Goal: Information Seeking & Learning: Learn about a topic

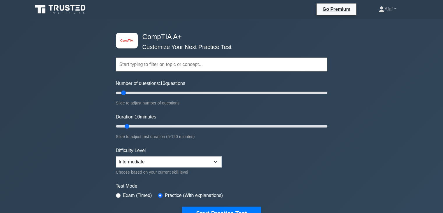
click at [422, 153] on div "image/svg+xml CompTIA A+ Customize Your Next Practice Test Topics Hardware Oper…" at bounding box center [221, 190] width 443 height 343
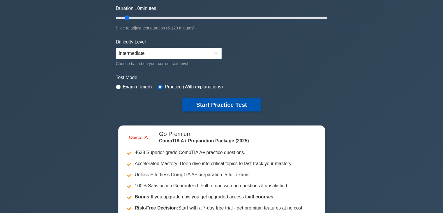
click at [247, 109] on button "Start Practice Test" at bounding box center [221, 104] width 79 height 13
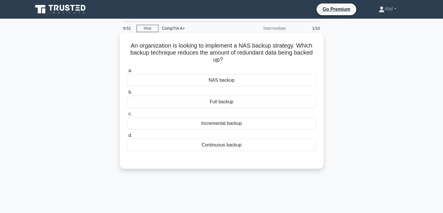
click at [262, 84] on div "NAS backup" at bounding box center [221, 80] width 189 height 12
click at [127, 72] on input "a. NAS backup" at bounding box center [127, 71] width 0 height 4
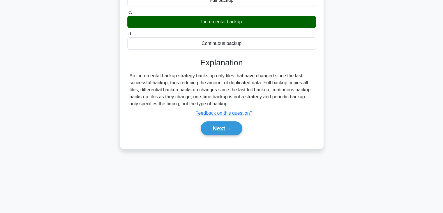
scroll to position [102, 0]
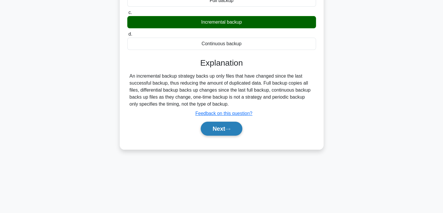
click at [234, 128] on button "Next" at bounding box center [222, 128] width 42 height 14
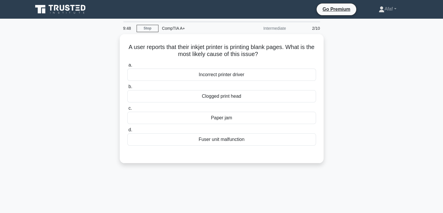
scroll to position [0, 0]
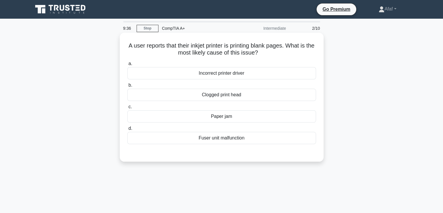
click at [244, 93] on div "Clogged print head" at bounding box center [221, 95] width 189 height 12
click at [127, 87] on input "b. Clogged print head" at bounding box center [127, 85] width 0 height 4
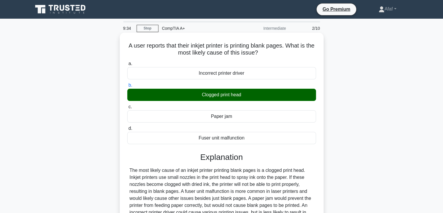
scroll to position [90, 0]
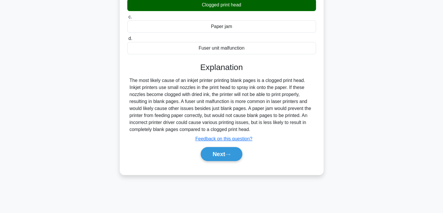
click at [225, 163] on div "a. Incorrect printer driver b. Clogged print head c. d." at bounding box center [222, 68] width 190 height 199
click at [228, 153] on icon at bounding box center [227, 154] width 5 height 3
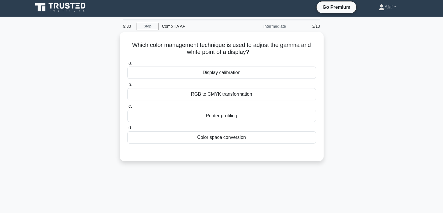
scroll to position [0, 0]
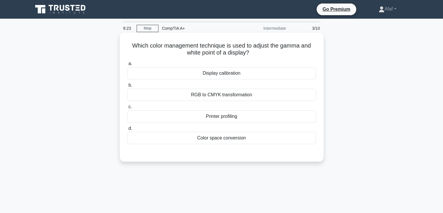
click at [275, 79] on div "Display calibration" at bounding box center [221, 73] width 189 height 12
click at [127, 66] on input "a. Display calibration" at bounding box center [127, 64] width 0 height 4
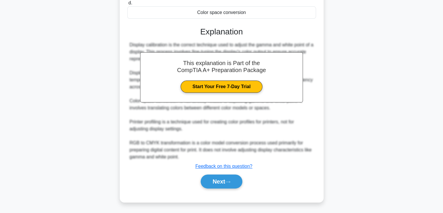
scroll to position [125, 0]
click at [233, 186] on button "Next" at bounding box center [222, 181] width 42 height 14
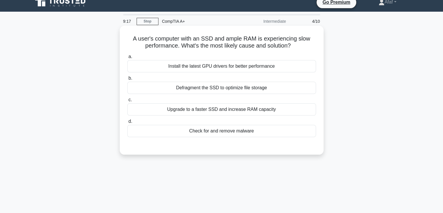
scroll to position [0, 0]
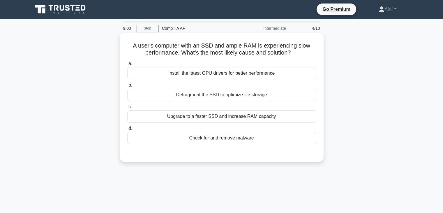
click at [255, 136] on div "Check for and remove malware" at bounding box center [221, 138] width 189 height 12
click at [127, 130] on input "d. Check for and remove malware" at bounding box center [127, 128] width 0 height 4
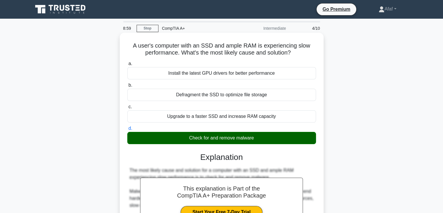
scroll to position [132, 0]
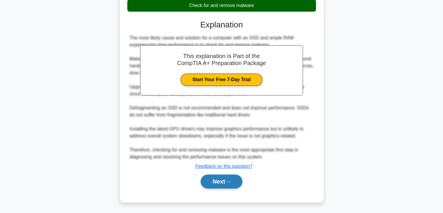
click at [234, 176] on button "Next" at bounding box center [222, 181] width 42 height 14
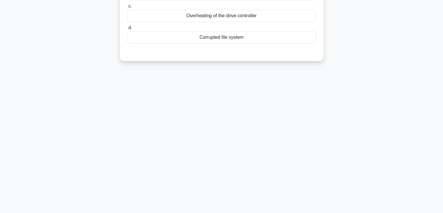
scroll to position [0, 0]
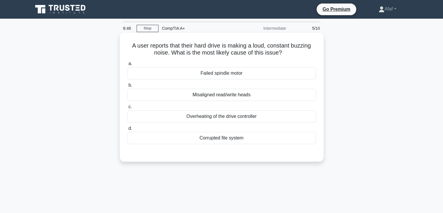
click at [240, 76] on div "Failed spindle motor" at bounding box center [221, 73] width 189 height 12
click at [127, 66] on input "a. Failed spindle motor" at bounding box center [127, 64] width 0 height 4
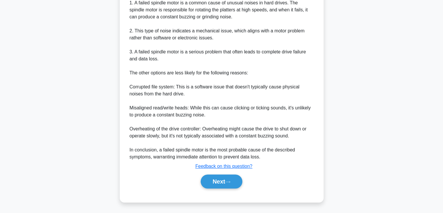
scroll to position [188, 0]
click at [213, 177] on button "Next" at bounding box center [222, 181] width 42 height 14
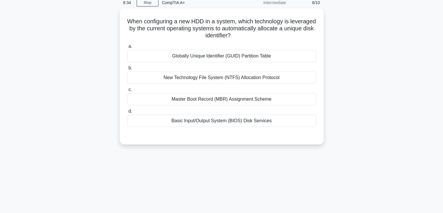
scroll to position [0, 0]
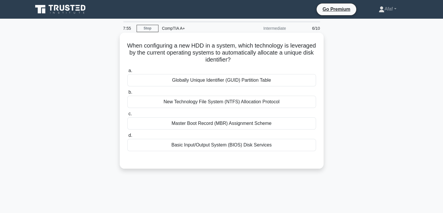
click at [266, 61] on h5 "When configuring a new HDD in a system, which technology is leveraged by the cu…" at bounding box center [222, 53] width 190 height 22
click at [273, 85] on div "Globally Unique Identifier (GUID) Partition Table" at bounding box center [221, 80] width 189 height 12
click at [127, 72] on input "a. Globally Unique Identifier (GUID) Partition Table" at bounding box center [127, 71] width 0 height 4
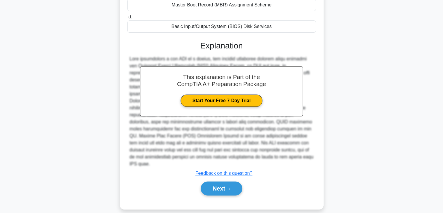
scroll to position [117, 0]
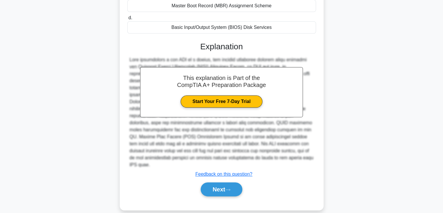
click at [224, 191] on div "a. Globally Unique Identifier (GUID) Partition Table b. New Technology File Sys…" at bounding box center [222, 75] width 190 height 254
click at [227, 182] on button "Next" at bounding box center [222, 189] width 42 height 14
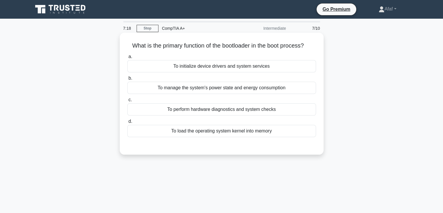
click at [204, 63] on div "To initialize device drivers and system services" at bounding box center [221, 66] width 189 height 12
click at [127, 59] on input "a. To initialize device drivers and system services" at bounding box center [127, 57] width 0 height 4
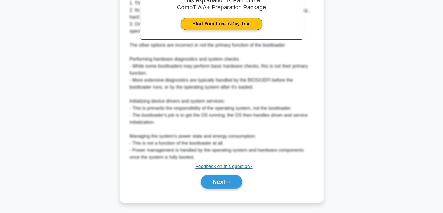
scroll to position [181, 0]
click at [237, 176] on button "Next" at bounding box center [222, 182] width 42 height 14
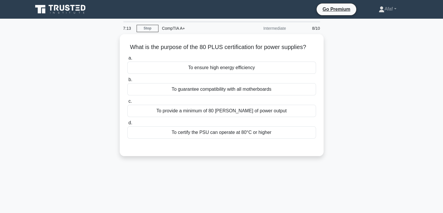
scroll to position [0, 0]
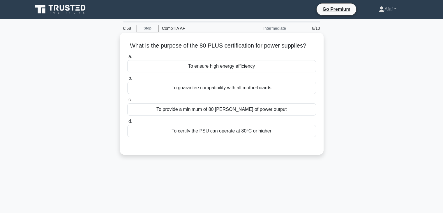
click at [259, 66] on div "To ensure high energy efficiency" at bounding box center [221, 66] width 189 height 12
click at [127, 59] on input "a. To ensure high energy efficiency" at bounding box center [127, 57] width 0 height 4
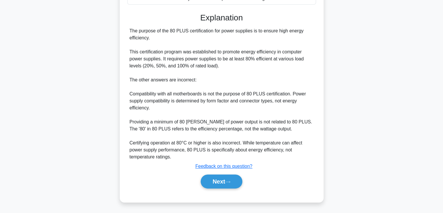
scroll to position [132, 0]
click at [229, 178] on button "Next" at bounding box center [222, 182] width 42 height 14
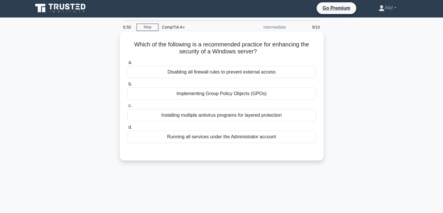
scroll to position [0, 0]
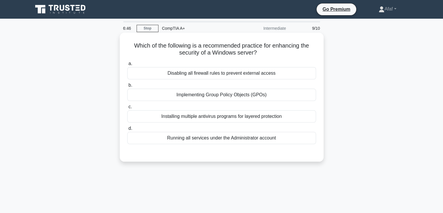
click at [261, 98] on div "Implementing Group Policy Objects (GPOs)" at bounding box center [221, 95] width 189 height 12
click at [127, 87] on input "b. Implementing Group Policy Objects (GPOs)" at bounding box center [127, 85] width 0 height 4
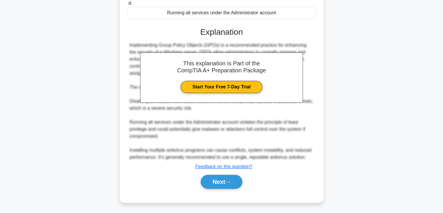
scroll to position [125, 0]
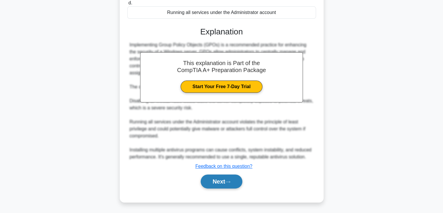
click at [228, 184] on button "Next" at bounding box center [222, 181] width 42 height 14
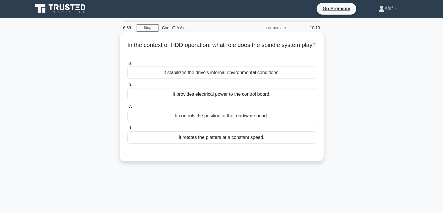
scroll to position [0, 0]
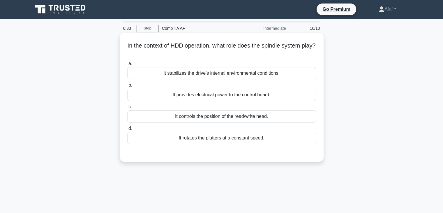
click at [267, 117] on div "It controls the position of the read/write head." at bounding box center [221, 116] width 189 height 12
click at [127, 109] on input "c. It controls the position of the read/write head." at bounding box center [127, 107] width 0 height 4
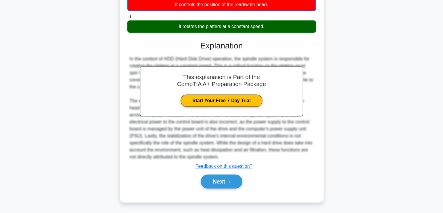
scroll to position [112, 0]
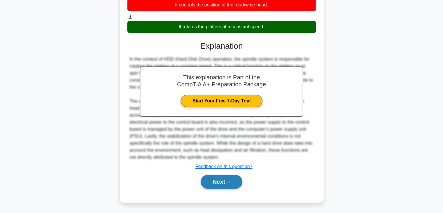
click at [228, 186] on button "Next" at bounding box center [222, 181] width 42 height 14
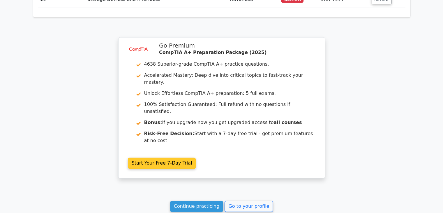
scroll to position [850, 0]
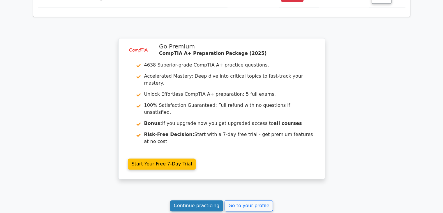
click at [205, 200] on link "Continue practicing" at bounding box center [196, 205] width 53 height 11
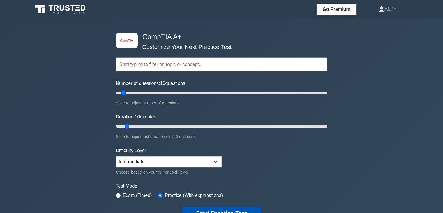
click at [236, 210] on button "Start Practice Test" at bounding box center [221, 212] width 79 height 13
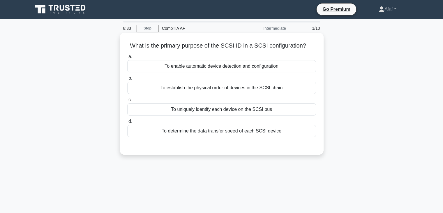
click at [238, 89] on div "To establish the physical order of devices in the SCSI chain" at bounding box center [221, 88] width 189 height 12
click at [127, 80] on input "b. To establish the physical order of devices in the SCSI chain" at bounding box center [127, 78] width 0 height 4
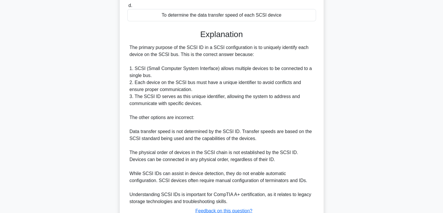
scroll to position [140, 0]
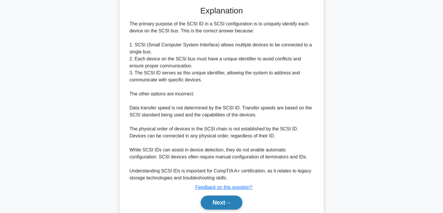
click at [226, 206] on button "Next" at bounding box center [222, 202] width 42 height 14
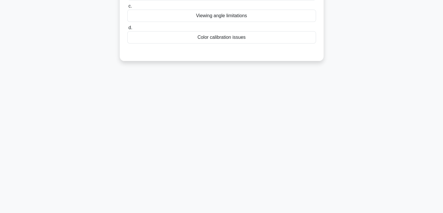
scroll to position [0, 0]
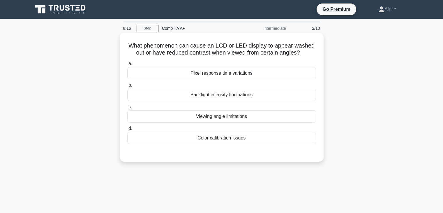
click at [266, 137] on div "Color calibration issues" at bounding box center [221, 138] width 189 height 12
click at [127, 130] on input "d. Color calibration issues" at bounding box center [127, 128] width 0 height 4
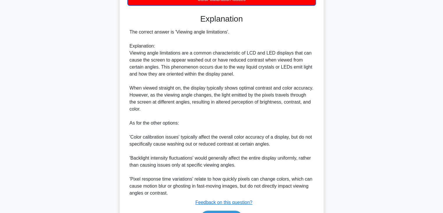
scroll to position [175, 0]
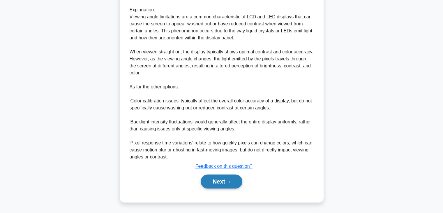
click at [226, 178] on button "Next" at bounding box center [222, 181] width 42 height 14
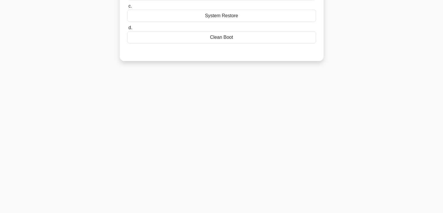
scroll to position [0, 0]
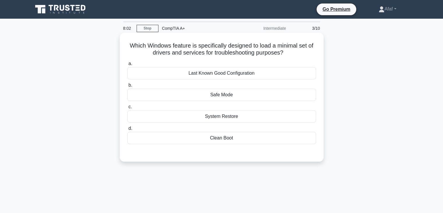
click at [236, 93] on div "Safe Mode" at bounding box center [221, 95] width 189 height 12
click at [127, 87] on input "b. Safe Mode" at bounding box center [127, 85] width 0 height 4
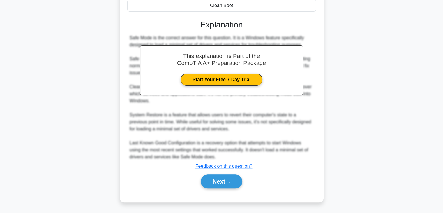
scroll to position [131, 0]
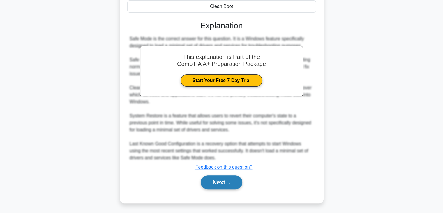
click at [233, 187] on button "Next" at bounding box center [222, 182] width 42 height 14
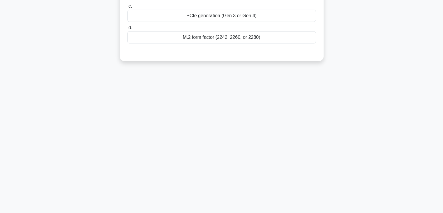
scroll to position [0, 0]
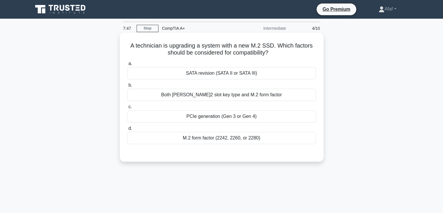
click at [270, 98] on div "Both [PERSON_NAME]2 slot key type and M.2 form factor" at bounding box center [221, 95] width 189 height 12
click at [127, 87] on input "b. Both M.2 slot key type and M.2 form factor" at bounding box center [127, 85] width 0 height 4
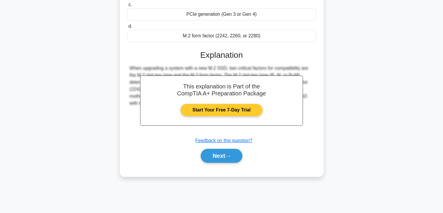
scroll to position [101, 0]
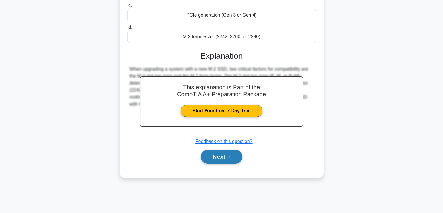
drag, startPoint x: 229, startPoint y: 149, endPoint x: 229, endPoint y: 154, distance: 4.7
click at [229, 154] on button "Next" at bounding box center [222, 156] width 42 height 14
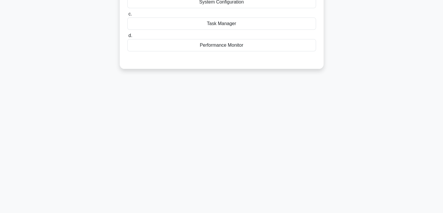
click at [229, 154] on div "7:44 Stop CompTIA A+ Intermediate 5/10 Which Windows utility is used to monitor…" at bounding box center [221, 65] width 384 height 291
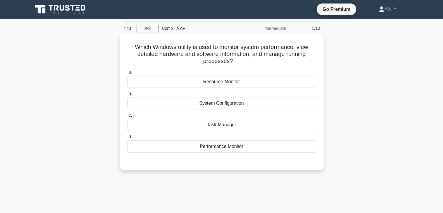
scroll to position [1, 0]
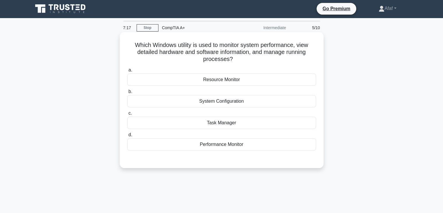
click at [218, 100] on div "System Configuration" at bounding box center [221, 101] width 189 height 12
click at [127, 93] on input "b. System Configuration" at bounding box center [127, 92] width 0 height 4
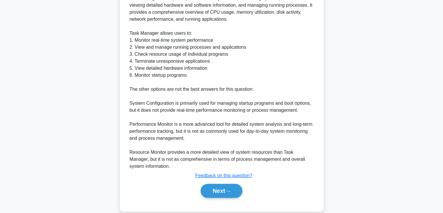
scroll to position [194, 0]
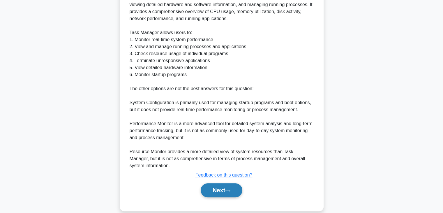
click at [218, 193] on button "Next" at bounding box center [222, 190] width 42 height 14
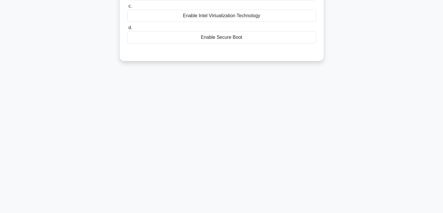
scroll to position [0, 0]
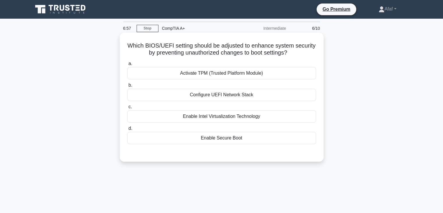
click at [263, 143] on div "Enable Secure Boot" at bounding box center [221, 138] width 189 height 12
click at [127, 130] on input "d. Enable Secure Boot" at bounding box center [127, 128] width 0 height 4
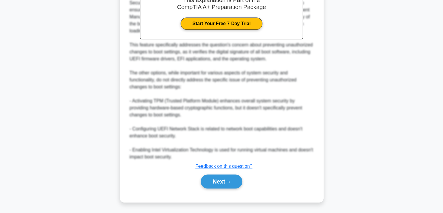
scroll to position [188, 0]
click at [227, 182] on icon at bounding box center [227, 181] width 5 height 3
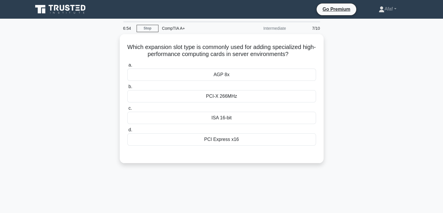
scroll to position [0, 0]
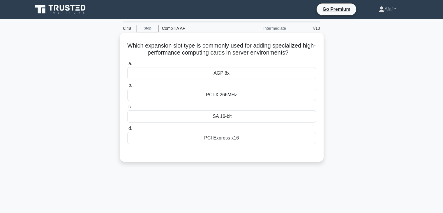
click at [258, 132] on div "PCI Express x16" at bounding box center [221, 138] width 189 height 12
click at [127, 130] on input "d. PCI Express x16" at bounding box center [127, 128] width 0 height 4
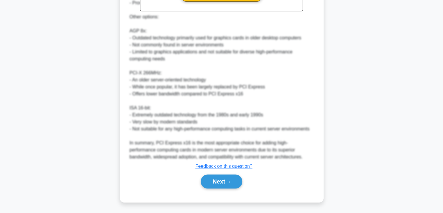
scroll to position [216, 0]
click at [222, 177] on button "Next" at bounding box center [222, 181] width 42 height 14
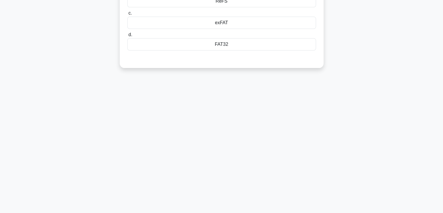
scroll to position [0, 0]
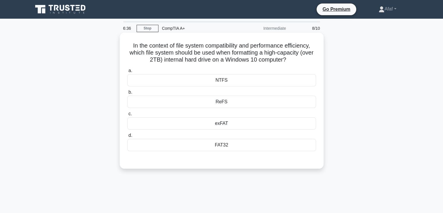
click at [246, 140] on div "FAT32" at bounding box center [221, 145] width 189 height 12
click at [127, 137] on input "d. FAT32" at bounding box center [127, 135] width 0 height 4
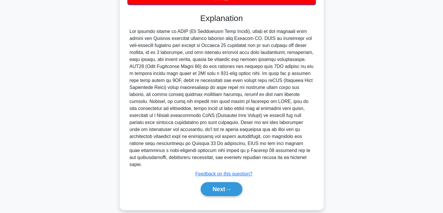
scroll to position [146, 0]
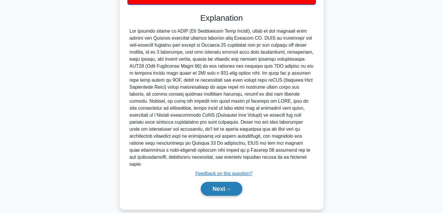
click at [228, 187] on icon at bounding box center [227, 188] width 5 height 3
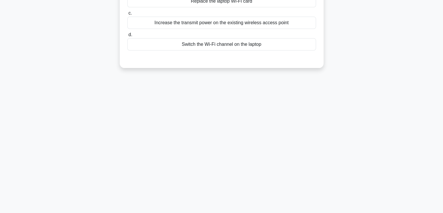
scroll to position [0, 0]
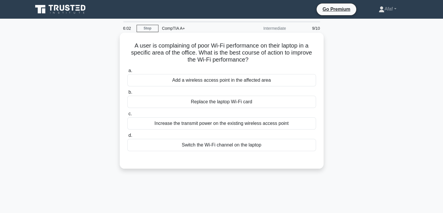
click at [273, 127] on div "Increase the transmit power on the existing wireless access point" at bounding box center [221, 123] width 189 height 12
click at [127, 116] on input "c. Increase the transmit power on the existing wireless access point" at bounding box center [127, 114] width 0 height 4
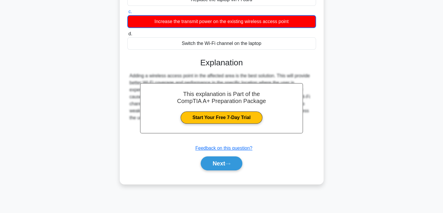
scroll to position [102, 0]
click at [230, 167] on button "Next" at bounding box center [222, 163] width 42 height 14
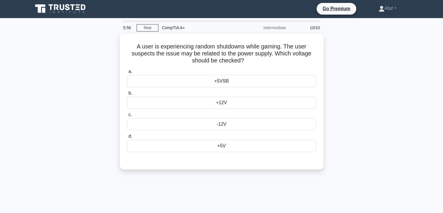
scroll to position [1, 0]
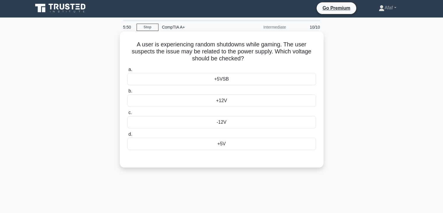
click at [249, 99] on div "+12V" at bounding box center [221, 100] width 189 height 12
click at [127, 93] on input "b. +12V" at bounding box center [127, 91] width 0 height 4
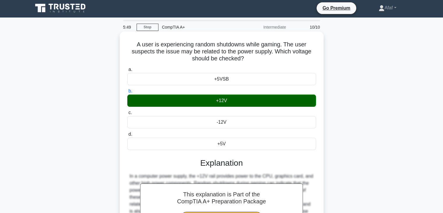
scroll to position [102, 0]
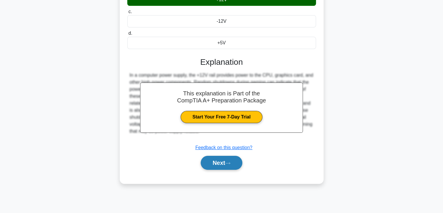
click at [230, 164] on icon at bounding box center [227, 162] width 5 height 3
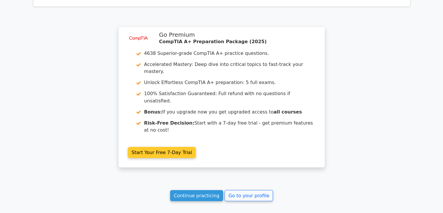
scroll to position [1018, 0]
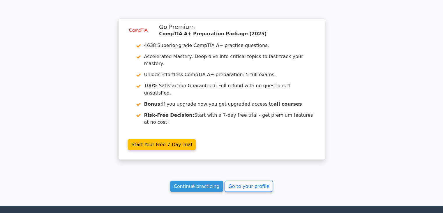
click at [194, 180] on link "Continue practicing" at bounding box center [196, 185] width 53 height 11
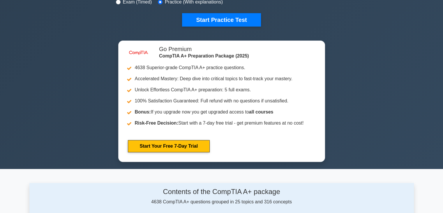
scroll to position [193, 0]
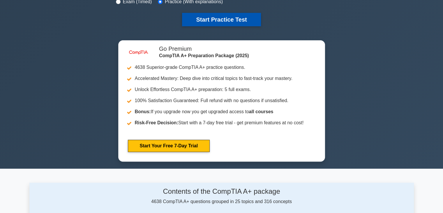
click at [210, 20] on button "Start Practice Test" at bounding box center [221, 19] width 79 height 13
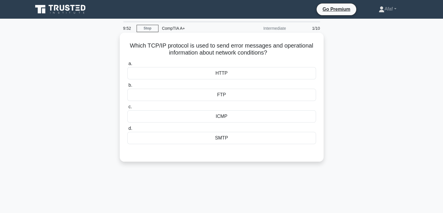
click at [241, 116] on div "ICMP" at bounding box center [221, 116] width 189 height 12
click at [127, 109] on input "c. ICMP" at bounding box center [127, 107] width 0 height 4
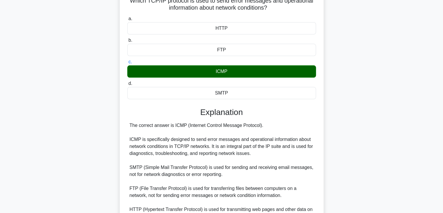
scroll to position [84, 0]
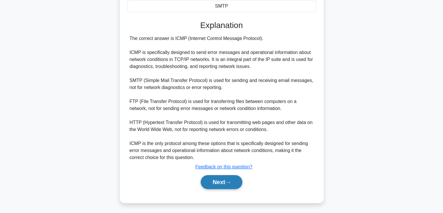
click at [229, 186] on button "Next" at bounding box center [222, 182] width 42 height 14
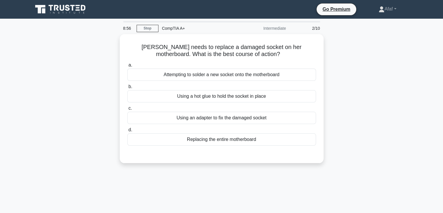
scroll to position [1, 0]
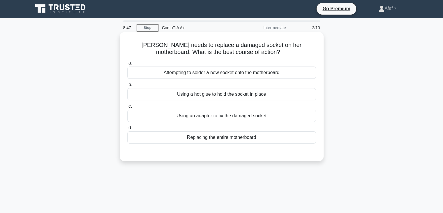
click at [249, 139] on div "Replacing the entire motherboard" at bounding box center [221, 137] width 189 height 12
click at [127, 130] on input "d. Replacing the entire motherboard" at bounding box center [127, 128] width 0 height 4
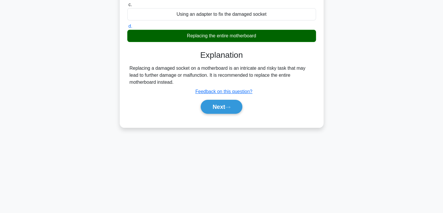
scroll to position [101, 0]
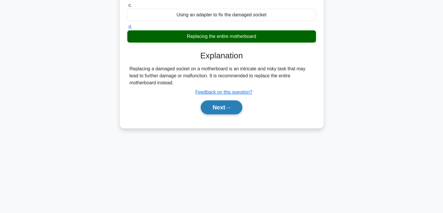
click at [228, 114] on button "Next" at bounding box center [222, 107] width 42 height 14
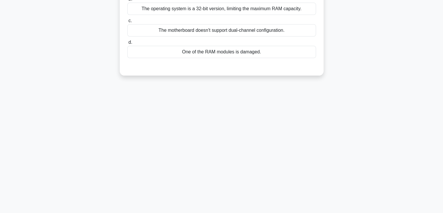
scroll to position [0, 0]
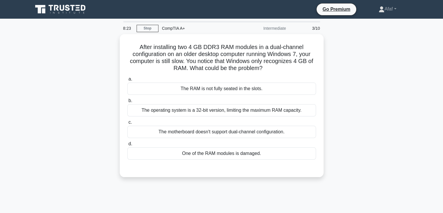
click at [228, 114] on div "The operating system is a 32-bit version, limiting the maximum RAM capacity." at bounding box center [221, 110] width 189 height 12
click at [127, 102] on input "b. The operating system is a 32-bit version, limiting the maximum RAM capacity." at bounding box center [127, 101] width 0 height 4
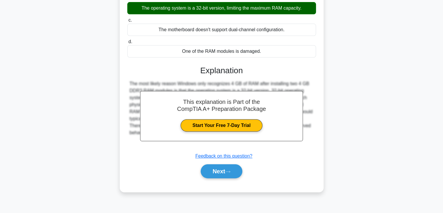
scroll to position [101, 0]
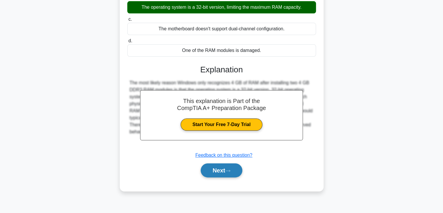
click at [214, 172] on button "Next" at bounding box center [222, 170] width 42 height 14
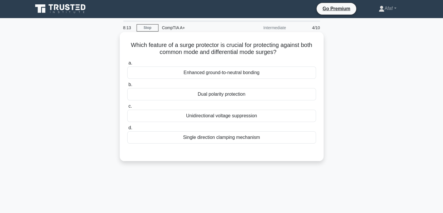
scroll to position [0, 0]
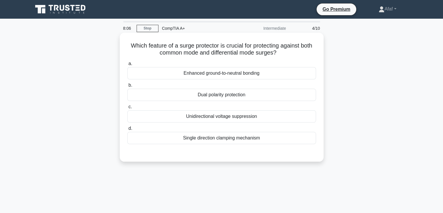
click at [245, 96] on div "Dual polarity protection" at bounding box center [221, 95] width 189 height 12
click at [127, 87] on input "b. Dual polarity protection" at bounding box center [127, 85] width 0 height 4
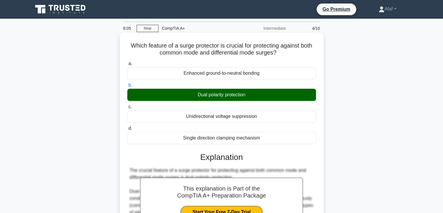
scroll to position [160, 0]
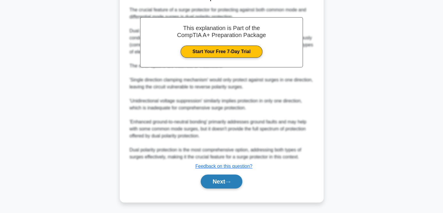
click at [224, 179] on button "Next" at bounding box center [222, 181] width 42 height 14
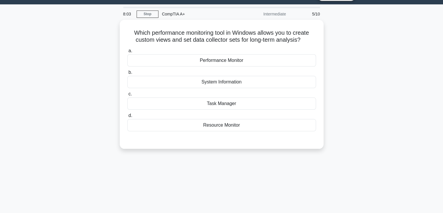
scroll to position [14, 0]
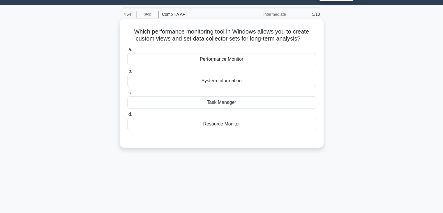
click at [244, 60] on div "Performance Monitor" at bounding box center [221, 59] width 189 height 12
click at [127, 52] on input "a. Performance Monitor" at bounding box center [127, 50] width 0 height 4
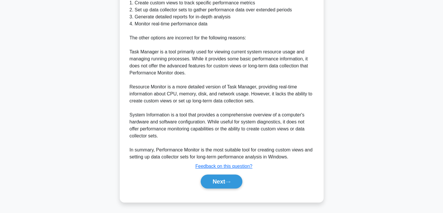
scroll to position [208, 0]
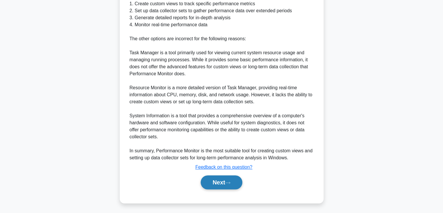
click at [213, 181] on button "Next" at bounding box center [222, 182] width 42 height 14
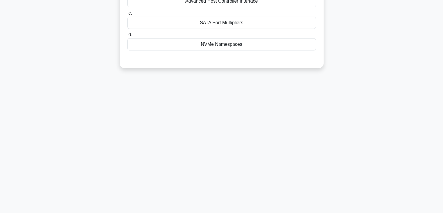
scroll to position [0, 0]
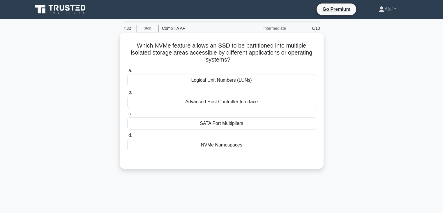
click at [231, 147] on div "NVMe Namespaces" at bounding box center [221, 145] width 189 height 12
click at [127, 137] on input "d. NVMe Namespaces" at bounding box center [127, 135] width 0 height 4
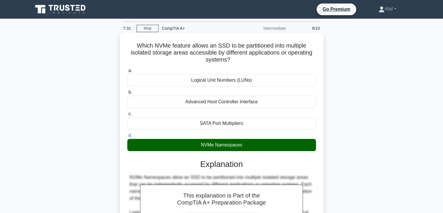
scroll to position [111, 0]
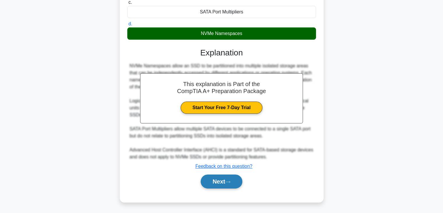
click at [222, 175] on button "Next" at bounding box center [222, 181] width 42 height 14
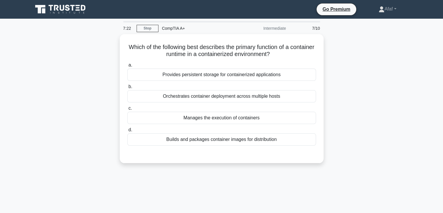
scroll to position [0, 0]
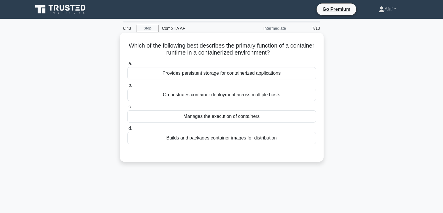
click at [233, 77] on div "Provides persistent storage for containerized applications" at bounding box center [221, 73] width 189 height 12
click at [127, 66] on input "a. Provides persistent storage for containerized applications" at bounding box center [127, 64] width 0 height 4
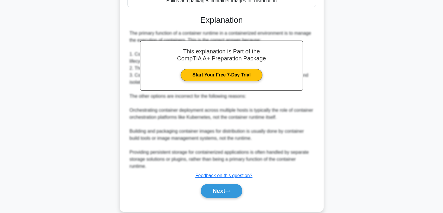
scroll to position [139, 0]
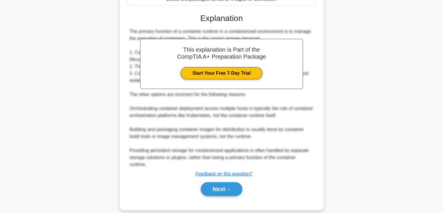
click at [217, 179] on div "Next" at bounding box center [221, 188] width 189 height 19
click at [215, 183] on button "Next" at bounding box center [222, 189] width 42 height 14
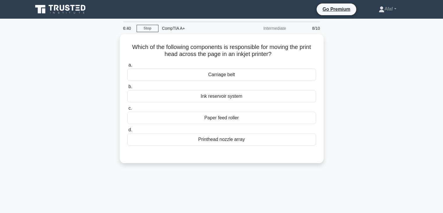
scroll to position [1, 0]
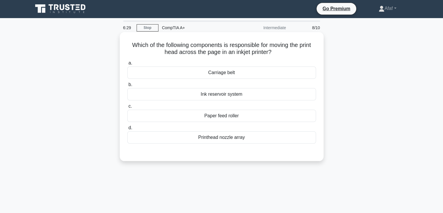
click at [243, 140] on div "Printhead nozzle array" at bounding box center [221, 137] width 189 height 12
click at [127, 130] on input "d. Printhead nozzle array" at bounding box center [127, 128] width 0 height 4
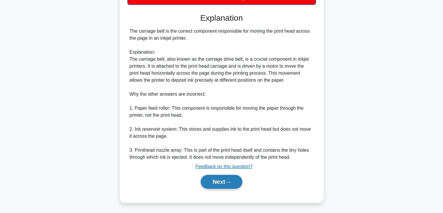
click at [236, 180] on button "Next" at bounding box center [222, 181] width 42 height 14
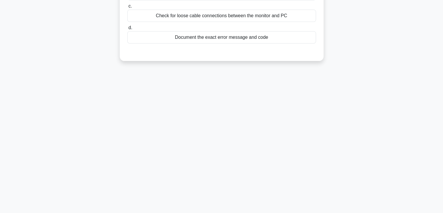
scroll to position [0, 0]
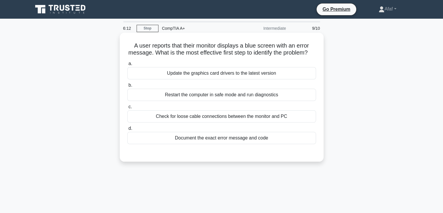
click at [245, 122] on div "Check for loose cable connections between the monitor and PC" at bounding box center [221, 116] width 189 height 12
click at [127, 109] on input "c. Check for loose cable connections between the monitor and PC" at bounding box center [127, 107] width 0 height 4
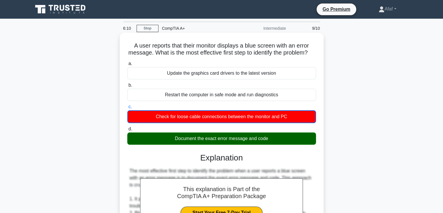
scroll to position [161, 0]
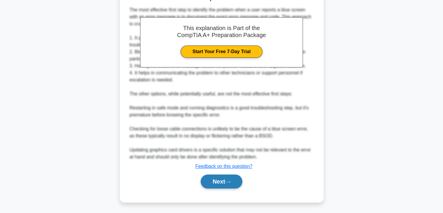
click at [229, 185] on button "Next" at bounding box center [222, 181] width 42 height 14
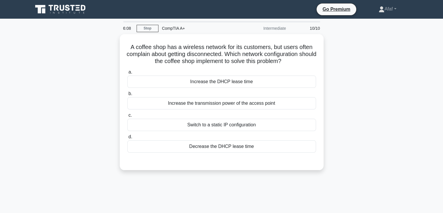
scroll to position [0, 0]
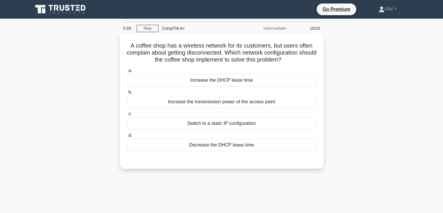
click at [264, 82] on div "Increase the DHCP lease time" at bounding box center [221, 80] width 189 height 12
click at [127, 72] on input "a. Increase the DHCP lease time" at bounding box center [127, 71] width 0 height 4
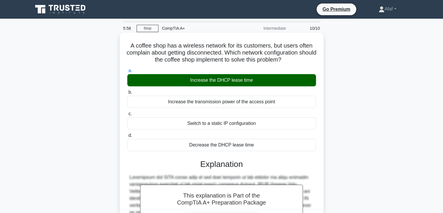
scroll to position [104, 0]
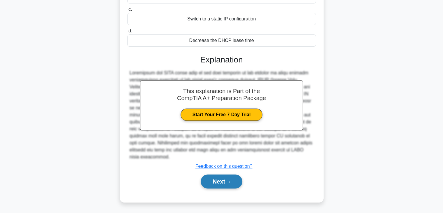
click at [233, 182] on button "Next" at bounding box center [222, 181] width 42 height 14
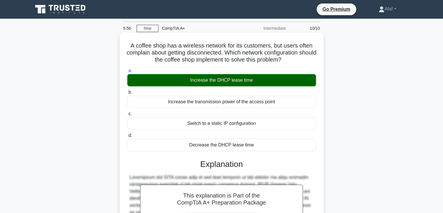
scroll to position [0, 0]
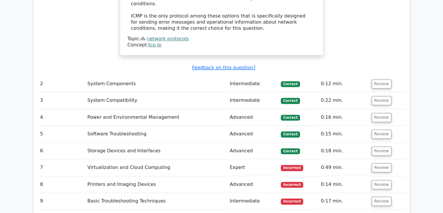
scroll to position [778, 0]
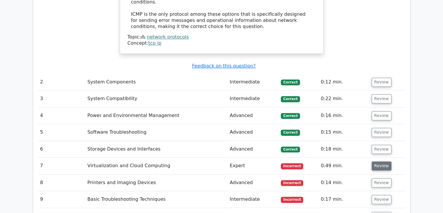
click at [377, 161] on button "Review" at bounding box center [381, 165] width 20 height 9
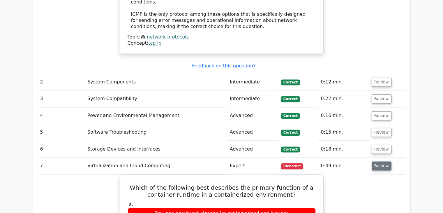
scroll to position [787, 0]
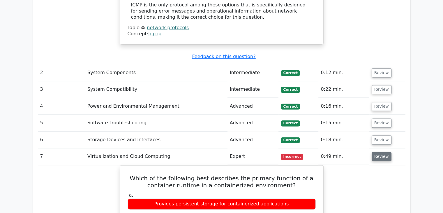
click at [381, 152] on button "Review" at bounding box center [381, 156] width 20 height 9
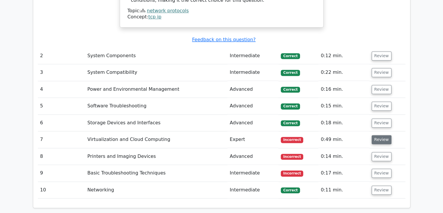
scroll to position [804, 0]
click at [379, 168] on button "Review" at bounding box center [381, 172] width 20 height 9
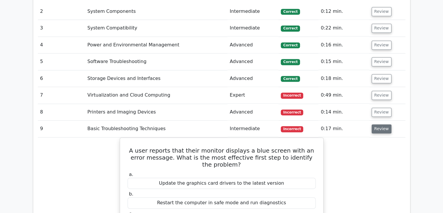
scroll to position [849, 0]
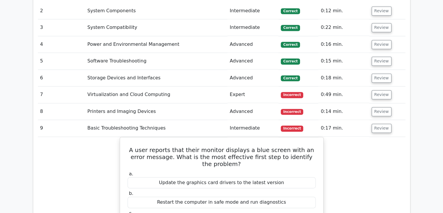
click at [371, 120] on td "Review" at bounding box center [387, 128] width 36 height 17
click at [378, 123] on button "Review" at bounding box center [381, 127] width 20 height 9
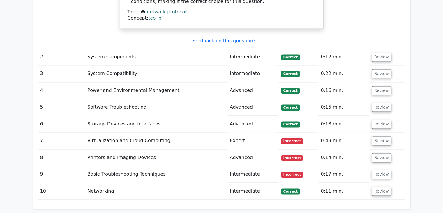
scroll to position [0, 3]
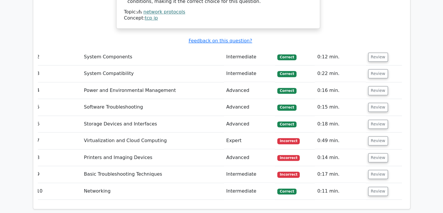
click at [375, 166] on td "Review" at bounding box center [384, 174] width 36 height 17
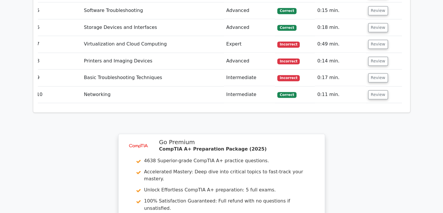
scroll to position [1019, 0]
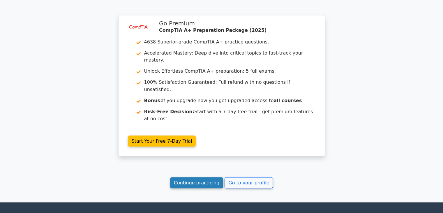
click at [210, 177] on link "Continue practicing" at bounding box center [196, 182] width 53 height 11
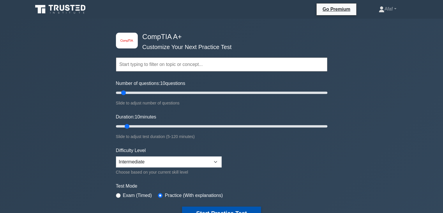
click at [233, 207] on button "Start Practice Test" at bounding box center [221, 212] width 79 height 13
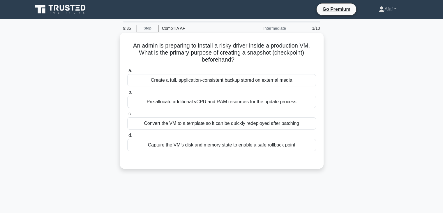
click at [269, 84] on div "Create a full, application-consistent backup stored on external media" at bounding box center [221, 80] width 189 height 12
click at [127, 72] on input "a. Create a full, application-consistent backup stored on external media" at bounding box center [127, 71] width 0 height 4
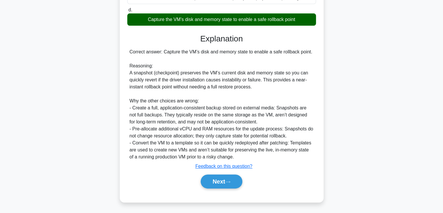
scroll to position [125, 0]
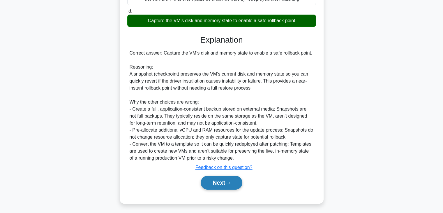
click at [222, 184] on button "Next" at bounding box center [222, 182] width 42 height 14
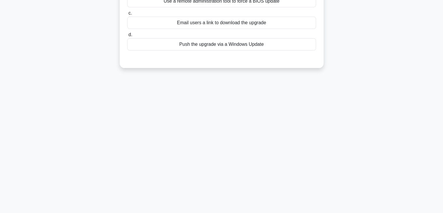
scroll to position [0, 0]
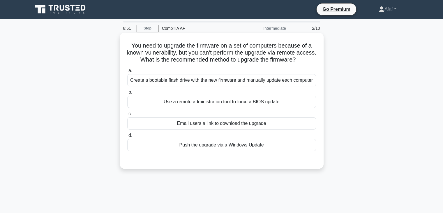
click at [268, 145] on div "Push the upgrade via a Windows Update" at bounding box center [221, 145] width 189 height 12
click at [127, 137] on input "d. Push the upgrade via a Windows Update" at bounding box center [127, 135] width 0 height 4
click at [206, 76] on div "Create a bootable flash drive with the new firmware and manually update each co…" at bounding box center [221, 80] width 189 height 12
click at [127, 72] on input "a. Create a bootable flash drive with the new firmware and manually update each…" at bounding box center [127, 71] width 0 height 4
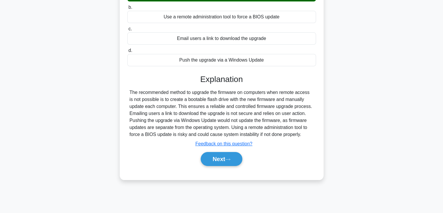
scroll to position [84, 0]
click at [239, 163] on button "Next" at bounding box center [222, 159] width 42 height 14
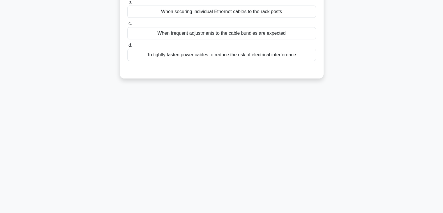
scroll to position [0, 0]
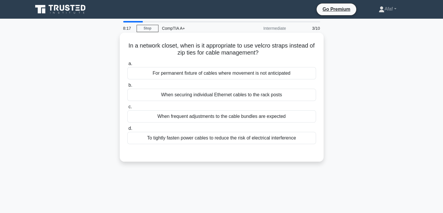
click at [261, 120] on div "When frequent adjustments to the cable bundles are expected" at bounding box center [221, 116] width 189 height 12
click at [127, 109] on input "c. When frequent adjustments to the cable bundles are expected" at bounding box center [127, 107] width 0 height 4
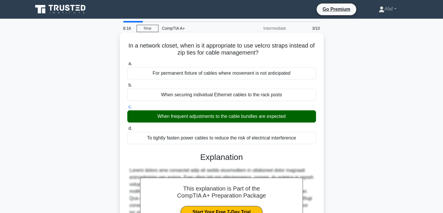
scroll to position [102, 0]
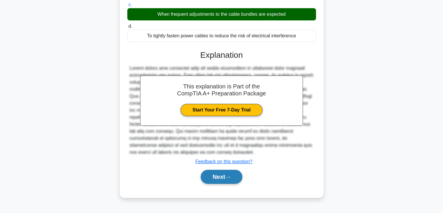
click at [220, 173] on button "Next" at bounding box center [222, 176] width 42 height 14
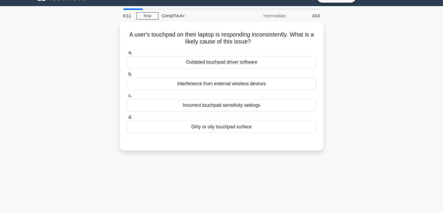
scroll to position [0, 0]
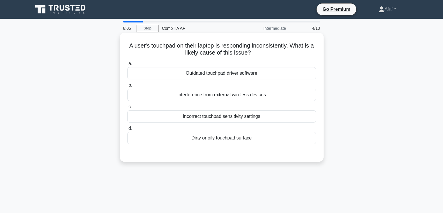
click at [257, 141] on div "Dirty or oily touchpad surface" at bounding box center [221, 138] width 189 height 12
click at [127, 130] on input "d. Dirty or oily touchpad surface" at bounding box center [127, 128] width 0 height 4
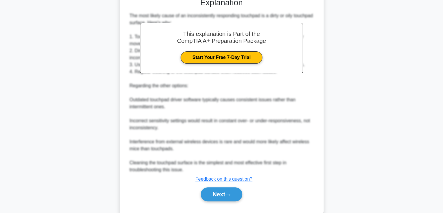
scroll to position [157, 0]
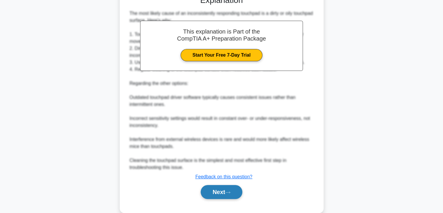
click at [227, 185] on button "Next" at bounding box center [222, 192] width 42 height 14
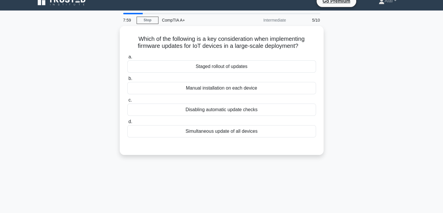
scroll to position [7, 0]
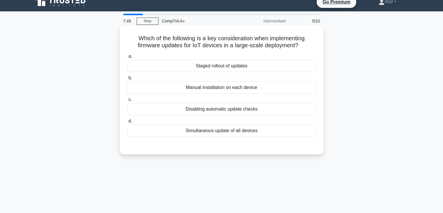
click at [263, 64] on div "Staged rollout of updates" at bounding box center [221, 66] width 189 height 12
click at [127, 58] on input "a. Staged rollout of updates" at bounding box center [127, 56] width 0 height 4
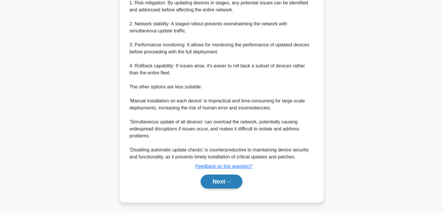
click at [224, 183] on button "Next" at bounding box center [222, 181] width 42 height 14
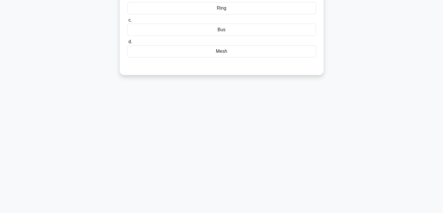
scroll to position [0, 0]
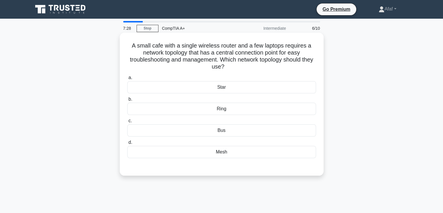
click at [254, 88] on div "Star" at bounding box center [221, 87] width 189 height 12
click at [127, 79] on input "a. Star" at bounding box center [127, 78] width 0 height 4
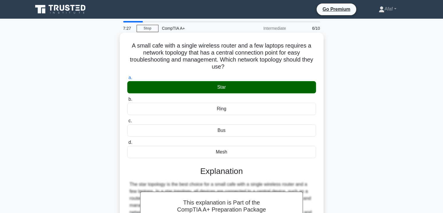
scroll to position [102, 0]
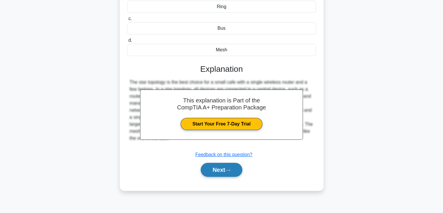
click at [230, 175] on button "Next" at bounding box center [222, 169] width 42 height 14
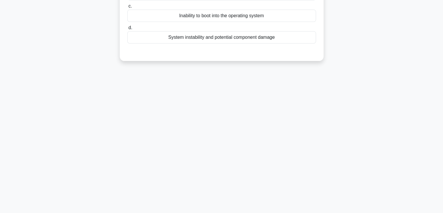
scroll to position [0, 0]
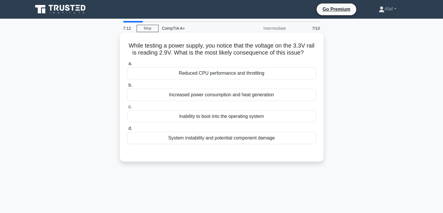
click at [255, 145] on div "a. Reduced CPU performance and throttling b. Increased power consumption and he…" at bounding box center [222, 102] width 196 height 86
click at [255, 144] on div "System instability and potential component damage" at bounding box center [221, 138] width 189 height 12
click at [127, 130] on input "d. System instability and potential component damage" at bounding box center [127, 128] width 0 height 4
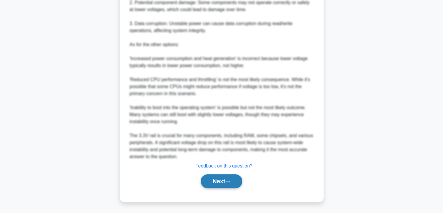
click at [238, 183] on button "Next" at bounding box center [222, 181] width 42 height 14
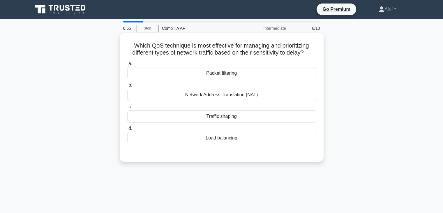
click at [242, 72] on div "Packet filtering" at bounding box center [221, 73] width 189 height 12
click at [127, 66] on input "a. Packet filtering" at bounding box center [127, 64] width 0 height 4
click at [230, 118] on div "Traffic shaping" at bounding box center [221, 116] width 189 height 12
click at [127, 109] on input "c. Traffic shaping" at bounding box center [127, 107] width 0 height 4
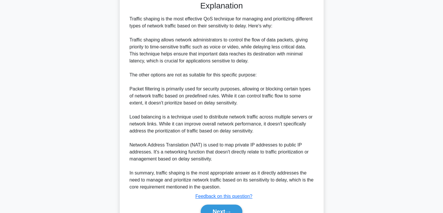
scroll to position [157, 0]
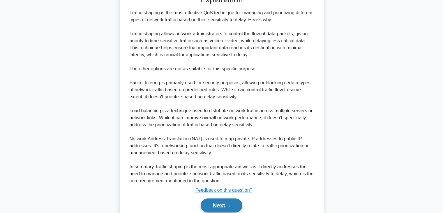
click at [222, 203] on button "Next" at bounding box center [222, 205] width 42 height 14
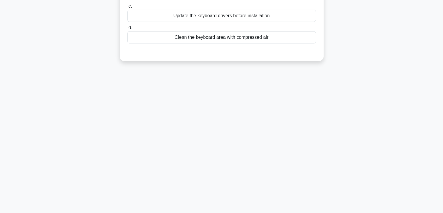
scroll to position [0, 0]
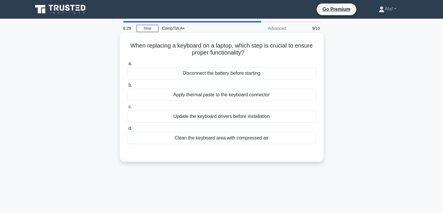
click at [238, 135] on div "Clean the keyboard area with compressed air" at bounding box center [221, 138] width 189 height 12
click at [127, 130] on input "d. Clean the keyboard area with compressed air" at bounding box center [127, 128] width 0 height 4
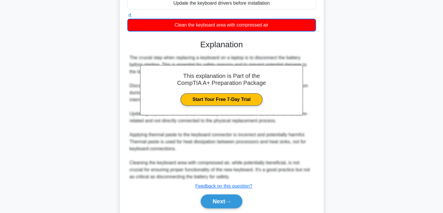
scroll to position [132, 0]
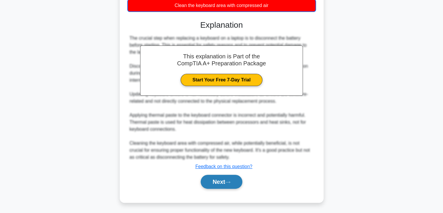
click at [231, 174] on button "Next" at bounding box center [222, 181] width 42 height 14
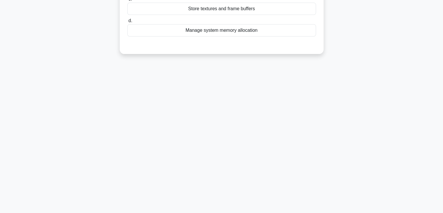
scroll to position [0, 0]
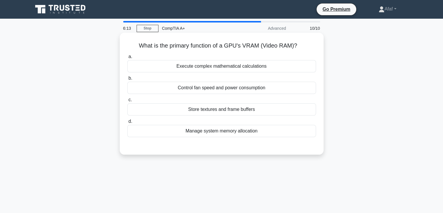
click at [251, 61] on div "Execute complex mathematical calculations" at bounding box center [221, 66] width 189 height 12
click at [127, 59] on input "a. Execute complex mathematical calculations" at bounding box center [127, 57] width 0 height 4
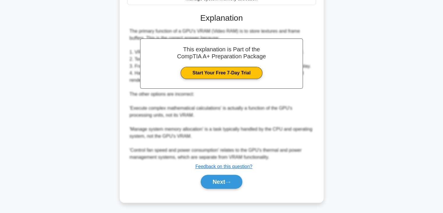
scroll to position [133, 0]
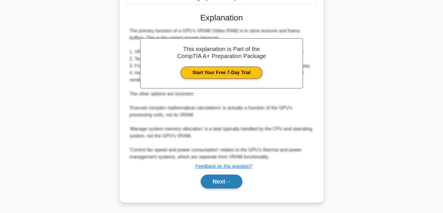
click at [225, 176] on button "Next" at bounding box center [222, 181] width 42 height 14
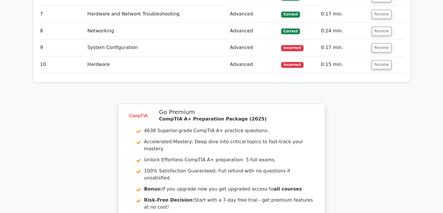
scroll to position [945, 0]
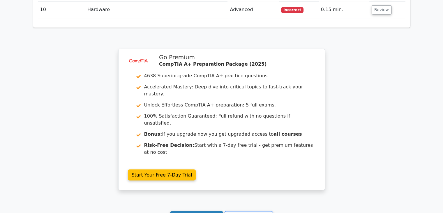
click at [203, 210] on link "Continue practicing" at bounding box center [196, 215] width 53 height 11
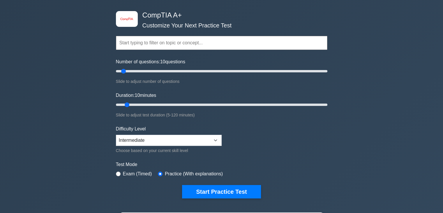
scroll to position [52, 0]
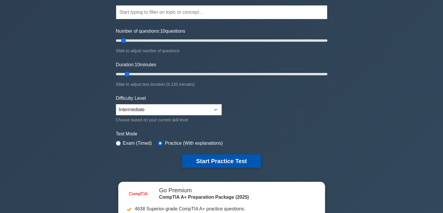
click at [215, 159] on button "Start Practice Test" at bounding box center [221, 160] width 79 height 13
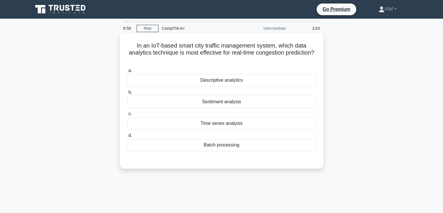
click at [243, 125] on div "Time series analysis" at bounding box center [221, 123] width 189 height 12
click at [127, 116] on input "c. Time series analysis" at bounding box center [127, 114] width 0 height 4
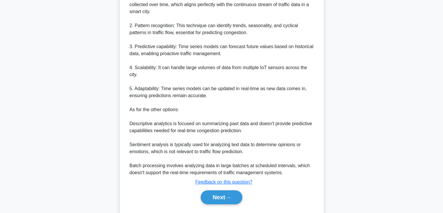
scroll to position [205, 0]
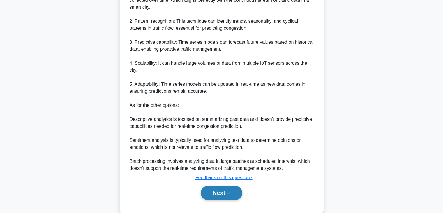
click at [226, 190] on button "Next" at bounding box center [222, 192] width 42 height 14
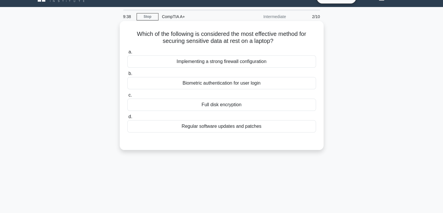
scroll to position [10, 0]
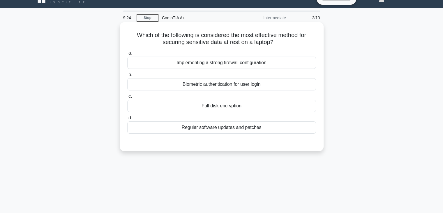
click at [260, 103] on div "Full disk encryption" at bounding box center [221, 106] width 189 height 12
click at [127, 98] on input "c. Full disk encryption" at bounding box center [127, 96] width 0 height 4
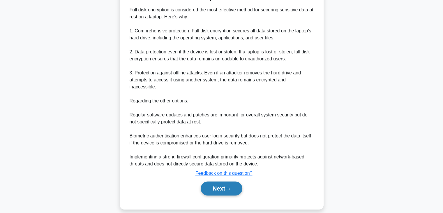
click at [233, 181] on button "Next" at bounding box center [222, 188] width 42 height 14
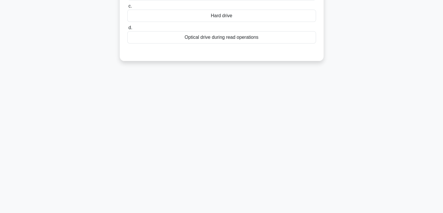
scroll to position [0, 0]
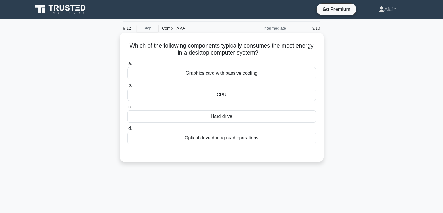
click at [245, 96] on div "CPU" at bounding box center [221, 95] width 189 height 12
click at [127, 87] on input "b. CPU" at bounding box center [127, 85] width 0 height 4
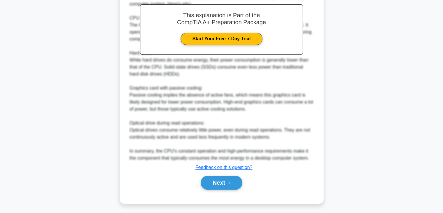
scroll to position [174, 0]
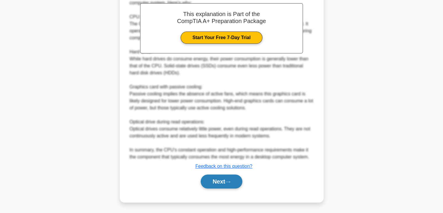
click at [214, 185] on button "Next" at bounding box center [222, 181] width 42 height 14
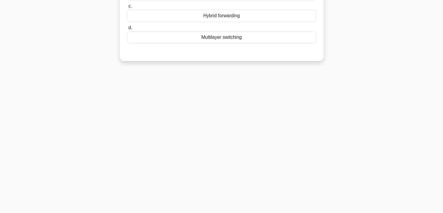
scroll to position [0, 0]
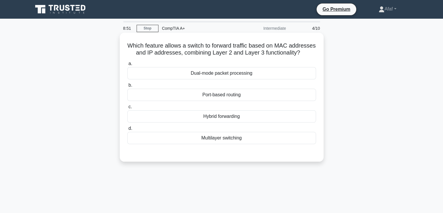
click at [242, 101] on div "Port-based routing" at bounding box center [221, 95] width 189 height 12
click at [127, 87] on input "b. Port-based routing" at bounding box center [127, 85] width 0 height 4
click at [243, 144] on div "Multilayer switching" at bounding box center [221, 138] width 189 height 12
click at [127, 130] on input "d. Multilayer switching" at bounding box center [127, 128] width 0 height 4
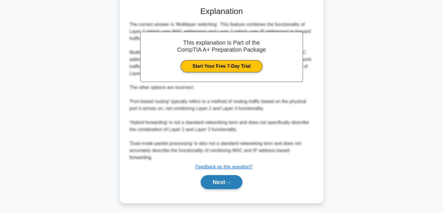
click at [230, 181] on icon at bounding box center [227, 182] width 5 height 3
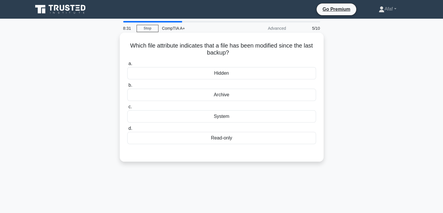
click at [268, 100] on div "Archive" at bounding box center [221, 95] width 189 height 12
click at [127, 87] on input "b. Archive" at bounding box center [127, 85] width 0 height 4
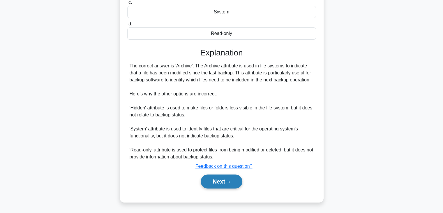
click at [229, 182] on icon at bounding box center [227, 181] width 5 height 3
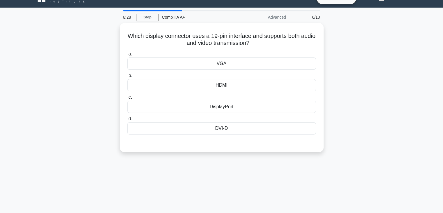
scroll to position [11, 0]
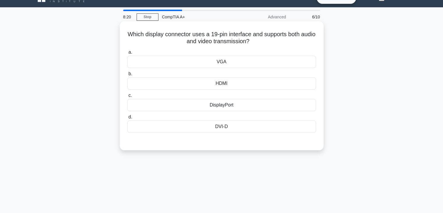
click at [256, 66] on div "VGA" at bounding box center [221, 62] width 189 height 12
click at [127, 54] on input "a. VGA" at bounding box center [127, 52] width 0 height 4
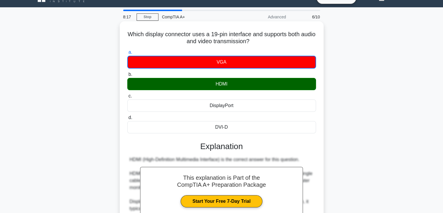
scroll to position [110, 0]
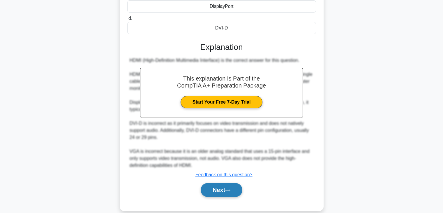
click at [229, 194] on button "Next" at bounding box center [222, 190] width 42 height 14
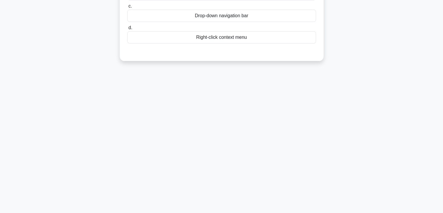
scroll to position [0, 0]
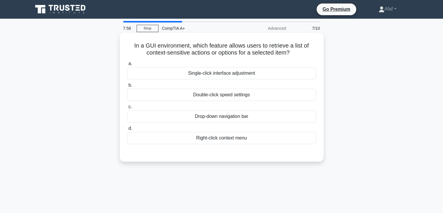
click at [237, 113] on div "Drop-down navigation bar" at bounding box center [221, 116] width 189 height 12
click at [127, 109] on input "c. Drop-down navigation bar" at bounding box center [127, 107] width 0 height 4
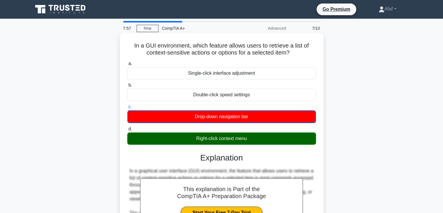
scroll to position [105, 0]
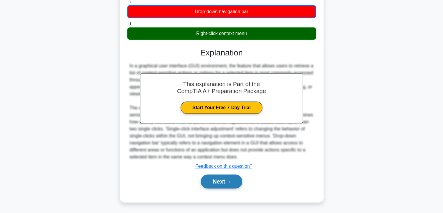
click at [220, 185] on button "Next" at bounding box center [222, 181] width 42 height 14
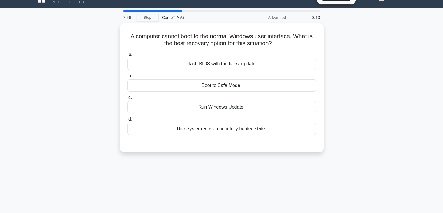
scroll to position [0, 0]
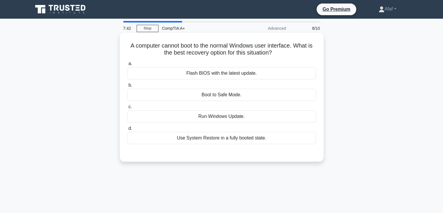
click at [247, 95] on div "Boot to Safe Mode." at bounding box center [221, 95] width 189 height 12
click at [127, 87] on input "b. Boot to Safe Mode." at bounding box center [127, 85] width 0 height 4
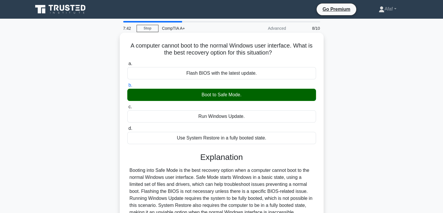
scroll to position [102, 0]
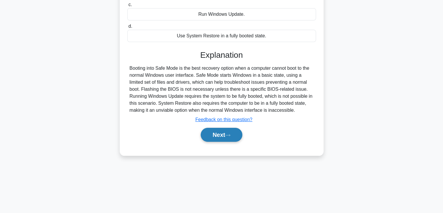
click at [233, 136] on button "Next" at bounding box center [222, 135] width 42 height 14
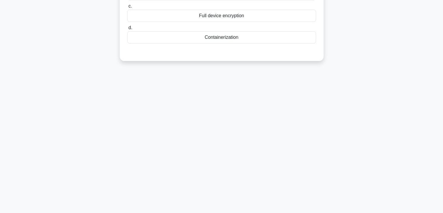
scroll to position [0, 0]
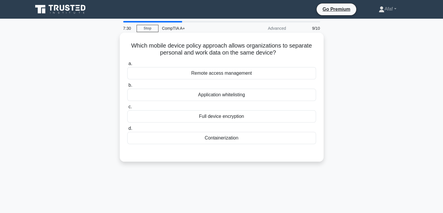
click at [240, 139] on div "Containerization" at bounding box center [221, 138] width 189 height 12
click at [127, 130] on input "d. Containerization" at bounding box center [127, 128] width 0 height 4
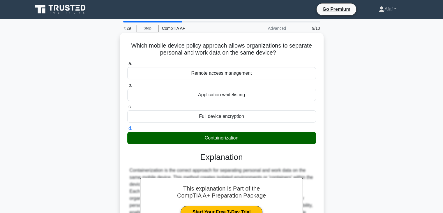
scroll to position [102, 0]
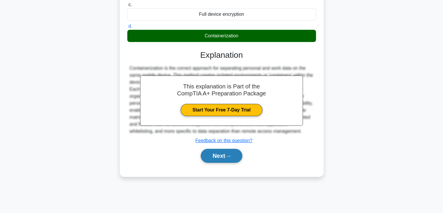
click at [233, 155] on button "Next" at bounding box center [222, 155] width 42 height 14
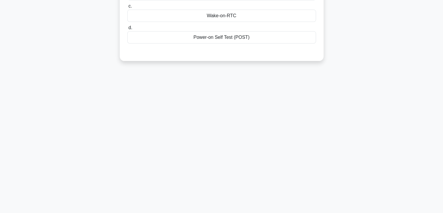
scroll to position [0, 0]
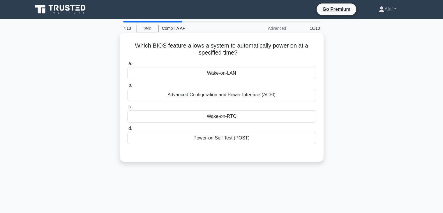
click at [247, 79] on div "Wake-on-LAN" at bounding box center [221, 73] width 189 height 12
click at [127, 66] on input "a. Wake-on-LAN" at bounding box center [127, 64] width 0 height 4
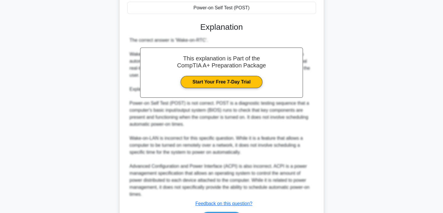
scroll to position [138, 0]
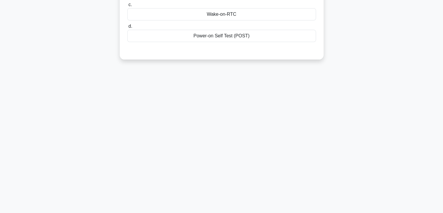
click at [224, 18] on div "Wake-on-RTC" at bounding box center [221, 14] width 189 height 12
click at [127, 7] on input "c. Wake-on-RTC" at bounding box center [127, 5] width 0 height 4
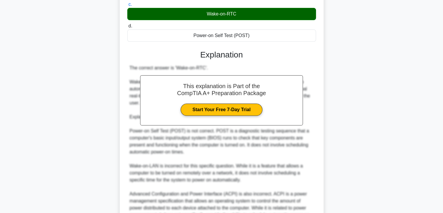
scroll to position [167, 0]
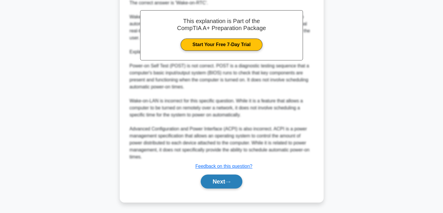
click at [230, 182] on icon at bounding box center [227, 181] width 5 height 3
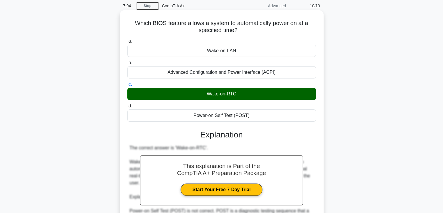
scroll to position [23, 0]
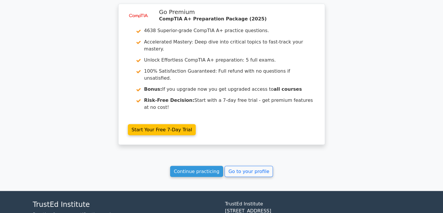
scroll to position [1068, 0]
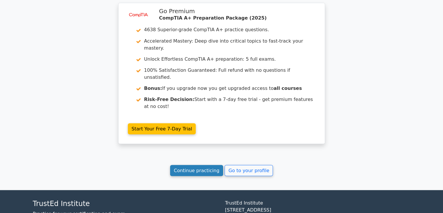
click at [209, 164] on link "Continue practicing" at bounding box center [196, 169] width 53 height 11
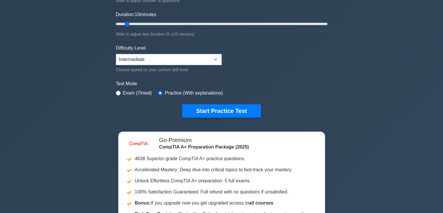
scroll to position [104, 0]
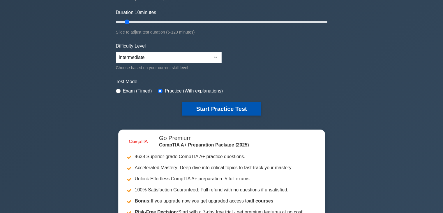
click at [208, 111] on button "Start Practice Test" at bounding box center [221, 108] width 79 height 13
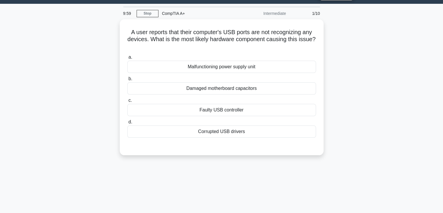
scroll to position [15, 0]
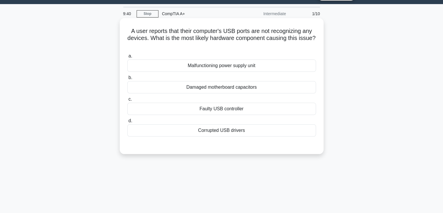
click at [245, 110] on div "Faulty USB controller" at bounding box center [221, 108] width 189 height 12
click at [127, 101] on input "c. Faulty USB controller" at bounding box center [127, 99] width 0 height 4
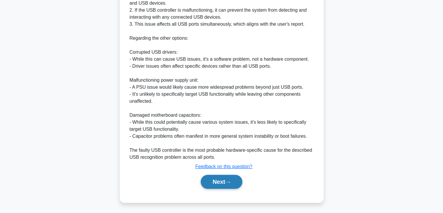
click at [218, 174] on button "Next" at bounding box center [222, 181] width 42 height 14
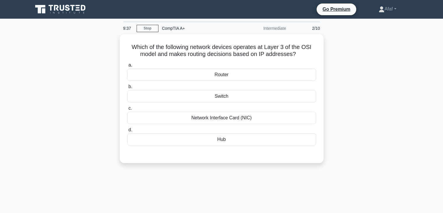
scroll to position [0, 0]
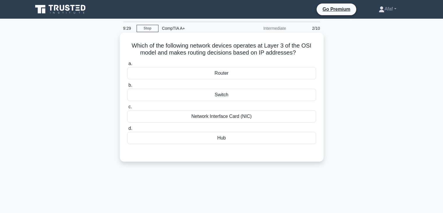
click at [229, 73] on div "Router" at bounding box center [221, 73] width 189 height 12
click at [127, 66] on input "a. Router" at bounding box center [127, 64] width 0 height 4
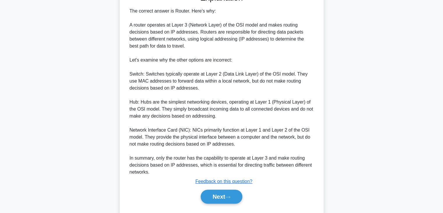
scroll to position [161, 0]
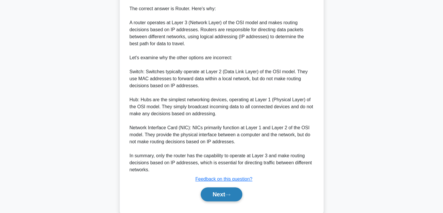
click at [217, 199] on button "Next" at bounding box center [222, 194] width 42 height 14
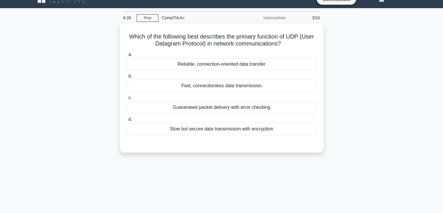
scroll to position [1, 0]
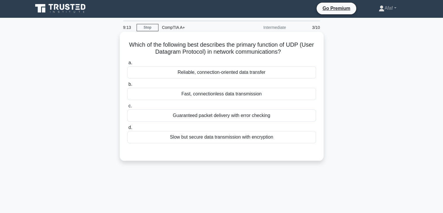
click at [251, 91] on div "Fast, connectionless data transmission" at bounding box center [221, 94] width 189 height 12
click at [127, 86] on input "b. Fast, connectionless data transmission" at bounding box center [127, 84] width 0 height 4
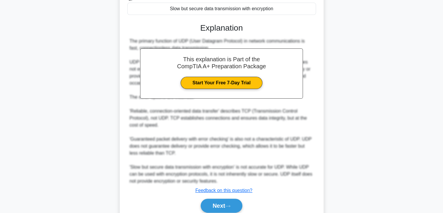
scroll to position [134, 0]
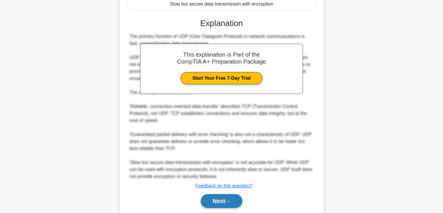
click at [217, 196] on button "Next" at bounding box center [222, 201] width 42 height 14
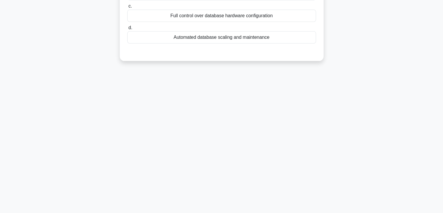
scroll to position [0, 0]
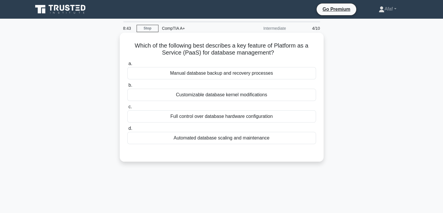
click at [286, 90] on div "Customizable database kernel modifications" at bounding box center [221, 95] width 189 height 12
click at [127, 87] on input "b. Customizable database kernel modifications" at bounding box center [127, 85] width 0 height 4
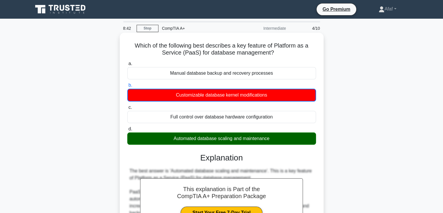
scroll to position [161, 0]
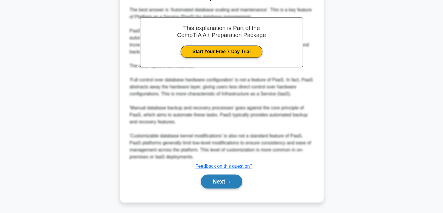
click at [228, 186] on button "Next" at bounding box center [222, 181] width 42 height 14
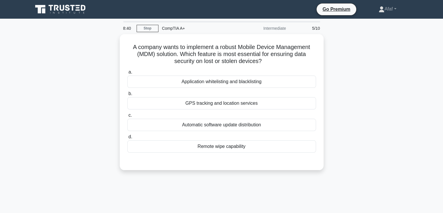
scroll to position [0, 0]
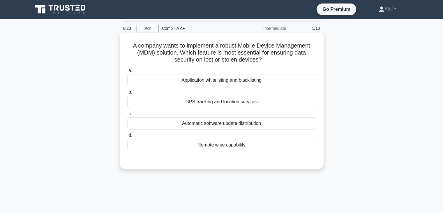
click at [229, 145] on div "Remote wipe capability" at bounding box center [221, 145] width 189 height 12
click at [127, 137] on input "d. Remote wipe capability" at bounding box center [127, 135] width 0 height 4
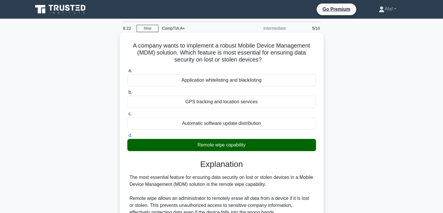
scroll to position [153, 0]
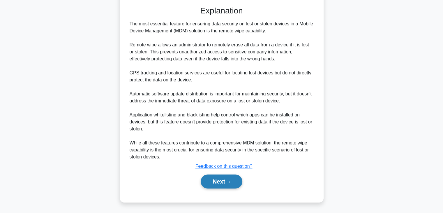
click at [222, 180] on button "Next" at bounding box center [222, 181] width 42 height 14
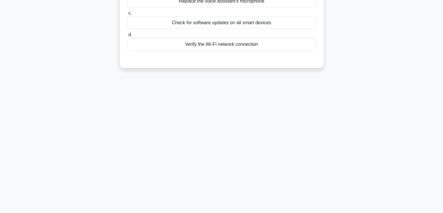
scroll to position [3, 0]
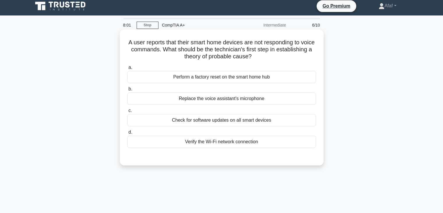
click at [219, 137] on div "Verify the Wi-Fi network connection" at bounding box center [221, 141] width 189 height 12
click at [127, 134] on input "d. Verify the Wi-Fi network connection" at bounding box center [127, 132] width 0 height 4
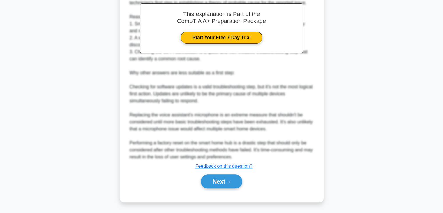
scroll to position [179, 0]
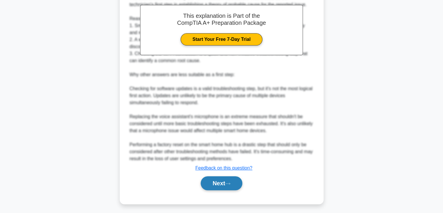
click at [224, 178] on button "Next" at bounding box center [222, 183] width 42 height 14
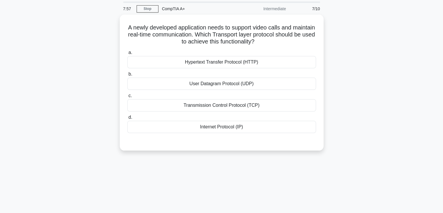
scroll to position [0, 0]
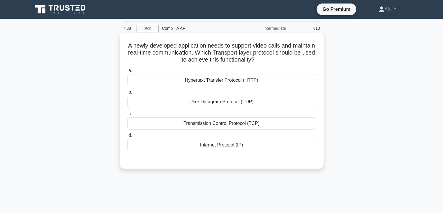
click at [232, 126] on div "Transmission Control Protocol (TCP)" at bounding box center [221, 123] width 189 height 12
click at [127, 116] on input "c. Transmission Control Protocol (TCP)" at bounding box center [127, 114] width 0 height 4
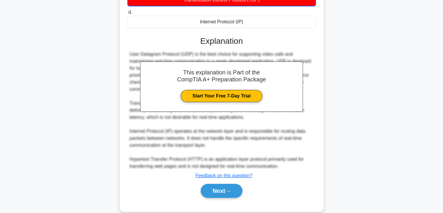
scroll to position [133, 0]
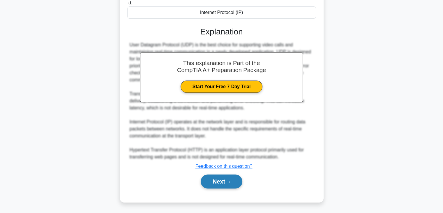
click at [224, 184] on button "Next" at bounding box center [222, 181] width 42 height 14
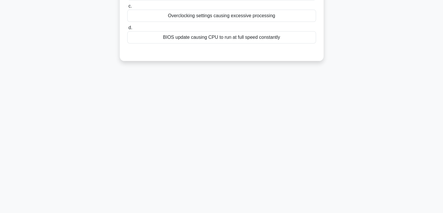
scroll to position [0, 0]
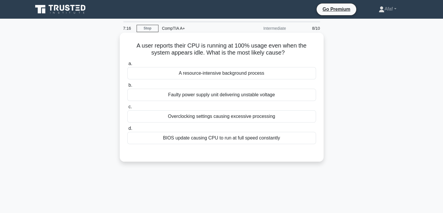
click at [218, 74] on div "A resource-intensive background process" at bounding box center [221, 73] width 189 height 12
click at [127, 66] on input "a. A resource-intensive background process" at bounding box center [127, 64] width 0 height 4
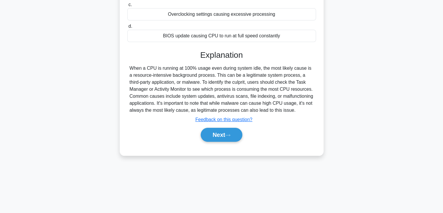
scroll to position [102, 0]
click at [226, 138] on button "Next" at bounding box center [222, 135] width 42 height 14
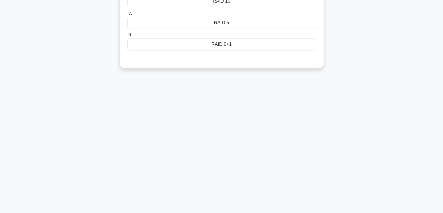
scroll to position [0, 0]
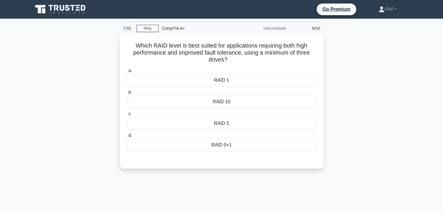
click at [250, 122] on div "RAID 5" at bounding box center [221, 123] width 189 height 12
click at [127, 116] on input "c. RAID 5" at bounding box center [127, 114] width 0 height 4
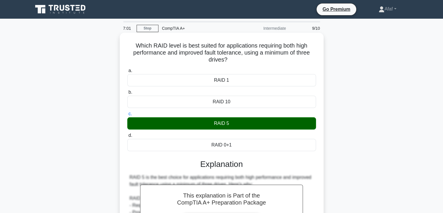
scroll to position [195, 0]
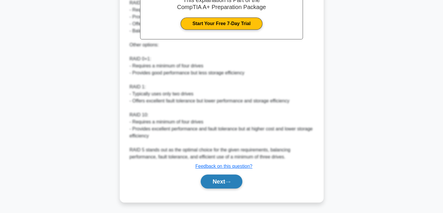
click at [222, 177] on button "Next" at bounding box center [222, 181] width 42 height 14
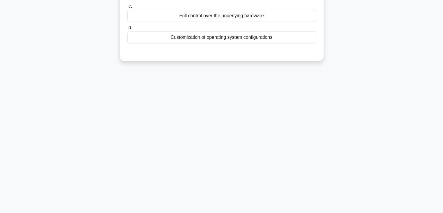
scroll to position [0, 0]
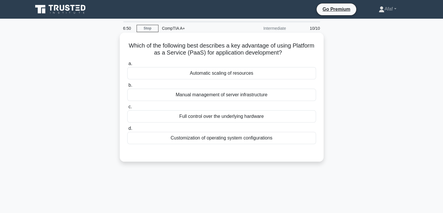
click at [239, 78] on div "Automatic scaling of resources" at bounding box center [221, 73] width 189 height 12
click at [127, 66] on input "a. Automatic scaling of resources" at bounding box center [127, 64] width 0 height 4
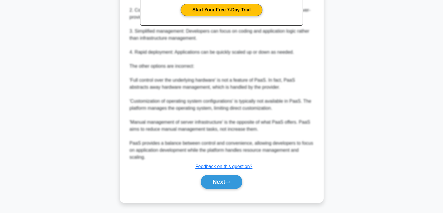
scroll to position [201, 0]
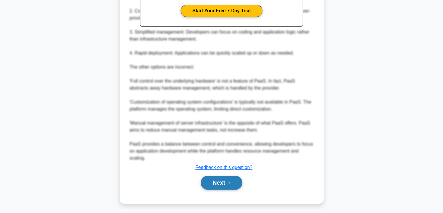
click at [227, 185] on button "Next" at bounding box center [222, 182] width 42 height 14
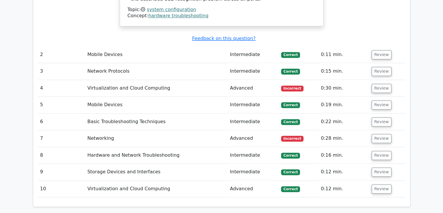
scroll to position [829, 0]
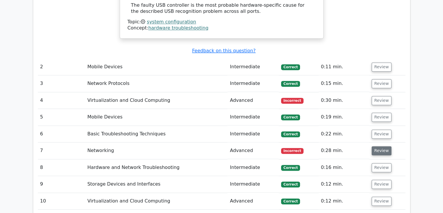
click at [374, 146] on button "Review" at bounding box center [381, 150] width 20 height 9
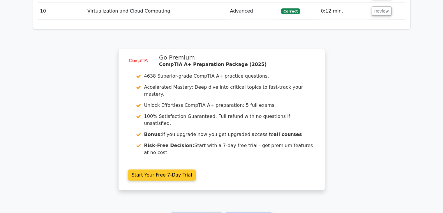
scroll to position [1329, 0]
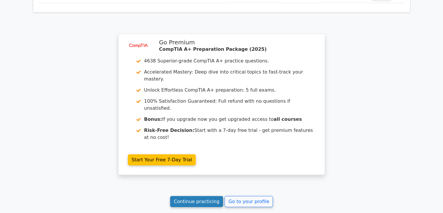
click at [202, 196] on link "Continue practicing" at bounding box center [196, 201] width 53 height 11
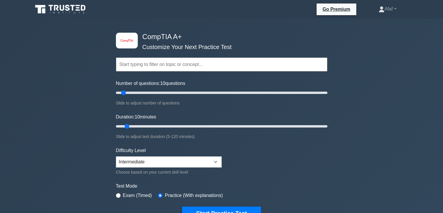
click at [385, 161] on div "image/svg+xml CompTIA A+ Customize Your Next Practice Test Topics Hardware Oper…" at bounding box center [221, 190] width 443 height 343
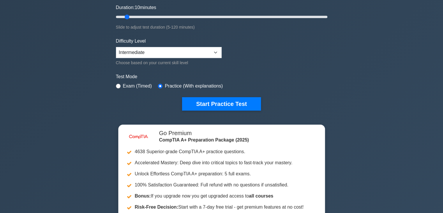
scroll to position [109, 0]
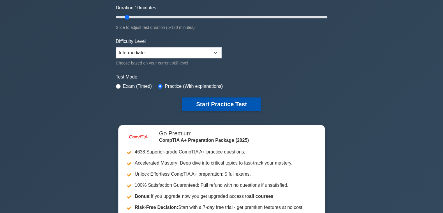
click at [218, 98] on button "Start Practice Test" at bounding box center [221, 103] width 79 height 13
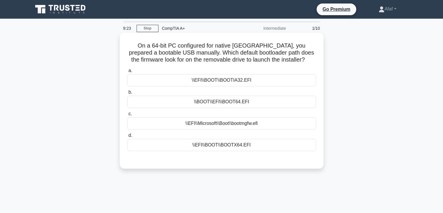
click at [234, 147] on div "\\EFI\\BOOT\\BOOTX64.EFI" at bounding box center [221, 145] width 189 height 12
click at [127, 137] on input "d. \\EFI\\BOOT\\BOOTX64.EFI" at bounding box center [127, 135] width 0 height 4
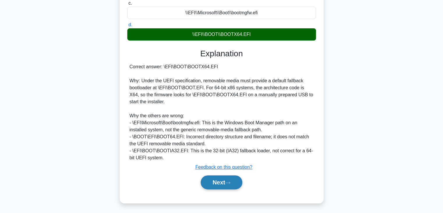
click at [222, 181] on button "Next" at bounding box center [222, 182] width 42 height 14
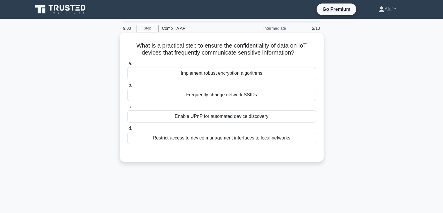
click at [268, 73] on div "Implement robust encryption algorithms" at bounding box center [221, 73] width 189 height 12
click at [127, 66] on input "a. Implement robust encryption algorithms" at bounding box center [127, 64] width 0 height 4
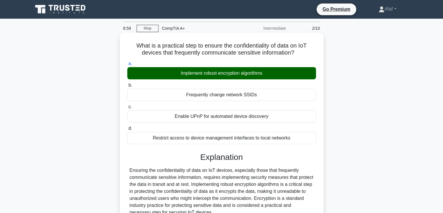
scroll to position [146, 0]
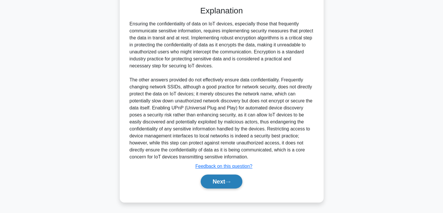
click at [222, 185] on button "Next" at bounding box center [222, 181] width 42 height 14
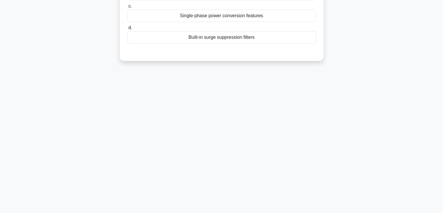
scroll to position [0, 0]
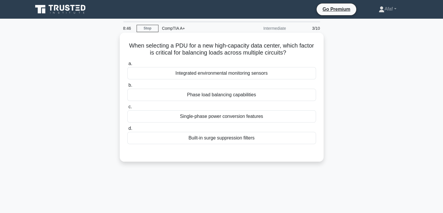
click at [277, 66] on label "a. Integrated environmental monitoring sensors" at bounding box center [221, 69] width 189 height 19
click at [127, 66] on input "a. Integrated environmental monitoring sensors" at bounding box center [127, 64] width 0 height 4
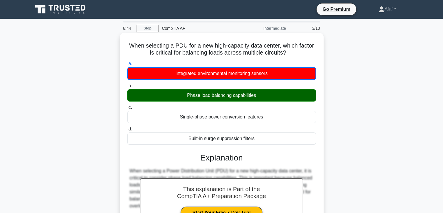
scroll to position [105, 0]
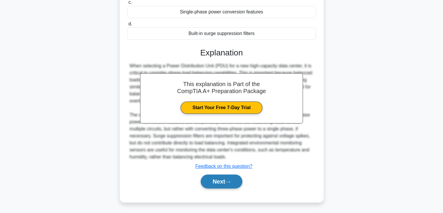
click at [220, 185] on button "Next" at bounding box center [222, 181] width 42 height 14
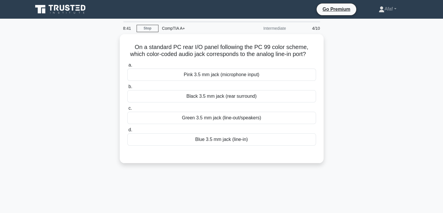
scroll to position [1, 0]
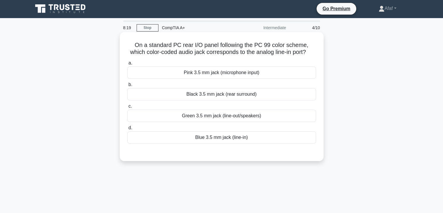
click at [251, 122] on div "Green 3.5 mm jack (line-out/speakers)" at bounding box center [221, 115] width 189 height 12
click at [127, 108] on input "[PERSON_NAME] 3.5 mm jack (line-out/speakers)" at bounding box center [127, 106] width 0 height 4
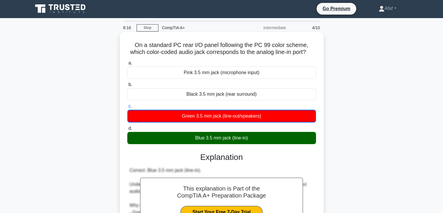
scroll to position [102, 0]
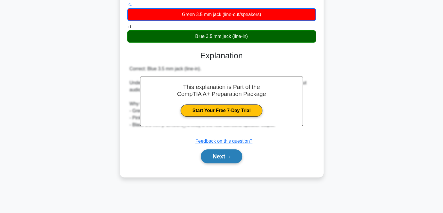
click at [223, 163] on button "Next" at bounding box center [222, 156] width 42 height 14
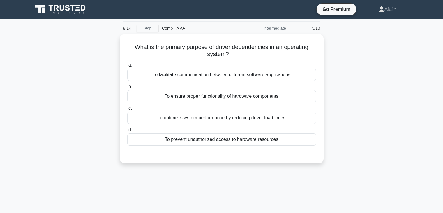
scroll to position [0, 0]
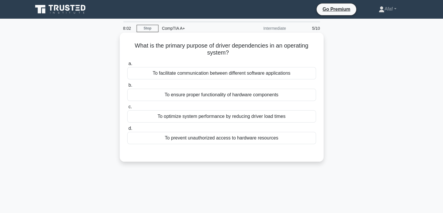
click at [252, 98] on div "To ensure proper functionality of hardware components" at bounding box center [221, 95] width 189 height 12
click at [127, 87] on input "b. To ensure proper functionality of hardware components" at bounding box center [127, 85] width 0 height 4
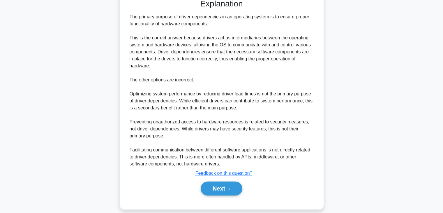
scroll to position [160, 0]
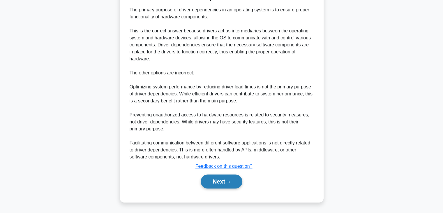
click at [218, 180] on button "Next" at bounding box center [222, 181] width 42 height 14
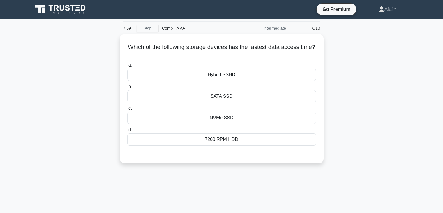
scroll to position [1, 0]
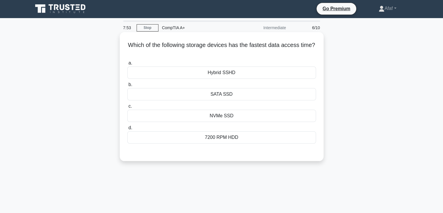
click at [240, 95] on div "SATA SSD" at bounding box center [221, 94] width 189 height 12
click at [127, 86] on input "b. SATA SSD" at bounding box center [127, 85] width 0 height 4
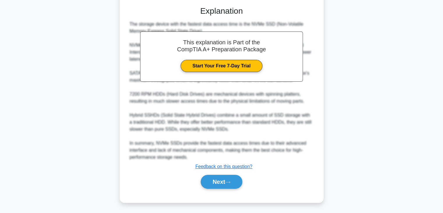
scroll to position [145, 0]
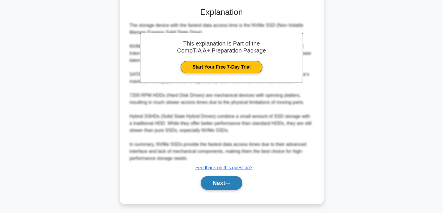
click at [226, 179] on button "Next" at bounding box center [222, 183] width 42 height 14
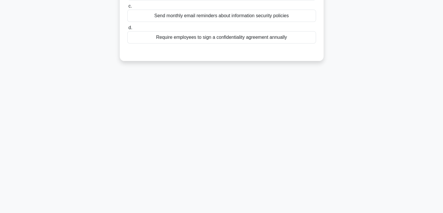
scroll to position [0, 0]
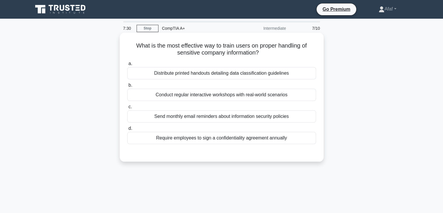
click at [248, 98] on div "Conduct regular interactive workshops with real-world scenarios" at bounding box center [221, 95] width 189 height 12
click at [127, 87] on input "b. Conduct regular interactive workshops with real-world scenarios" at bounding box center [127, 85] width 0 height 4
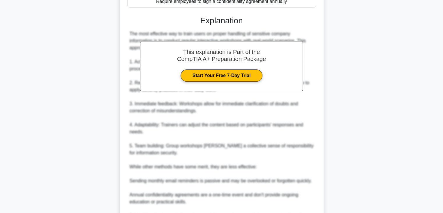
scroll to position [223, 0]
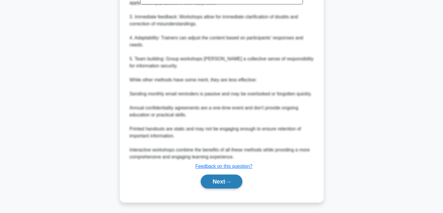
click at [216, 176] on button "Next" at bounding box center [222, 181] width 42 height 14
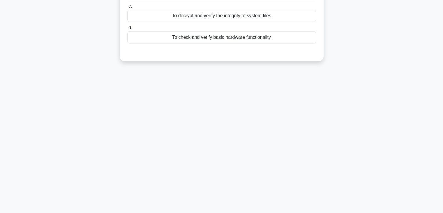
scroll to position [0, 0]
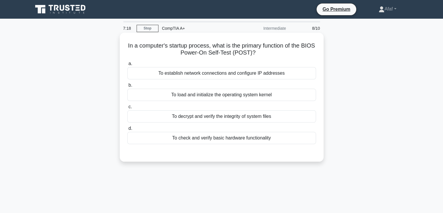
click at [271, 96] on div "To load and initialize the operating system kernel" at bounding box center [221, 95] width 189 height 12
click at [127, 87] on input "b. To load and initialize the operating system kernel" at bounding box center [127, 85] width 0 height 4
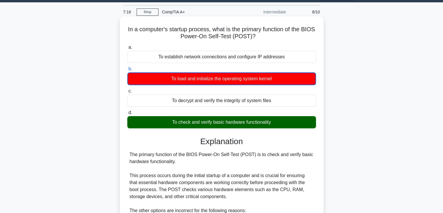
scroll to position [140, 0]
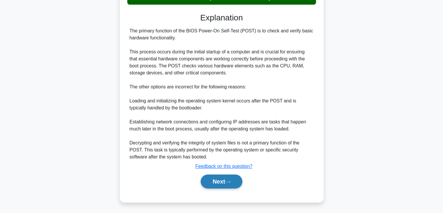
click at [225, 180] on button "Next" at bounding box center [222, 181] width 42 height 14
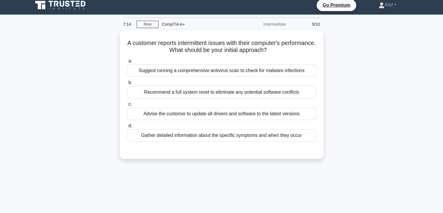
scroll to position [0, 0]
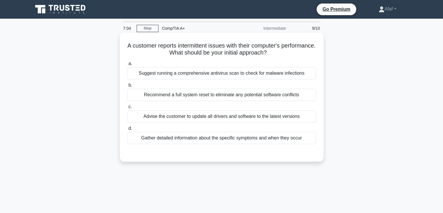
click at [285, 116] on div "Advise the customer to update all drivers and software to the latest versions" at bounding box center [221, 116] width 189 height 12
click at [127, 109] on input "c. Advise the customer to update all drivers and software to the latest versions" at bounding box center [127, 107] width 0 height 4
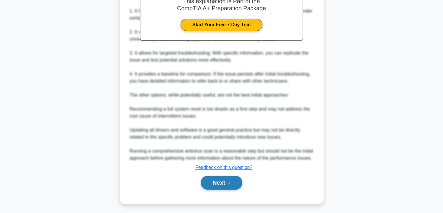
click at [214, 187] on button "Next" at bounding box center [222, 182] width 42 height 14
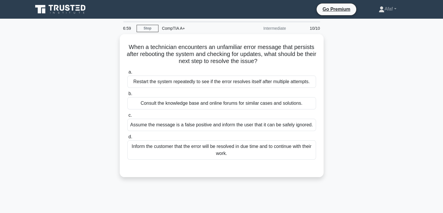
scroll to position [1, 0]
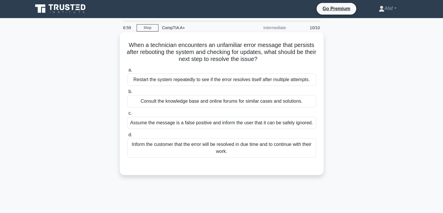
click at [215, 105] on div "Consult the knowledge base and online forums for similar cases and solutions." at bounding box center [221, 101] width 189 height 12
click at [127, 93] on input "b. Consult the knowledge base and online forums for similar cases and solutions." at bounding box center [127, 92] width 0 height 4
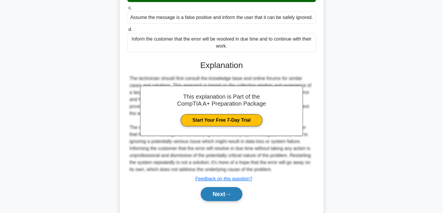
scroll to position [105, 0]
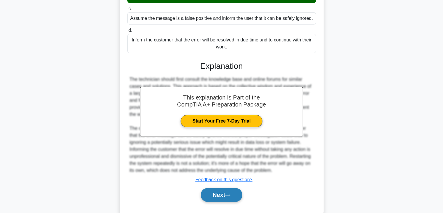
click at [212, 194] on button "Next" at bounding box center [222, 194] width 42 height 14
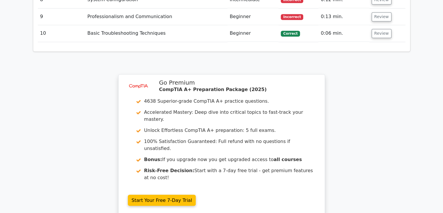
scroll to position [917, 0]
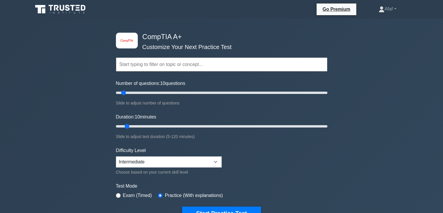
scroll to position [44, 0]
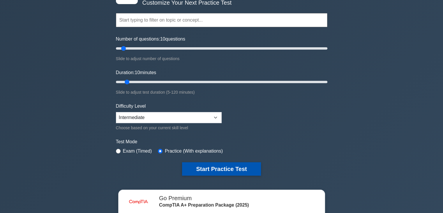
click at [222, 163] on button "Start Practice Test" at bounding box center [221, 168] width 79 height 13
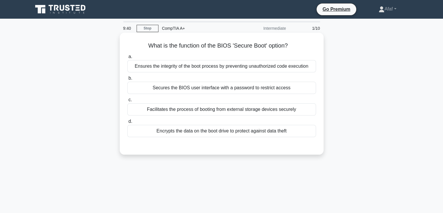
click at [230, 112] on div "Facilitates the process of booting from external storage devices securely" at bounding box center [221, 109] width 189 height 12
click at [127, 102] on input "c. Facilitates the process of booting from external storage devices securely" at bounding box center [127, 100] width 0 height 4
click at [230, 77] on label "b. Secures the BIOS user interface with a password to restrict access" at bounding box center [221, 84] width 189 height 19
click at [127, 77] on input "b. Secures the BIOS user interface with a password to restrict access" at bounding box center [127, 78] width 0 height 4
click at [236, 70] on div "Ensures the integrity of the boot process by preventing unauthorized code execu…" at bounding box center [221, 66] width 189 height 12
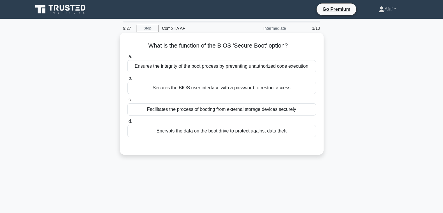
click at [127, 59] on input "a. Ensures the integrity of the boot process by preventing unauthorized code ex…" at bounding box center [127, 57] width 0 height 4
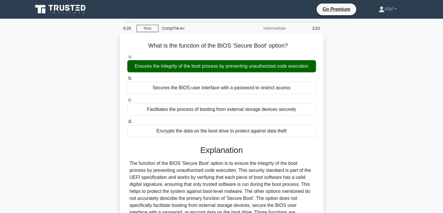
scroll to position [102, 0]
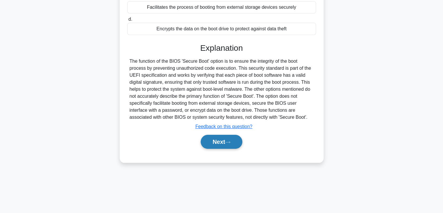
click at [224, 143] on button "Next" at bounding box center [222, 142] width 42 height 14
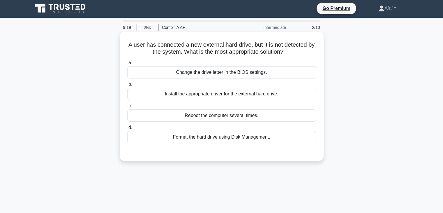
scroll to position [0, 0]
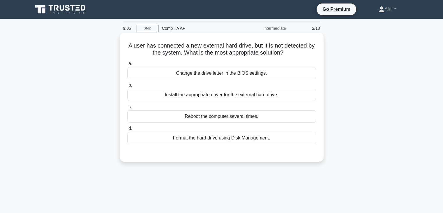
click at [249, 97] on div "Install the appropriate driver for the external hard drive." at bounding box center [221, 95] width 189 height 12
click at [127, 87] on input "b. Install the appropriate driver for the external hard drive." at bounding box center [127, 85] width 0 height 4
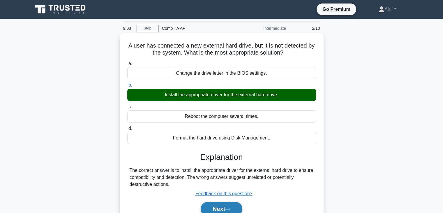
click at [225, 212] on button "Next" at bounding box center [222, 208] width 42 height 14
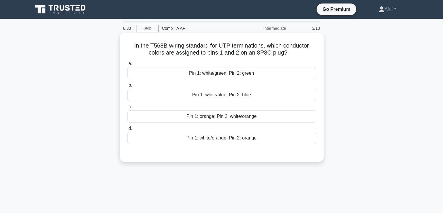
click at [264, 135] on div "Pin 1: white/orange; Pin 2: orange" at bounding box center [221, 138] width 189 height 12
click at [127, 130] on input "d. Pin 1: white/orange; Pin 2: orange" at bounding box center [127, 128] width 0 height 4
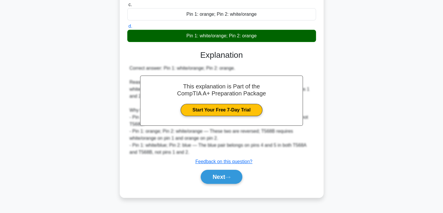
scroll to position [102, 0]
click at [217, 188] on div "a. Pin 1: white/green; Pin 2: green b. Pin 1: white/blue; Pin 2: blue c. d." at bounding box center [222, 73] width 190 height 233
click at [216, 180] on button "Next" at bounding box center [222, 176] width 42 height 14
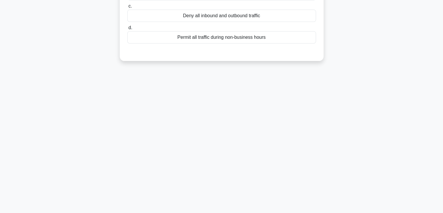
scroll to position [0, 0]
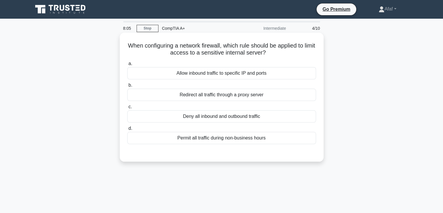
click at [265, 75] on div "Allow inbound traffic to specific IP and ports" at bounding box center [221, 73] width 189 height 12
click at [127, 66] on input "a. Allow inbound traffic to specific IP and ports" at bounding box center [127, 64] width 0 height 4
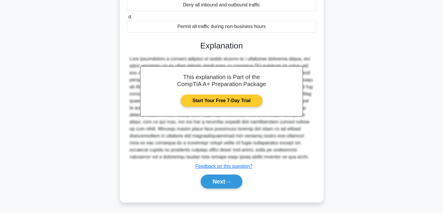
scroll to position [111, 0]
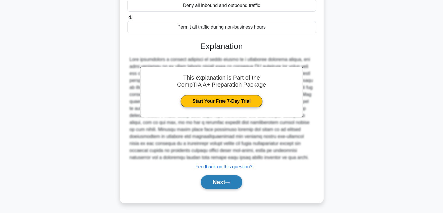
click at [235, 187] on button "Next" at bounding box center [222, 182] width 42 height 14
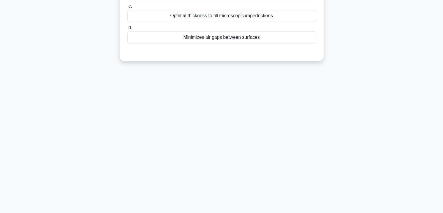
scroll to position [0, 0]
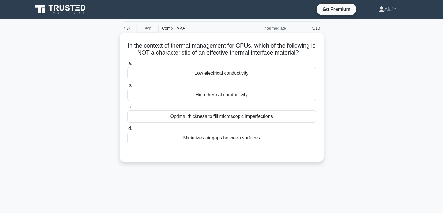
click at [273, 116] on div "Optimal thickness to fill microscopic imperfections" at bounding box center [221, 116] width 189 height 12
click at [127, 109] on input "c. Optimal thickness to fill microscopic imperfections" at bounding box center [127, 107] width 0 height 4
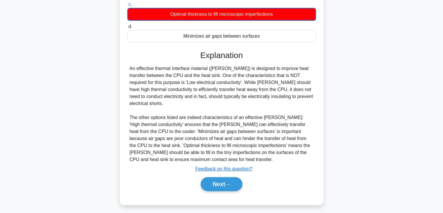
scroll to position [102, 0]
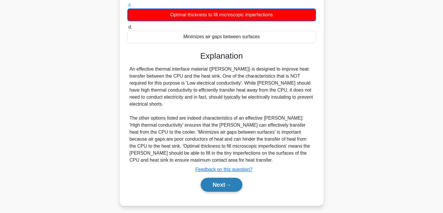
click at [232, 181] on button "Next" at bounding box center [222, 184] width 42 height 14
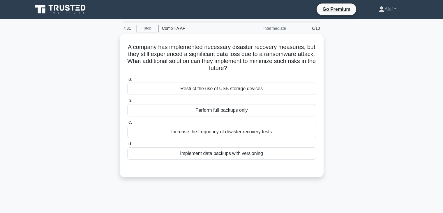
scroll to position [0, 0]
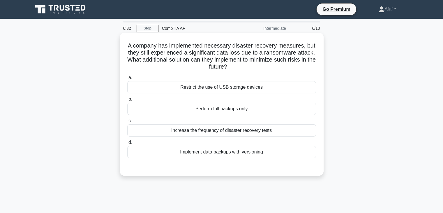
click at [274, 153] on div "Implement data backups with versioning" at bounding box center [221, 152] width 189 height 12
click at [127, 144] on input "d. Implement data backups with versioning" at bounding box center [127, 142] width 0 height 4
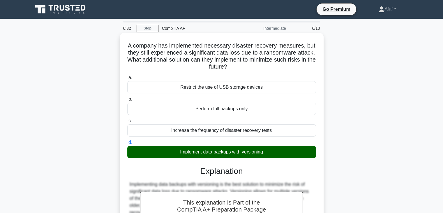
scroll to position [102, 0]
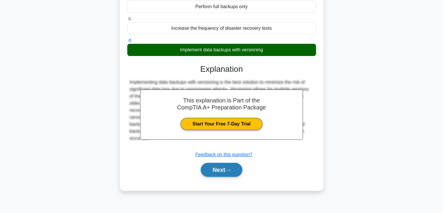
click at [235, 166] on button "Next" at bounding box center [222, 169] width 42 height 14
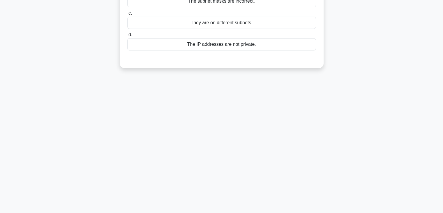
scroll to position [0, 0]
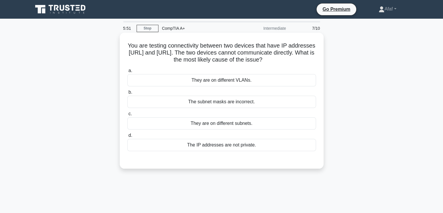
click at [228, 120] on div "They are on different subnets." at bounding box center [221, 123] width 189 height 12
click at [127, 116] on input "c. They are on different subnets." at bounding box center [127, 114] width 0 height 4
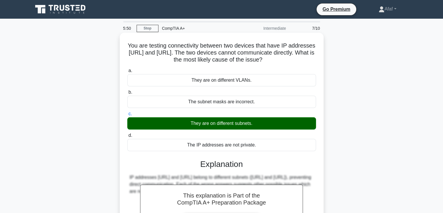
scroll to position [101, 0]
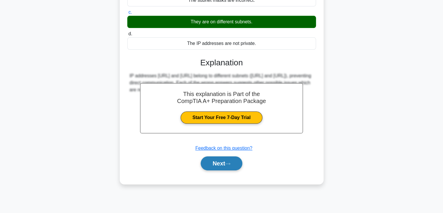
click at [215, 164] on button "Next" at bounding box center [222, 163] width 42 height 14
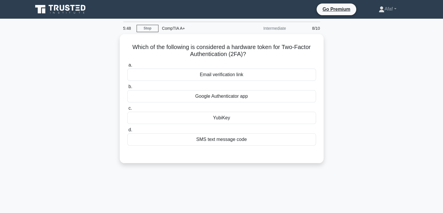
scroll to position [0, 0]
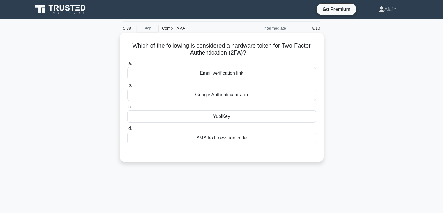
click at [251, 134] on div "SMS text message code" at bounding box center [221, 138] width 189 height 12
click at [127, 130] on input "d. SMS text message code" at bounding box center [127, 128] width 0 height 4
click at [256, 115] on div "YubiKey" at bounding box center [221, 116] width 189 height 12
click at [127, 109] on input "c. YubiKey" at bounding box center [127, 107] width 0 height 4
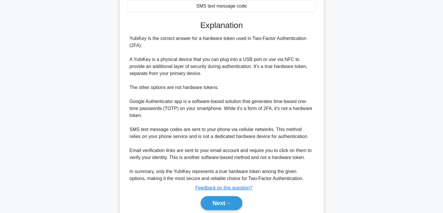
scroll to position [133, 0]
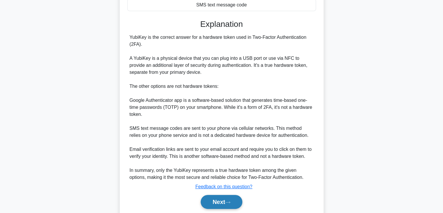
click at [226, 199] on button "Next" at bounding box center [222, 201] width 42 height 14
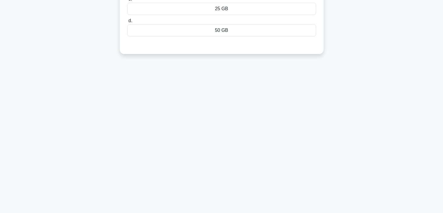
scroll to position [0, 0]
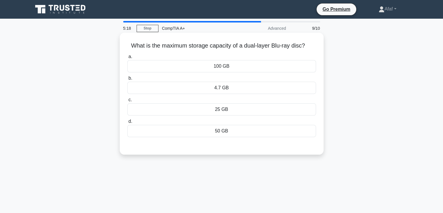
click at [267, 69] on div "100 GB" at bounding box center [221, 66] width 189 height 12
click at [127, 59] on input "a. 100 GB" at bounding box center [127, 57] width 0 height 4
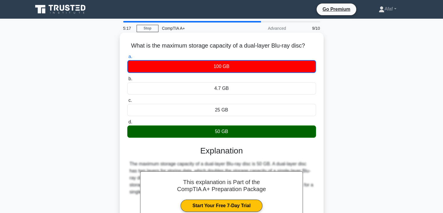
scroll to position [102, 0]
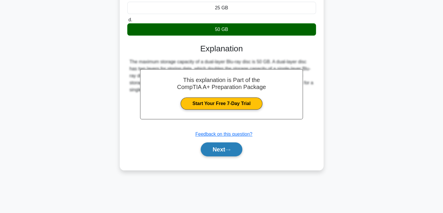
click at [240, 154] on button "Next" at bounding box center [222, 149] width 42 height 14
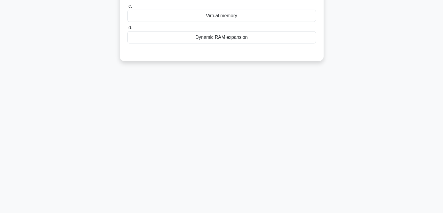
scroll to position [0, 0]
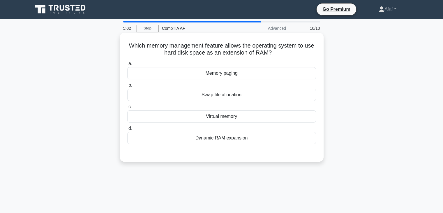
click at [241, 139] on div "Dynamic RAM expansion" at bounding box center [221, 138] width 189 height 12
click at [127, 130] on input "d. Dynamic RAM expansion" at bounding box center [127, 128] width 0 height 4
click at [252, 120] on div "Virtual memory" at bounding box center [221, 116] width 189 height 12
click at [127, 109] on input "c. Virtual memory" at bounding box center [127, 107] width 0 height 4
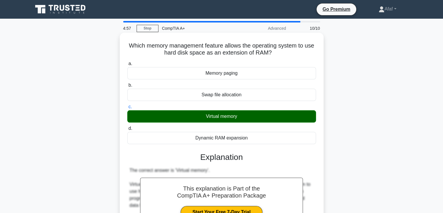
scroll to position [132, 0]
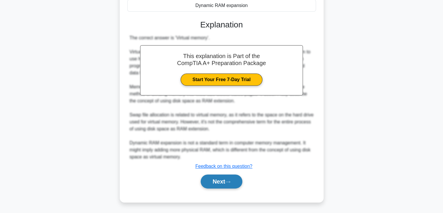
click at [241, 181] on button "Next" at bounding box center [222, 181] width 42 height 14
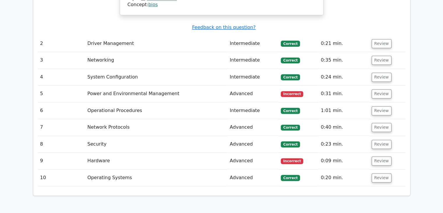
scroll to position [756, 0]
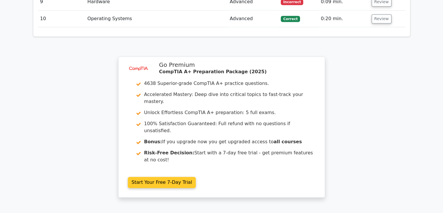
scroll to position [915, 0]
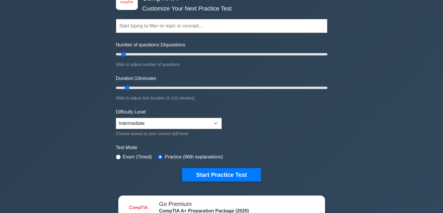
scroll to position [38, 0]
click at [201, 168] on button "Start Practice Test" at bounding box center [221, 174] width 79 height 13
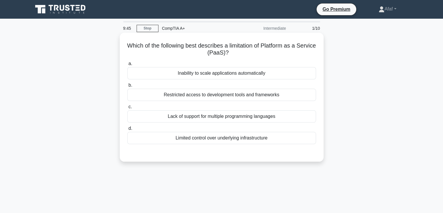
click at [255, 97] on div "Restricted access to development tools and frameworks" at bounding box center [221, 95] width 189 height 12
click at [127, 87] on input "b. Restricted access to development tools and frameworks" at bounding box center [127, 85] width 0 height 4
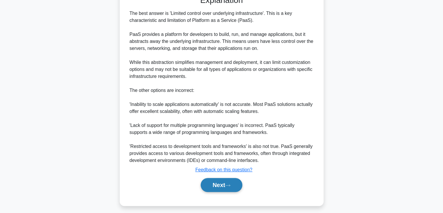
click at [228, 182] on button "Next" at bounding box center [222, 185] width 42 height 14
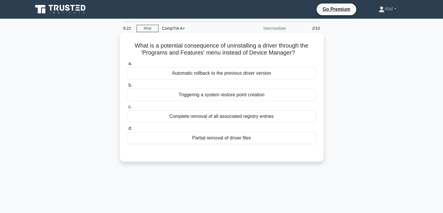
click at [274, 116] on div "Complete removal of all associated registry entries" at bounding box center [221, 116] width 189 height 12
click at [127, 109] on input "c. Complete removal of all associated registry entries" at bounding box center [127, 107] width 0 height 4
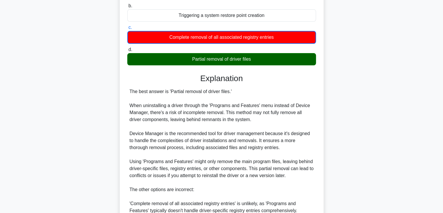
scroll to position [182, 0]
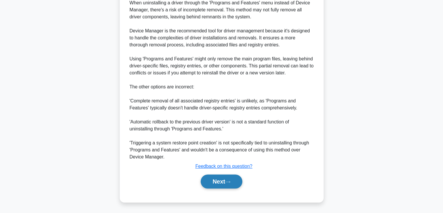
click at [226, 181] on button "Next" at bounding box center [222, 181] width 42 height 14
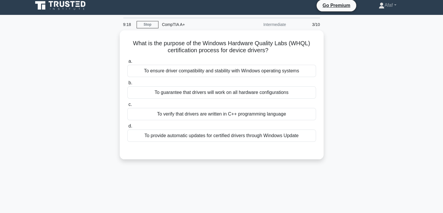
scroll to position [0, 0]
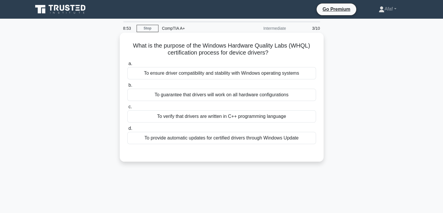
click at [254, 76] on div "To ensure driver compatibility and stability with Windows operating systems" at bounding box center [221, 73] width 189 height 12
click at [127, 66] on input "a. To ensure driver compatibility and stability with Windows operating systems" at bounding box center [127, 64] width 0 height 4
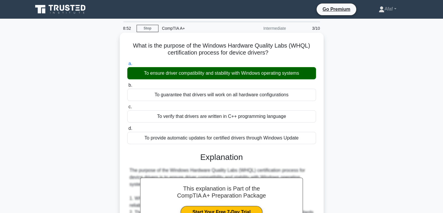
scroll to position [143, 0]
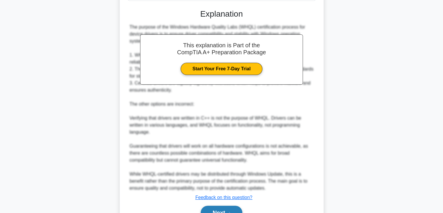
click at [220, 208] on button "Next" at bounding box center [222, 212] width 42 height 14
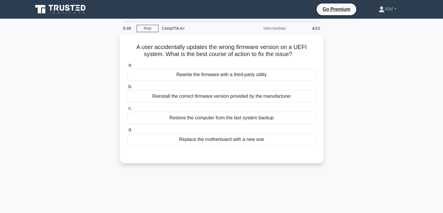
scroll to position [0, 0]
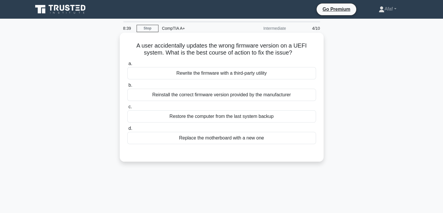
click at [255, 121] on div "Restore the computer from the last system backup" at bounding box center [221, 116] width 189 height 12
click at [127, 109] on input "c. Restore the computer from the last system backup" at bounding box center [127, 107] width 0 height 4
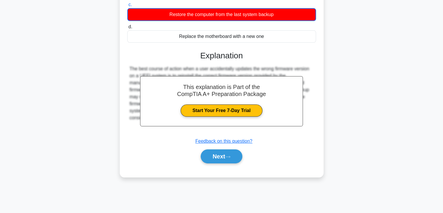
scroll to position [102, 0]
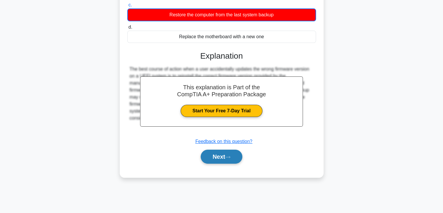
click at [234, 156] on button "Next" at bounding box center [222, 156] width 42 height 14
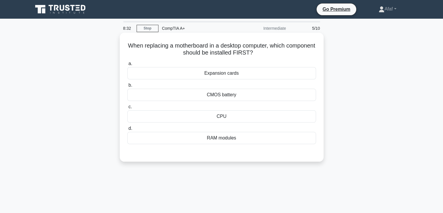
scroll to position [0, 0]
click at [258, 98] on div "CMOS battery" at bounding box center [221, 95] width 189 height 12
click at [127, 87] on input "b. CMOS battery" at bounding box center [127, 85] width 0 height 4
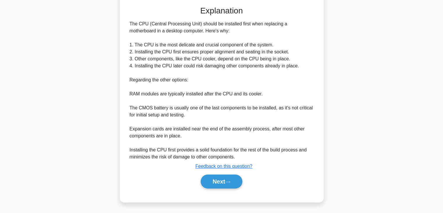
scroll to position [146, 0]
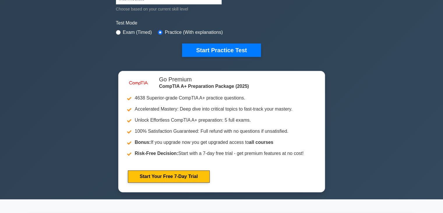
scroll to position [162, 0]
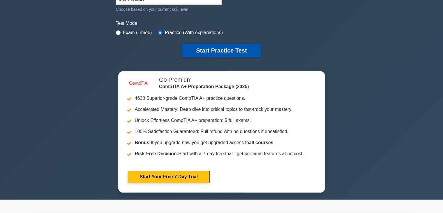
click at [191, 51] on button "Start Practice Test" at bounding box center [221, 50] width 79 height 13
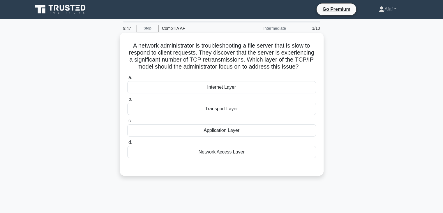
click at [223, 112] on div "Transport Layer" at bounding box center [221, 108] width 189 height 12
click at [127, 101] on input "b. Transport Layer" at bounding box center [127, 99] width 0 height 4
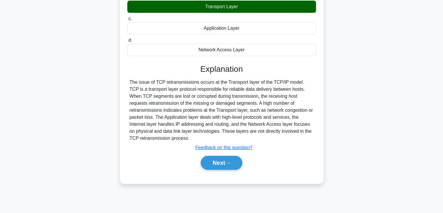
scroll to position [102, 0]
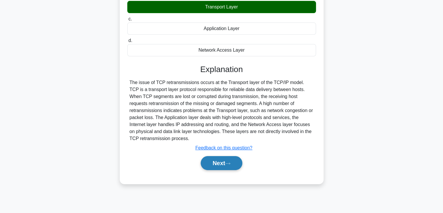
click at [211, 168] on button "Next" at bounding box center [222, 163] width 42 height 14
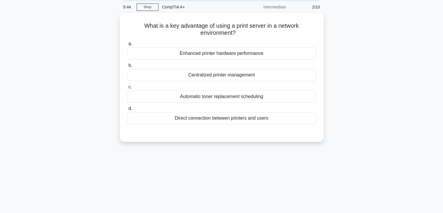
scroll to position [13, 0]
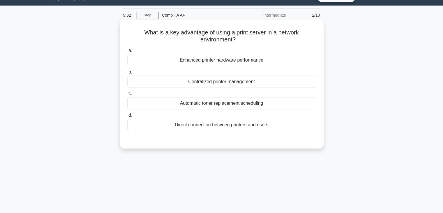
click at [249, 84] on div "Centralized printer management" at bounding box center [221, 81] width 189 height 12
click at [127, 74] on input "b. Centralized printer management" at bounding box center [127, 72] width 0 height 4
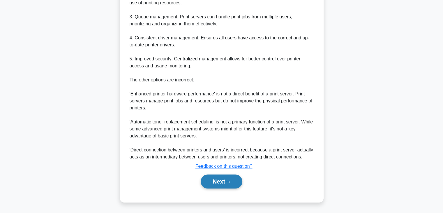
click at [212, 175] on button "Next" at bounding box center [222, 181] width 42 height 14
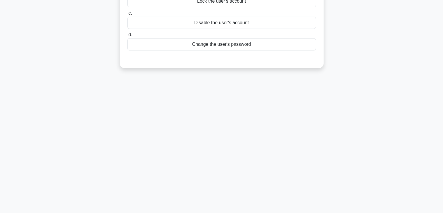
scroll to position [0, 0]
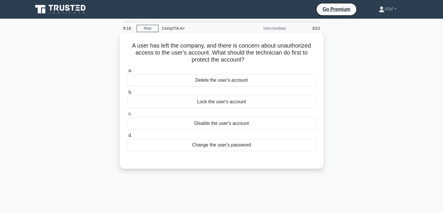
click at [225, 120] on div "Disable the user's account" at bounding box center [221, 123] width 189 height 12
click at [127, 116] on input "c. Disable the user's account" at bounding box center [127, 114] width 0 height 4
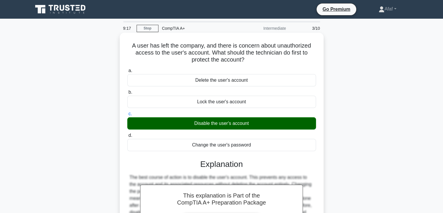
scroll to position [102, 0]
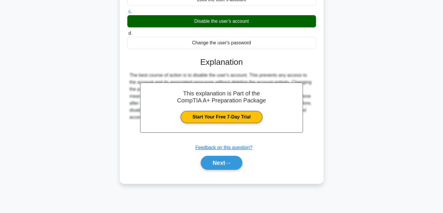
click at [214, 169] on div "Next" at bounding box center [221, 162] width 189 height 19
click at [215, 167] on button "Next" at bounding box center [222, 162] width 42 height 14
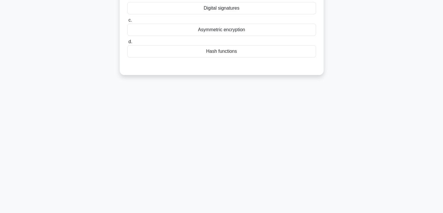
scroll to position [0, 0]
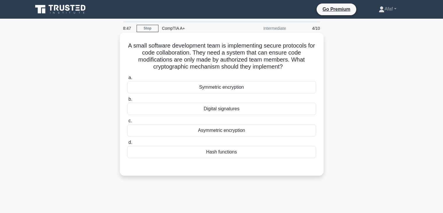
click at [236, 109] on div "Digital signatures" at bounding box center [221, 108] width 189 height 12
click at [127, 101] on input "b. Digital signatures" at bounding box center [127, 99] width 0 height 4
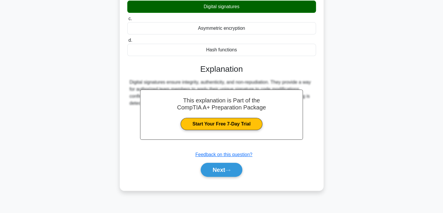
scroll to position [102, 0]
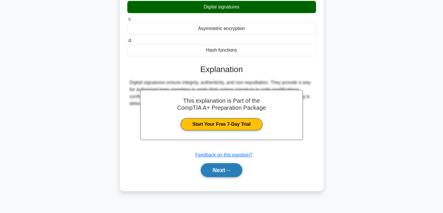
click at [228, 171] on icon at bounding box center [227, 170] width 5 height 3
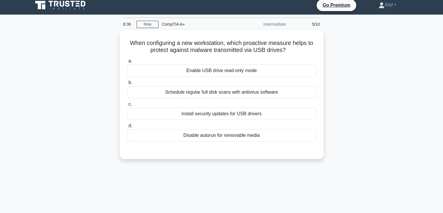
scroll to position [4, 0]
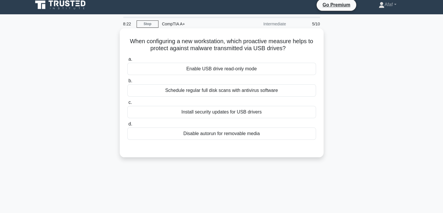
click at [284, 91] on div "Schedule regular full disk scans with antivirus software" at bounding box center [221, 90] width 189 height 12
click at [127, 83] on input "b. Schedule regular full disk scans with antivirus software" at bounding box center [127, 81] width 0 height 4
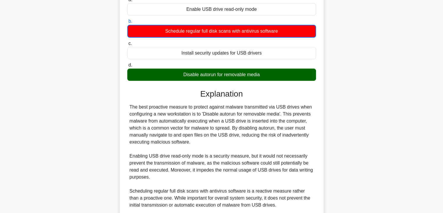
scroll to position [147, 0]
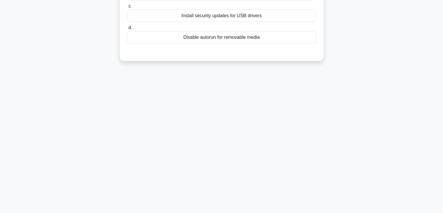
scroll to position [102, 0]
click at [229, 38] on div "Disable autorun for removable media" at bounding box center [221, 36] width 189 height 12
click at [127, 28] on input "d. Disable autorun for removable media" at bounding box center [127, 26] width 0 height 4
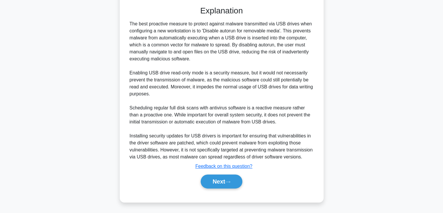
scroll to position [146, 0]
click at [230, 194] on div "a. Enable USB drive read-only mode b. Schedule regular full disk scans with ant…" at bounding box center [222, 54] width 190 height 282
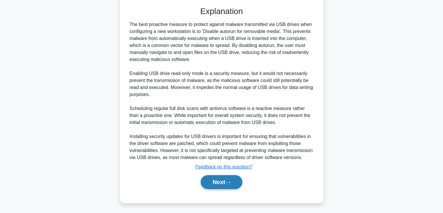
click at [229, 176] on button "Next" at bounding box center [222, 182] width 42 height 14
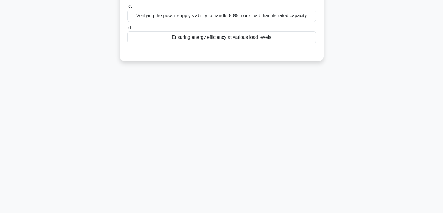
scroll to position [0, 0]
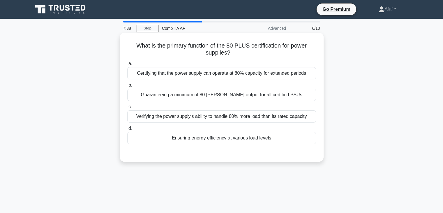
click at [278, 136] on div "Ensuring energy efficiency at various load levels" at bounding box center [221, 138] width 189 height 12
click at [127, 130] on input "d. Ensuring energy efficiency at various load levels" at bounding box center [127, 128] width 0 height 4
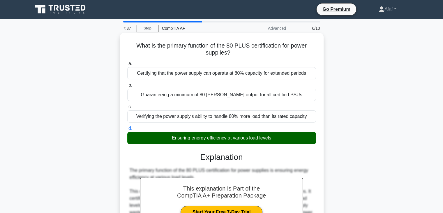
scroll to position [146, 0]
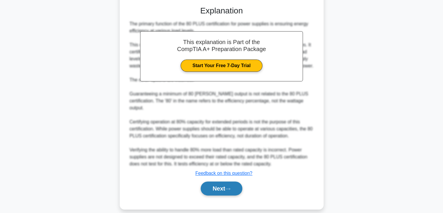
click at [236, 181] on button "Next" at bounding box center [222, 188] width 42 height 14
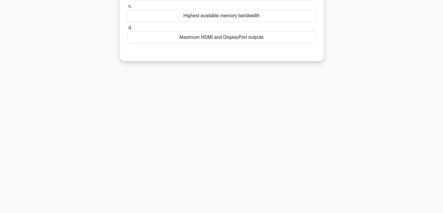
scroll to position [0, 0]
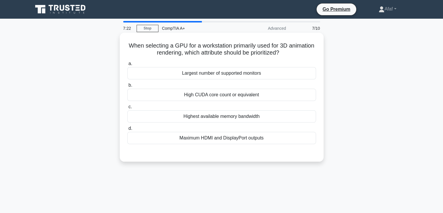
click at [274, 95] on div "High CUDA core count or equivalent" at bounding box center [221, 95] width 189 height 12
click at [127, 87] on input "b. High CUDA core count or equivalent" at bounding box center [127, 85] width 0 height 4
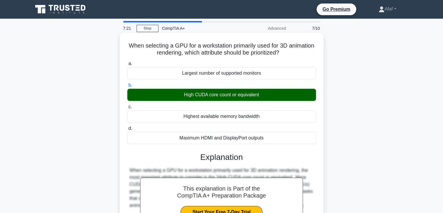
scroll to position [104, 0]
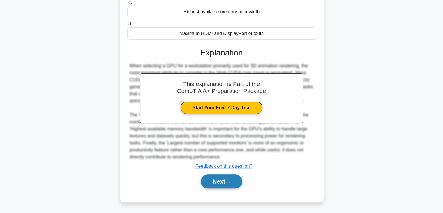
click at [228, 181] on icon at bounding box center [227, 181] width 5 height 3
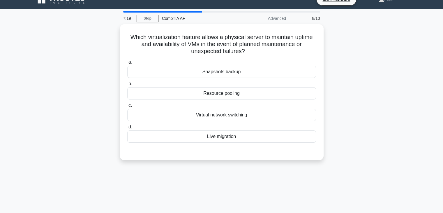
scroll to position [0, 0]
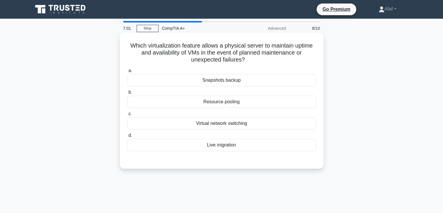
click at [276, 122] on div "Virtual network switching" at bounding box center [221, 123] width 189 height 12
click at [127, 116] on input "c. Virtual network switching" at bounding box center [127, 114] width 0 height 4
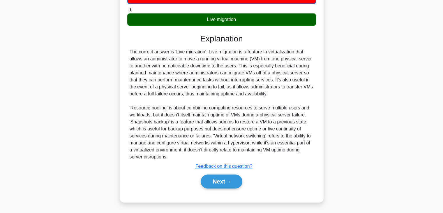
scroll to position [125, 0]
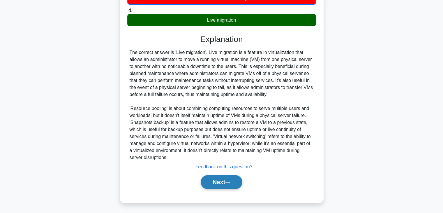
drag, startPoint x: 231, startPoint y: 190, endPoint x: 231, endPoint y: 183, distance: 7.0
click at [231, 183] on div "a. Snapshots backup b. Resource pooling c. d." at bounding box center [222, 68] width 190 height 255
click at [231, 183] on button "Next" at bounding box center [222, 182] width 42 height 14
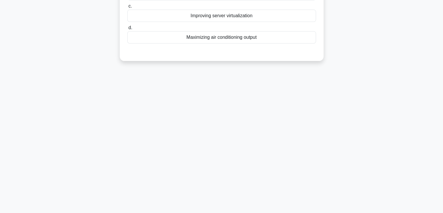
scroll to position [0, 0]
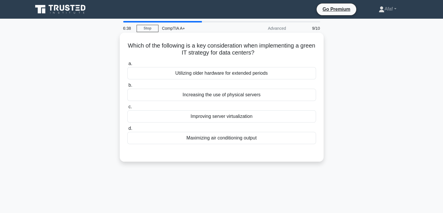
click at [265, 119] on div "Improving server virtualization" at bounding box center [221, 116] width 189 height 12
click at [127, 109] on input "c. Improving server virtualization" at bounding box center [127, 107] width 0 height 4
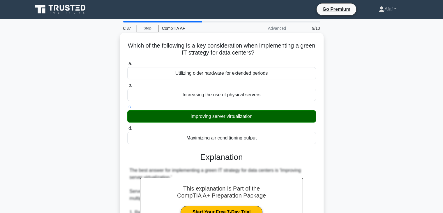
scroll to position [160, 0]
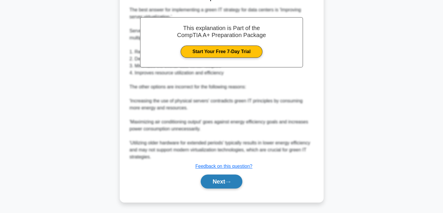
click at [220, 183] on button "Next" at bounding box center [222, 181] width 42 height 14
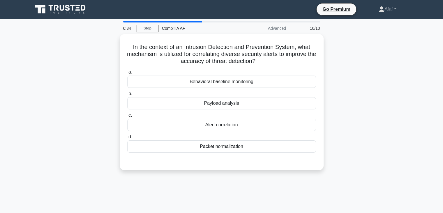
scroll to position [0, 0]
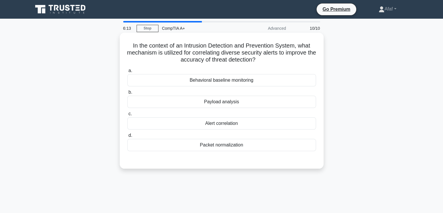
click at [247, 78] on div "Behavioral baseline monitoring" at bounding box center [221, 80] width 189 height 12
click at [127, 72] on input "a. Behavioral baseline monitoring" at bounding box center [127, 71] width 0 height 4
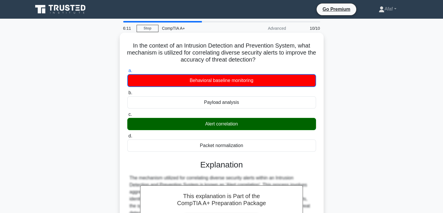
scroll to position [147, 0]
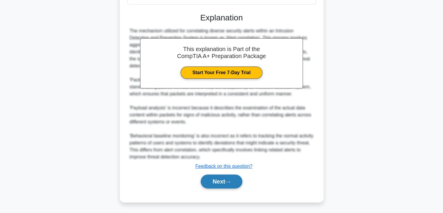
click at [223, 184] on button "Next" at bounding box center [222, 181] width 42 height 14
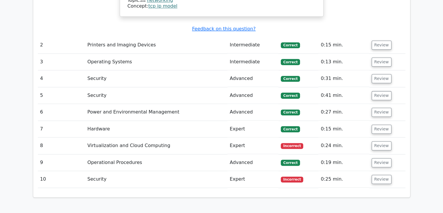
scroll to position [739, 0]
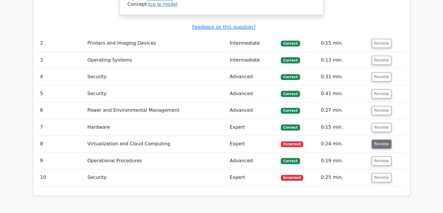
click at [387, 139] on button "Review" at bounding box center [381, 143] width 20 height 9
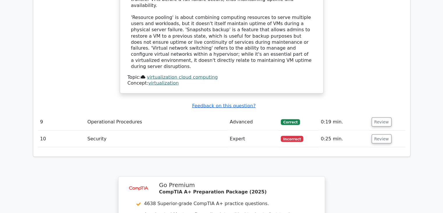
scroll to position [1221, 0]
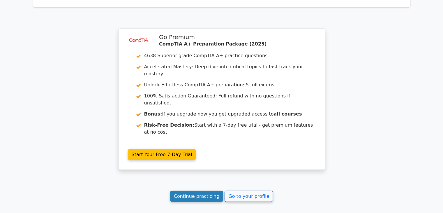
click at [213, 190] on link "Continue practicing" at bounding box center [196, 195] width 53 height 11
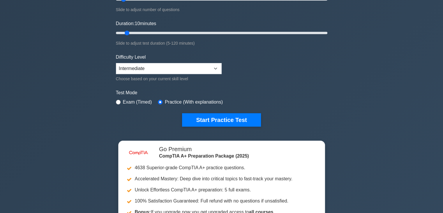
scroll to position [94, 0]
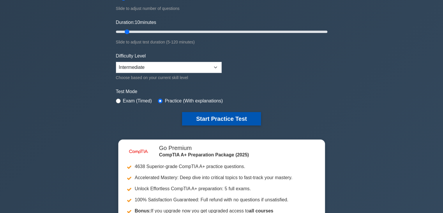
click at [231, 112] on button "Start Practice Test" at bounding box center [221, 118] width 79 height 13
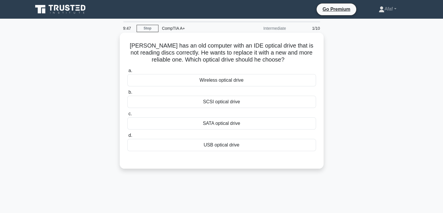
click at [250, 104] on div "SCSI optical drive" at bounding box center [221, 101] width 189 height 12
click at [127, 94] on input "b. SCSI optical drive" at bounding box center [127, 92] width 0 height 4
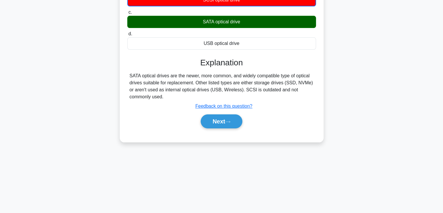
scroll to position [102, 0]
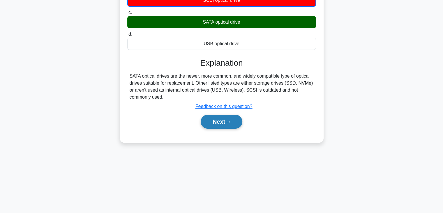
click at [217, 116] on button "Next" at bounding box center [222, 121] width 42 height 14
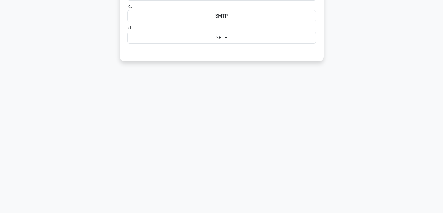
scroll to position [0, 0]
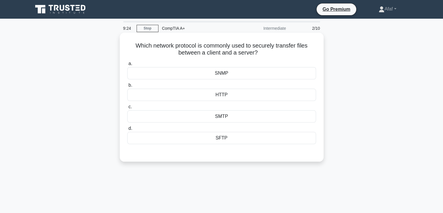
click at [234, 119] on div "SMTP" at bounding box center [221, 116] width 189 height 12
click at [127, 109] on input "c. SMTP" at bounding box center [127, 107] width 0 height 4
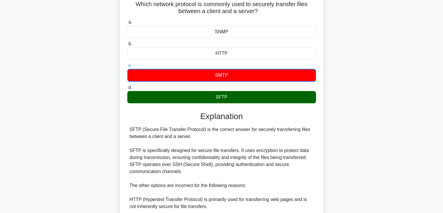
scroll to position [42, 0]
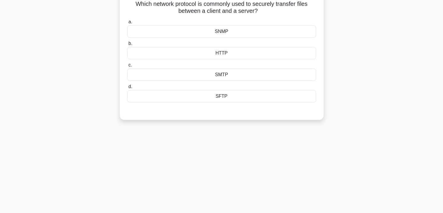
click at [226, 98] on div "SFTP" at bounding box center [221, 96] width 189 height 12
click at [127, 89] on input "d. SFTP" at bounding box center [127, 87] width 0 height 4
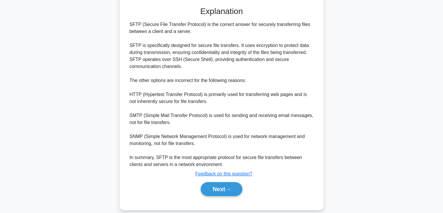
scroll to position [153, 0]
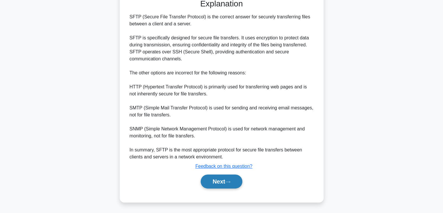
click at [228, 185] on button "Next" at bounding box center [222, 181] width 42 height 14
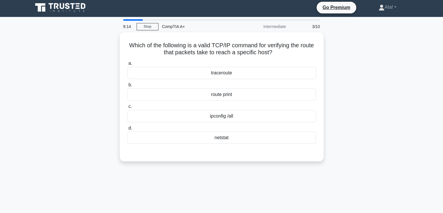
scroll to position [1, 0]
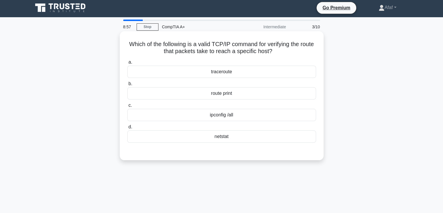
click at [269, 72] on div "traceroute" at bounding box center [221, 72] width 189 height 12
click at [127, 64] on input "a. traceroute" at bounding box center [127, 62] width 0 height 4
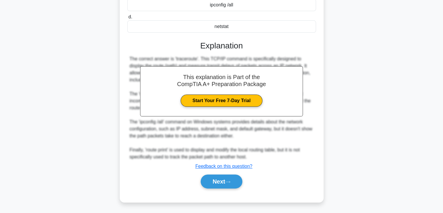
scroll to position [111, 0]
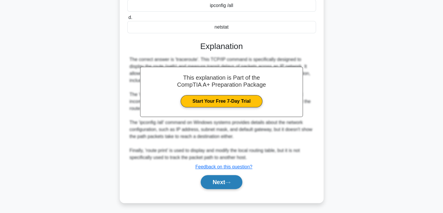
click at [217, 184] on button "Next" at bounding box center [222, 182] width 42 height 14
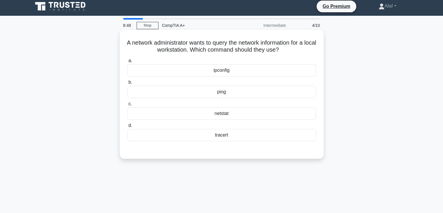
scroll to position [0, 0]
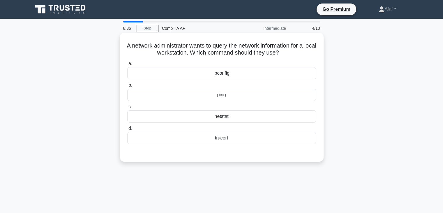
click at [245, 136] on div "tracert" at bounding box center [221, 138] width 189 height 12
click at [127, 130] on input "d. tracert" at bounding box center [127, 128] width 0 height 4
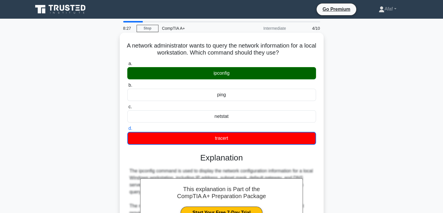
scroll to position [105, 0]
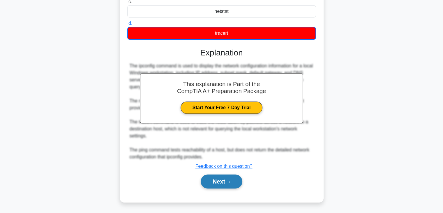
click at [228, 180] on icon at bounding box center [227, 181] width 5 height 3
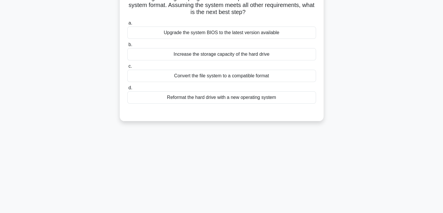
scroll to position [0, 0]
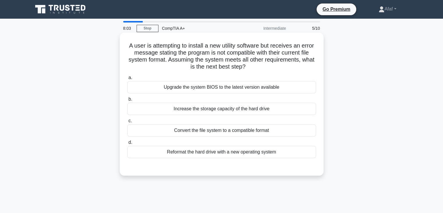
click at [262, 131] on div "Convert the file system to a compatible format" at bounding box center [221, 130] width 189 height 12
click at [127, 123] on input "c. Convert the file system to a compatible format" at bounding box center [127, 121] width 0 height 4
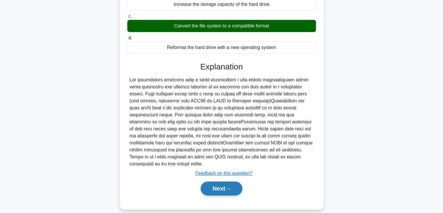
scroll to position [104, 0]
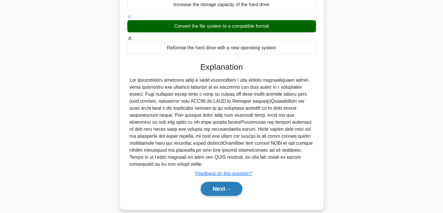
click at [224, 188] on button "Next" at bounding box center [222, 188] width 42 height 14
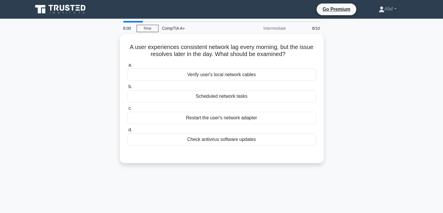
scroll to position [0, 0]
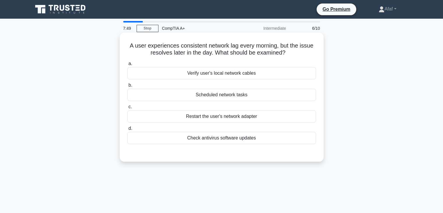
click at [273, 101] on div "a. Verify user's local network cables b. Scheduled network tasks c. d." at bounding box center [222, 102] width 196 height 86
click at [274, 97] on div "Scheduled network tasks" at bounding box center [221, 95] width 189 height 12
click at [127, 87] on input "b. Scheduled network tasks" at bounding box center [127, 85] width 0 height 4
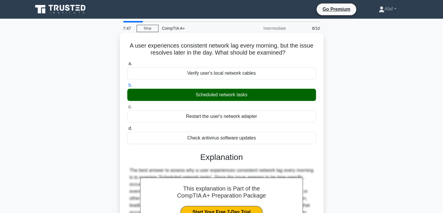
scroll to position [118, 0]
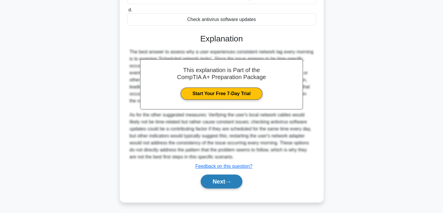
click at [220, 183] on button "Next" at bounding box center [222, 181] width 42 height 14
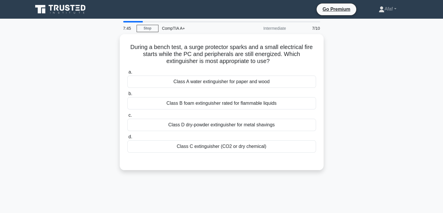
scroll to position [1, 0]
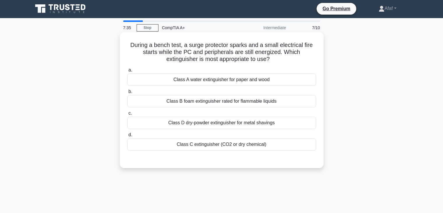
click at [239, 144] on div "Class C extinguisher (CO2 or dry chemical)" at bounding box center [221, 144] width 189 height 12
click at [127, 137] on input "d. Class C extinguisher (CO2 or dry chemical)" at bounding box center [127, 135] width 0 height 4
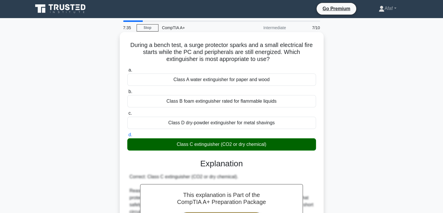
scroll to position [125, 0]
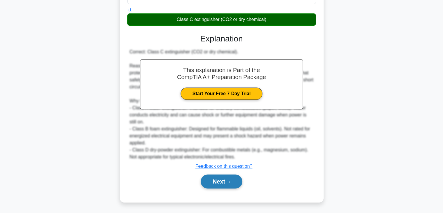
click at [226, 183] on button "Next" at bounding box center [222, 181] width 42 height 14
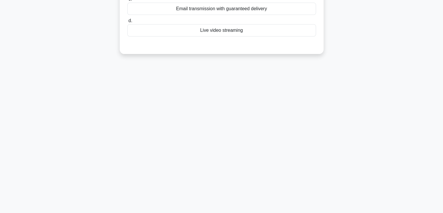
scroll to position [0, 0]
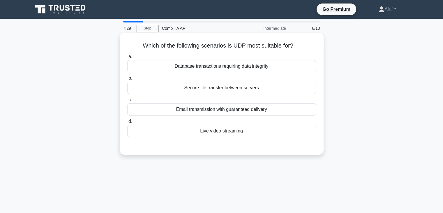
click at [259, 130] on div "Live video streaming" at bounding box center [221, 131] width 189 height 12
click at [127, 123] on input "d. Live video streaming" at bounding box center [127, 121] width 0 height 4
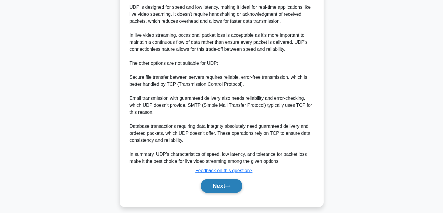
scroll to position [177, 0]
click at [226, 183] on button "Next" at bounding box center [222, 185] width 42 height 14
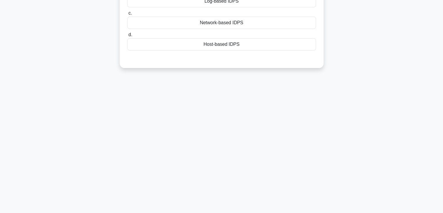
scroll to position [0, 0]
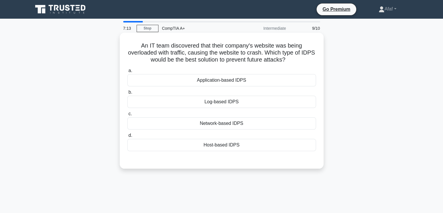
click at [240, 129] on div "Network-based IDPS" at bounding box center [221, 123] width 189 height 12
click at [127, 116] on input "c. Network-based IDPS" at bounding box center [127, 114] width 0 height 4
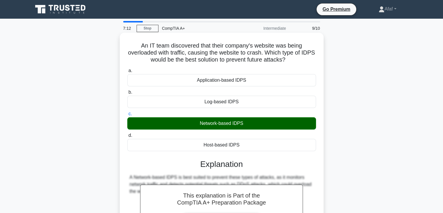
scroll to position [102, 0]
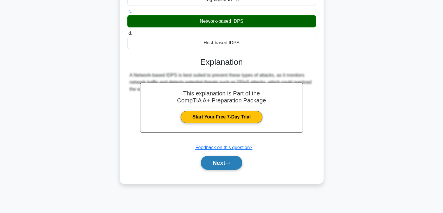
drag, startPoint x: 217, startPoint y: 172, endPoint x: 219, endPoint y: 164, distance: 8.8
click at [219, 164] on div "a. Application-based IDPS b. Log-based IDPS c. d." at bounding box center [222, 70] width 190 height 213
click at [219, 164] on button "Next" at bounding box center [222, 162] width 42 height 14
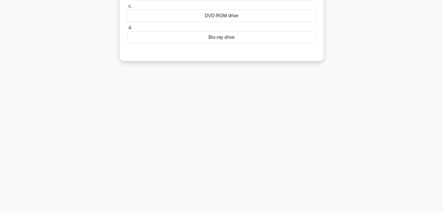
scroll to position [0, 0]
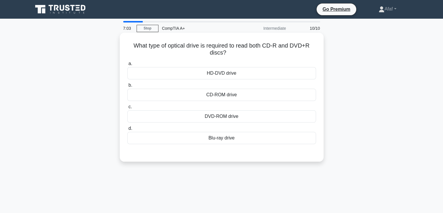
click at [258, 142] on div "Blu-ray drive" at bounding box center [221, 138] width 189 height 12
click at [127, 130] on input "d. Blu-ray drive" at bounding box center [127, 128] width 0 height 4
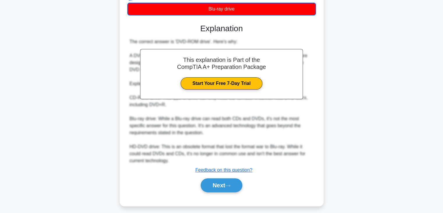
scroll to position [133, 0]
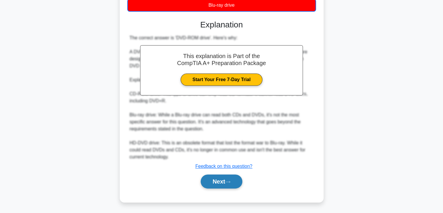
click at [229, 178] on button "Next" at bounding box center [222, 181] width 42 height 14
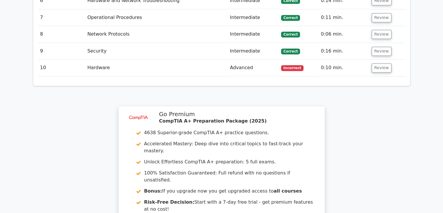
scroll to position [926, 0]
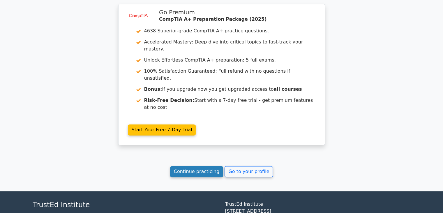
click at [213, 166] on link "Continue practicing" at bounding box center [196, 171] width 53 height 11
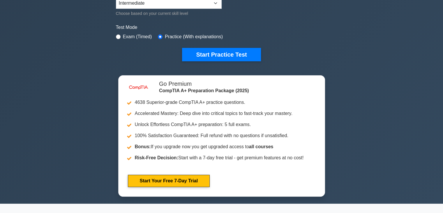
scroll to position [186, 0]
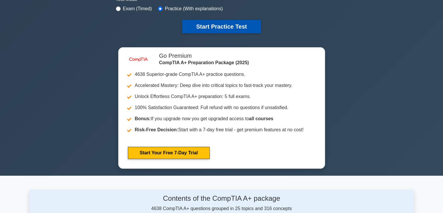
click at [224, 30] on button "Start Practice Test" at bounding box center [221, 26] width 79 height 13
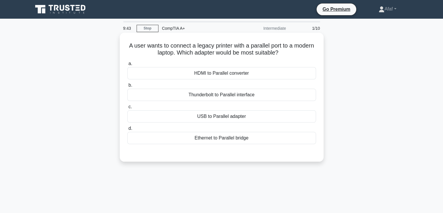
click at [263, 121] on div "USB to Parallel adapter" at bounding box center [221, 116] width 189 height 12
click at [127, 109] on input "c. USB to Parallel adapter" at bounding box center [127, 107] width 0 height 4
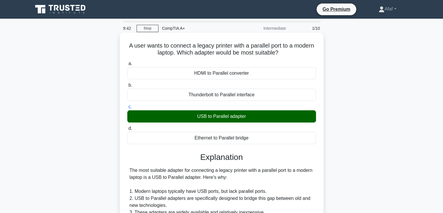
scroll to position [132, 0]
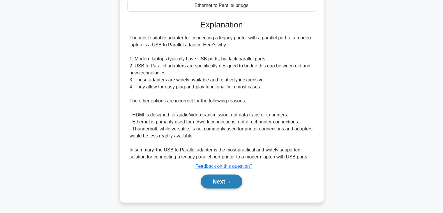
click at [219, 183] on button "Next" at bounding box center [222, 181] width 42 height 14
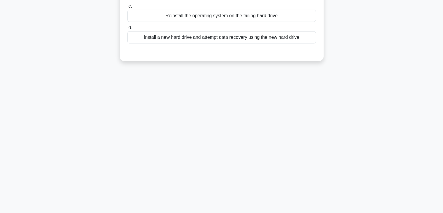
scroll to position [0, 0]
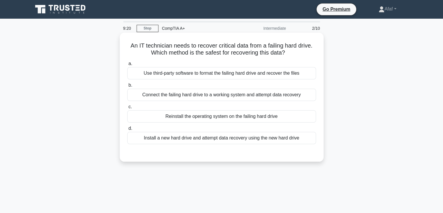
click at [255, 75] on div "Use third-party software to format the failing hard drive and recover the files" at bounding box center [221, 73] width 189 height 12
click at [127, 66] on input "a. Use third-party software to format the failing hard drive and recover the fi…" at bounding box center [127, 64] width 0 height 4
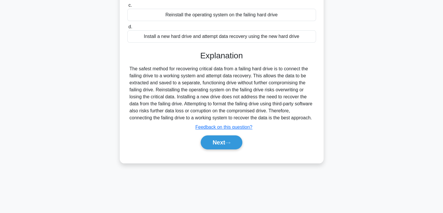
scroll to position [102, 0]
click at [239, 137] on button "Next" at bounding box center [222, 142] width 42 height 14
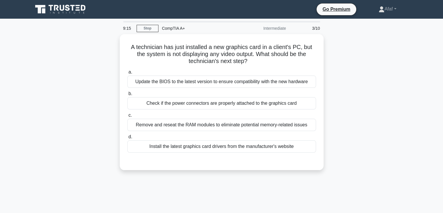
scroll to position [0, 0]
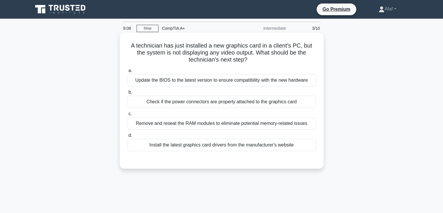
click at [270, 64] on div "A technician has just installed a new graphics card in a client's PC, but the s…" at bounding box center [221, 100] width 199 height 131
click at [269, 106] on div "Check if the power connectors are properly attached to the graphics card" at bounding box center [221, 101] width 189 height 12
click at [127, 94] on input "b. Check if the power connectors are properly attached to the graphics card" at bounding box center [127, 92] width 0 height 4
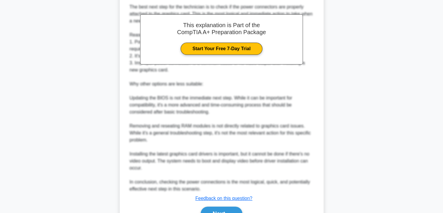
scroll to position [171, 0]
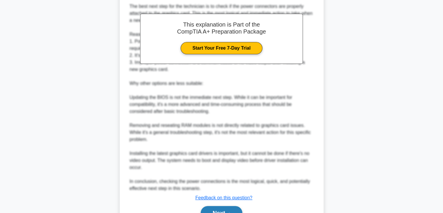
click at [221, 206] on button "Next" at bounding box center [222, 213] width 42 height 14
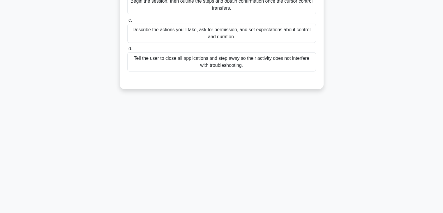
scroll to position [0, 0]
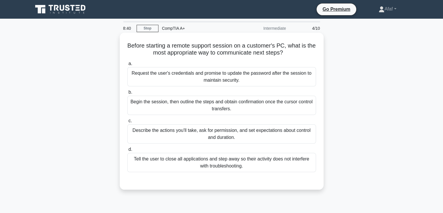
click at [294, 138] on div "Describe the actions you'll take, ask for permission, and set expectations abou…" at bounding box center [221, 133] width 189 height 19
click at [127, 123] on input "c. Describe the actions you'll take, ask for permission, and set expectations a…" at bounding box center [127, 121] width 0 height 4
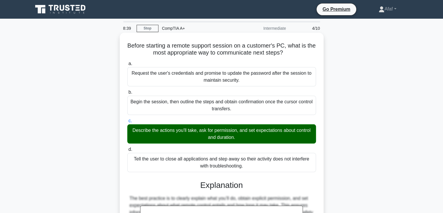
scroll to position [125, 0]
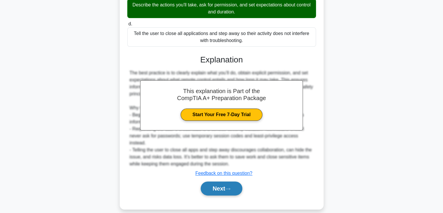
click at [225, 181] on button "Next" at bounding box center [222, 188] width 42 height 14
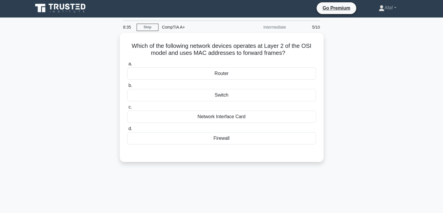
scroll to position [0, 0]
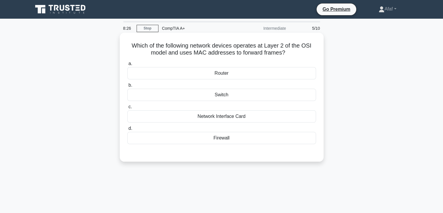
click at [232, 91] on div "Switch" at bounding box center [221, 95] width 189 height 12
click at [127, 87] on input "b. Switch" at bounding box center [127, 85] width 0 height 4
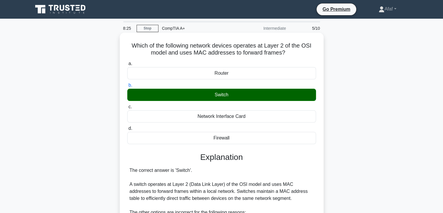
scroll to position [132, 0]
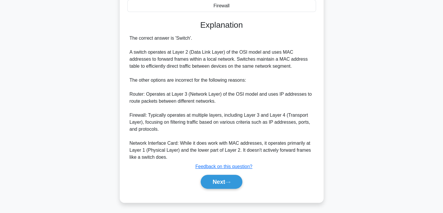
click at [221, 188] on div "Next" at bounding box center [221, 181] width 189 height 19
click at [221, 186] on button "Next" at bounding box center [222, 181] width 42 height 14
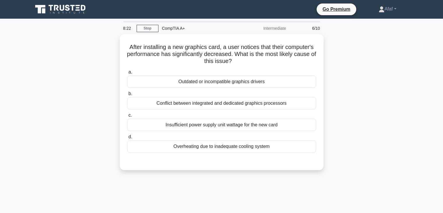
scroll to position [0, 0]
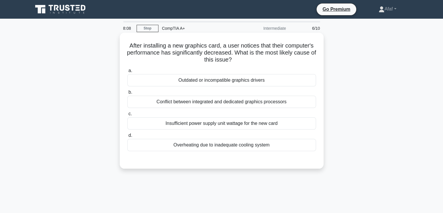
click at [253, 126] on div "Insufficient power supply unit wattage for the new card" at bounding box center [221, 123] width 189 height 12
click at [127, 116] on input "c. Insufficient power supply unit wattage for the new card" at bounding box center [127, 114] width 0 height 4
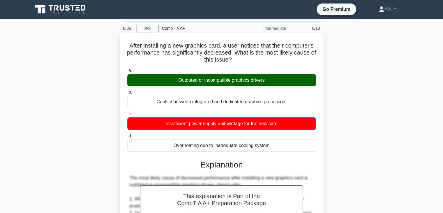
click at [224, 76] on div "Outdated or incompatible graphics drivers" at bounding box center [221, 80] width 189 height 12
click at [127, 72] on input "a. Outdated or incompatible graphics drivers" at bounding box center [127, 71] width 0 height 4
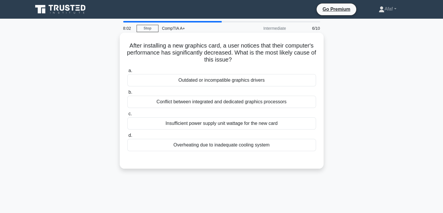
click at [239, 85] on div "Outdated or incompatible graphics drivers" at bounding box center [221, 80] width 189 height 12
click at [127, 72] on input "a. Outdated or incompatible graphics drivers" at bounding box center [127, 71] width 0 height 4
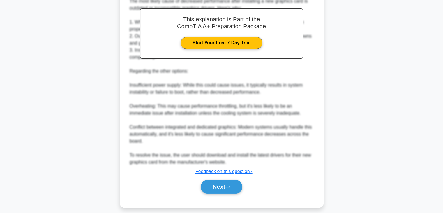
scroll to position [178, 0]
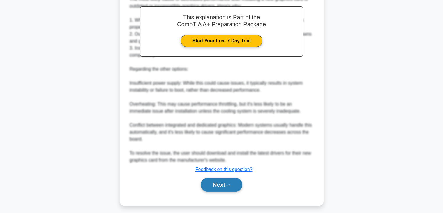
click at [214, 187] on button "Next" at bounding box center [222, 184] width 42 height 14
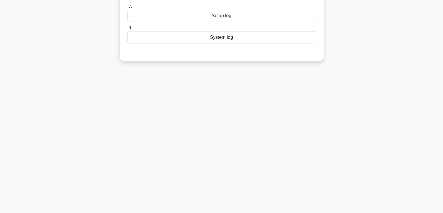
scroll to position [0, 0]
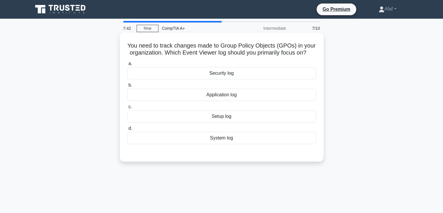
click at [231, 144] on div "System log" at bounding box center [221, 138] width 189 height 12
click at [127, 130] on input "d. System log" at bounding box center [127, 128] width 0 height 4
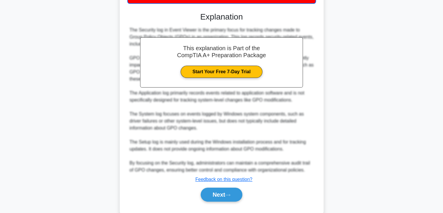
scroll to position [141, 0]
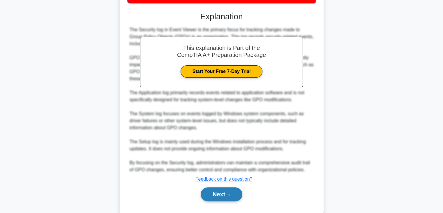
click at [224, 201] on button "Next" at bounding box center [222, 194] width 42 height 14
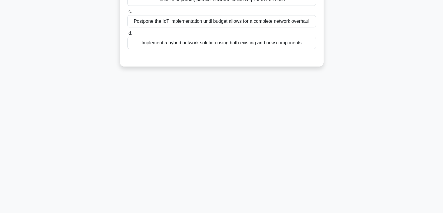
scroll to position [0, 0]
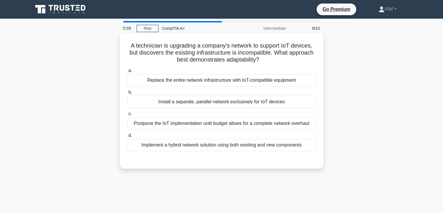
click at [269, 142] on div "Implement a hybrid network solution using both existing and new components" at bounding box center [221, 145] width 189 height 12
click at [127, 137] on input "d. Implement a hybrid network solution using both existing and new components" at bounding box center [127, 135] width 0 height 4
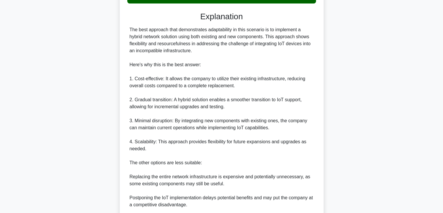
scroll to position [244, 0]
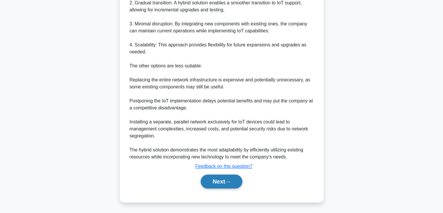
click at [224, 178] on button "Next" at bounding box center [222, 181] width 42 height 14
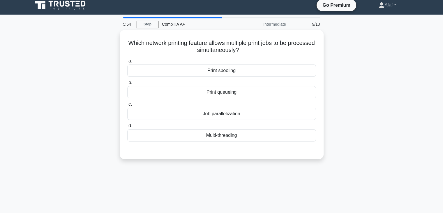
scroll to position [0, 0]
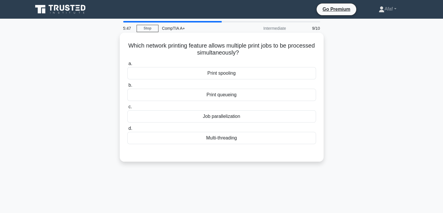
click at [222, 91] on div "Print queueing" at bounding box center [221, 95] width 189 height 12
click at [127, 87] on input "b. Print queueing" at bounding box center [127, 85] width 0 height 4
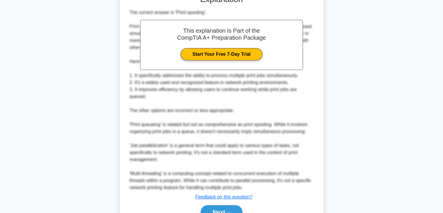
scroll to position [159, 0]
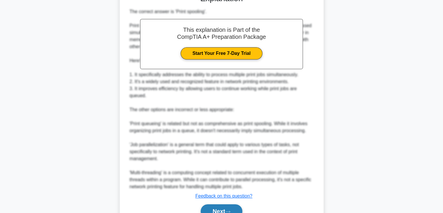
click at [215, 206] on button "Next" at bounding box center [222, 211] width 42 height 14
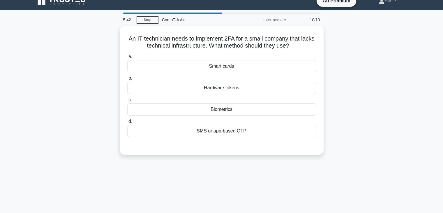
scroll to position [0, 0]
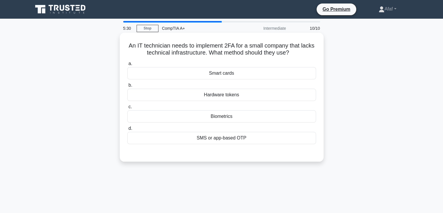
click at [235, 118] on div "Biometrics" at bounding box center [221, 116] width 189 height 12
click at [127, 109] on input "c. Biometrics" at bounding box center [127, 107] width 0 height 4
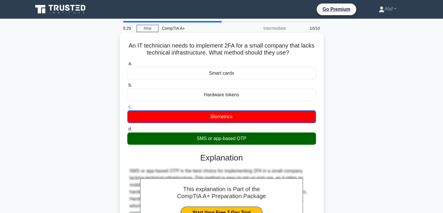
scroll to position [102, 0]
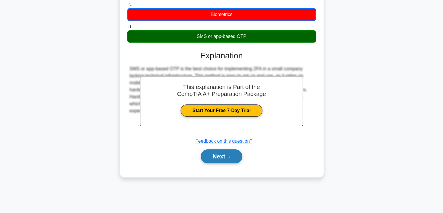
click at [232, 153] on button "Next" at bounding box center [222, 156] width 42 height 14
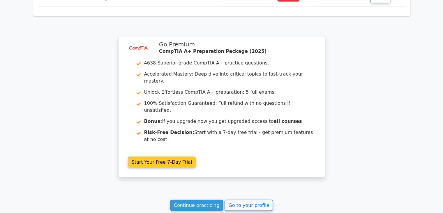
scroll to position [968, 0]
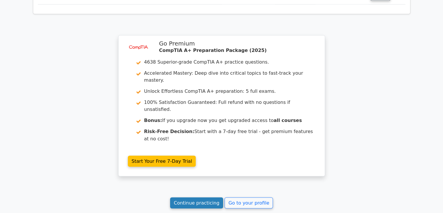
click at [192, 197] on link "Continue practicing" at bounding box center [196, 202] width 53 height 11
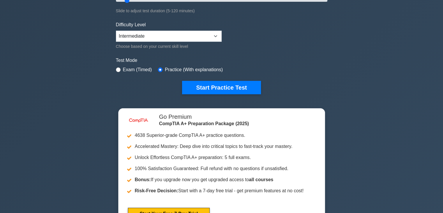
scroll to position [125, 0]
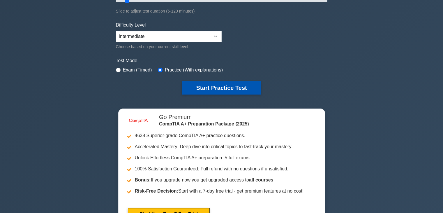
click at [220, 91] on button "Start Practice Test" at bounding box center [221, 87] width 79 height 13
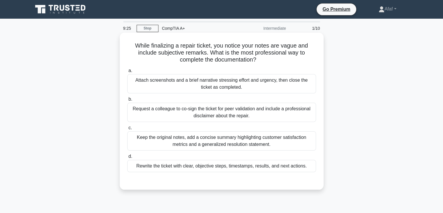
click at [277, 136] on div "Keep the original notes, add a concise summary highlighting customer satisfacti…" at bounding box center [221, 140] width 189 height 19
click at [127, 130] on input "c. Keep the original notes, add a concise summary highlighting customer satisfa…" at bounding box center [127, 128] width 0 height 4
click at [164, 165] on div "Rewrite the ticket with clear, objective steps, timestamps, results, and next a…" at bounding box center [221, 166] width 189 height 12
click at [127, 158] on input "d. Rewrite the ticket with clear, objective steps, timestamps, results, and nex…" at bounding box center [127, 156] width 0 height 4
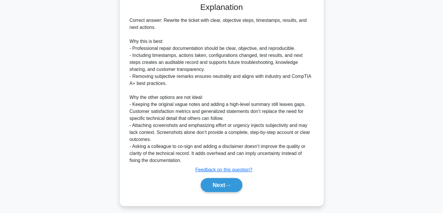
scroll to position [181, 0]
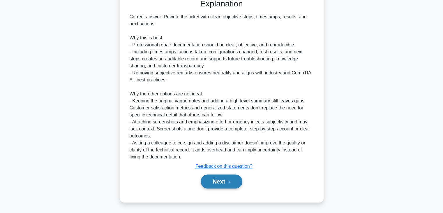
click at [230, 182] on icon at bounding box center [227, 181] width 5 height 3
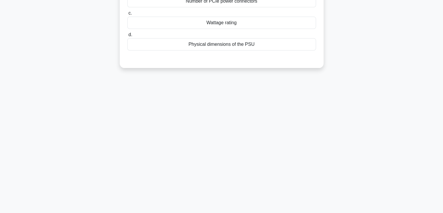
scroll to position [0, 0]
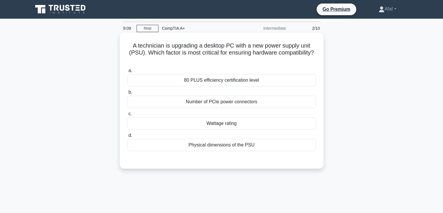
click at [236, 129] on div "Wattage rating" at bounding box center [221, 123] width 189 height 12
click at [127, 116] on input "c. Wattage rating" at bounding box center [127, 114] width 0 height 4
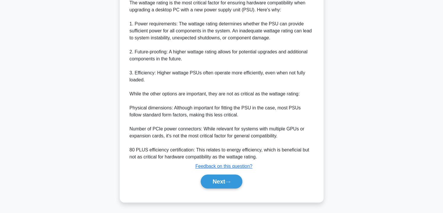
scroll to position [174, 0]
click at [228, 187] on button "Next" at bounding box center [222, 181] width 42 height 14
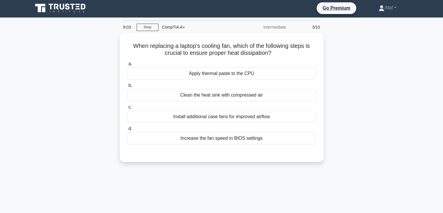
scroll to position [0, 0]
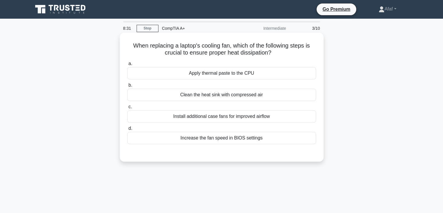
click at [272, 92] on div "Clean the heat sink with compressed air" at bounding box center [221, 95] width 189 height 12
click at [127, 87] on input "b. Clean the heat sink with compressed air" at bounding box center [127, 85] width 0 height 4
click at [269, 76] on div "Apply thermal paste to the CPU" at bounding box center [221, 73] width 189 height 12
click at [127, 66] on input "a. Apply thermal paste to the CPU" at bounding box center [127, 64] width 0 height 4
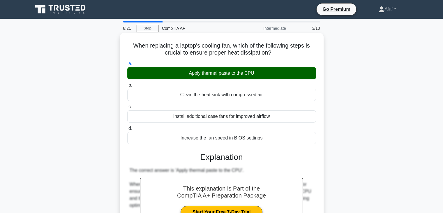
scroll to position [129, 0]
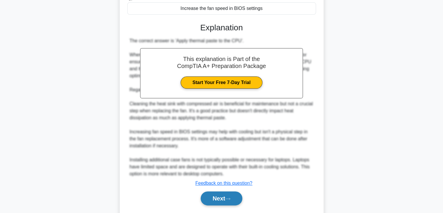
click at [227, 194] on button "Next" at bounding box center [222, 198] width 42 height 14
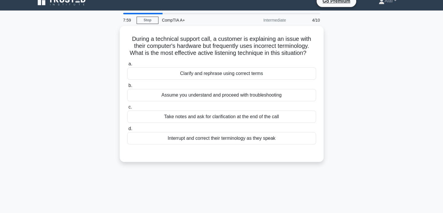
scroll to position [8, 0]
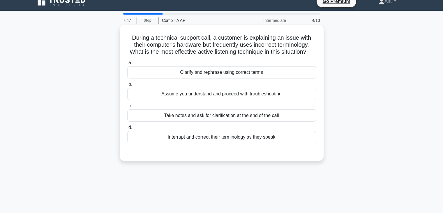
click at [258, 78] on div "Clarify and rephrase using correct terms" at bounding box center [221, 72] width 189 height 12
click at [127, 65] on input "a. Clarify and rephrase using correct terms" at bounding box center [127, 63] width 0 height 4
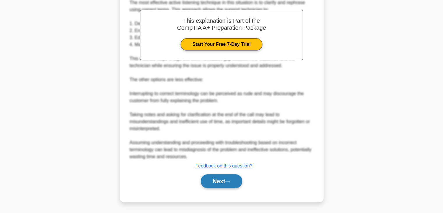
click at [225, 187] on button "Next" at bounding box center [222, 181] width 42 height 14
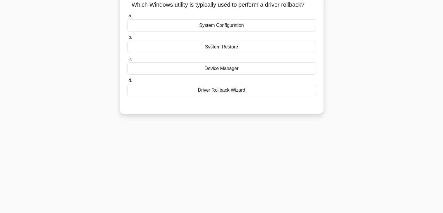
scroll to position [0, 0]
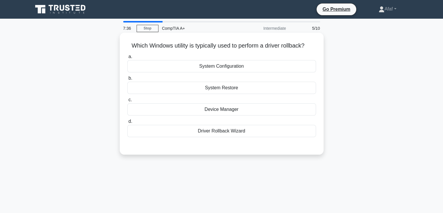
click at [244, 130] on div "Driver Rollback Wizard" at bounding box center [221, 131] width 189 height 12
click at [127, 123] on input "d. Driver Rollback Wizard" at bounding box center [127, 121] width 0 height 4
click at [235, 108] on div "Device Manager" at bounding box center [221, 109] width 189 height 12
click at [127, 102] on input "c. Device Manager" at bounding box center [127, 100] width 0 height 4
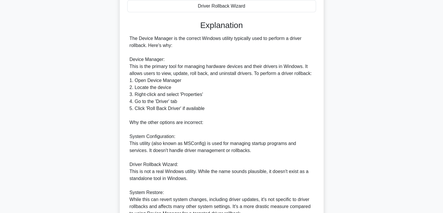
scroll to position [181, 0]
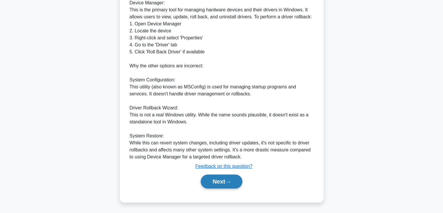
click at [231, 178] on button "Next" at bounding box center [222, 181] width 42 height 14
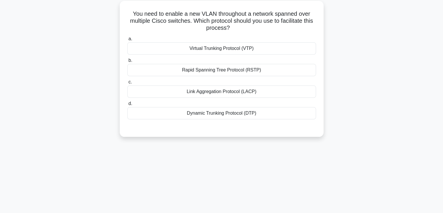
scroll to position [7, 0]
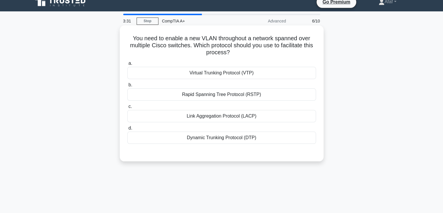
click at [277, 76] on div "Virtual Trunking Protocol (VTP)" at bounding box center [221, 73] width 189 height 12
click at [127, 65] on input "a. Virtual Trunking Protocol (VTP)" at bounding box center [127, 63] width 0 height 4
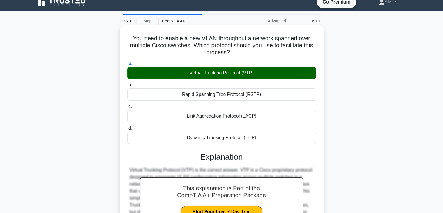
scroll to position [102, 0]
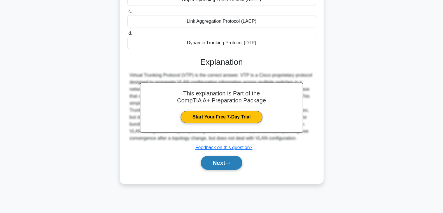
click at [230, 164] on button "Next" at bounding box center [222, 162] width 42 height 14
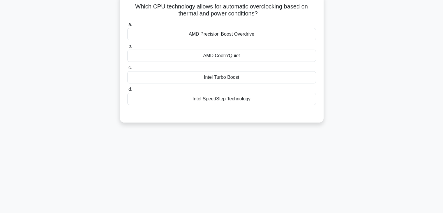
scroll to position [16, 0]
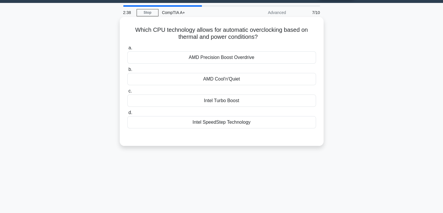
click at [232, 57] on div "AMD Precision Boost Overdrive" at bounding box center [221, 57] width 189 height 12
click at [127, 50] on input "a. AMD Precision Boost Overdrive" at bounding box center [127, 48] width 0 height 4
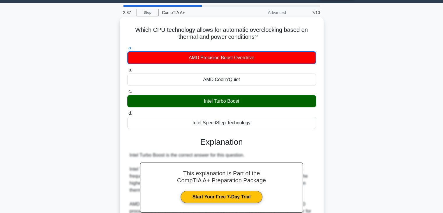
scroll to position [140, 0]
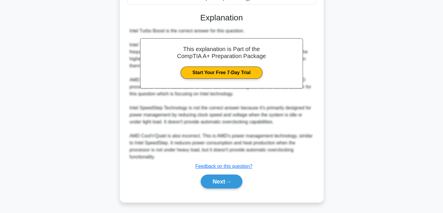
click at [230, 188] on div "Next" at bounding box center [221, 181] width 189 height 19
click at [230, 179] on button "Next" at bounding box center [222, 181] width 42 height 14
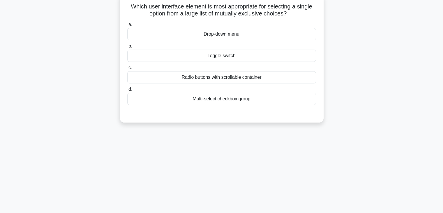
scroll to position [0, 0]
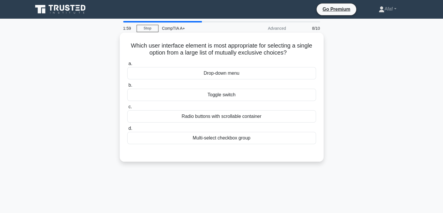
click at [240, 68] on div "Drop-down menu" at bounding box center [221, 73] width 189 height 12
click at [127, 66] on input "a. Drop-down menu" at bounding box center [127, 64] width 0 height 4
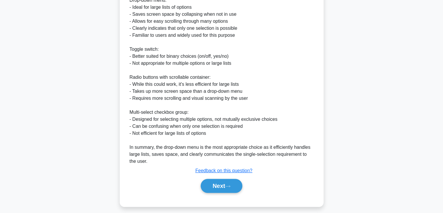
scroll to position [192, 0]
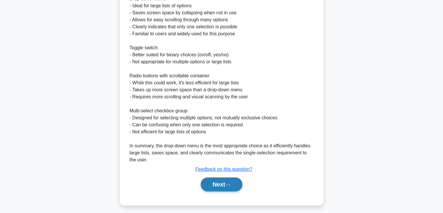
click at [236, 185] on button "Next" at bounding box center [222, 184] width 42 height 14
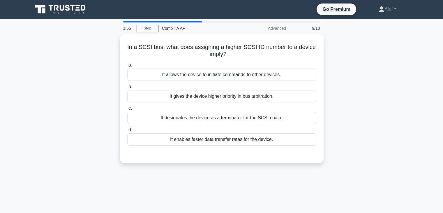
scroll to position [2, 0]
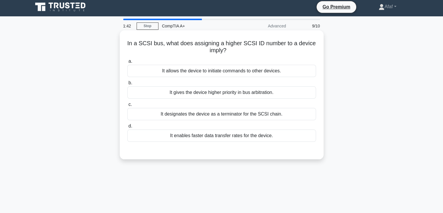
click at [251, 134] on div "It enables faster data transfer rates for the device." at bounding box center [221, 135] width 189 height 12
click at [127, 128] on input "d. It enables faster data transfer rates for the device." at bounding box center [127, 126] width 0 height 4
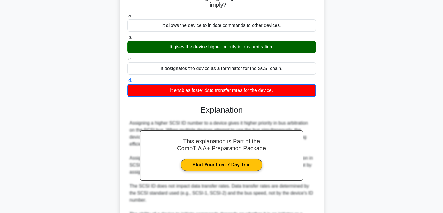
scroll to position [112, 0]
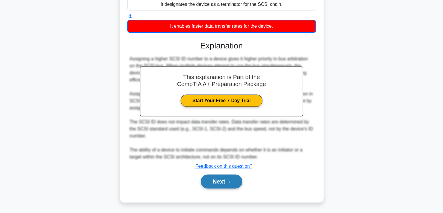
click at [238, 183] on button "Next" at bounding box center [222, 181] width 42 height 14
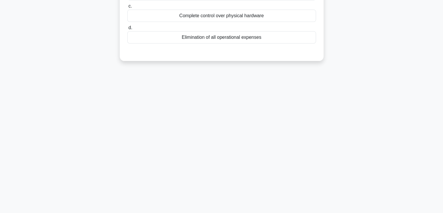
scroll to position [0, 0]
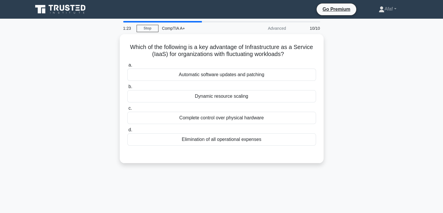
click at [236, 184] on div "1:23 Stop CompTIA A+ Advanced 10/10 Which of the following is a key advantage o…" at bounding box center [221, 166] width 384 height 291
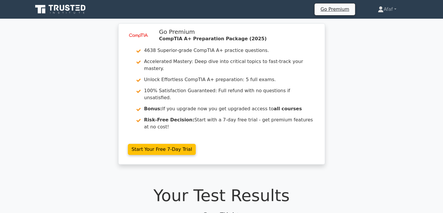
click at [72, 10] on icon at bounding box center [61, 9] width 56 height 11
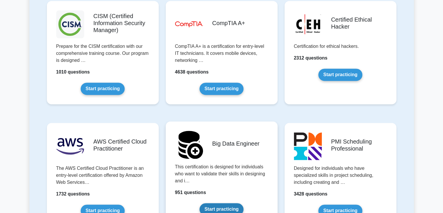
scroll to position [865, 0]
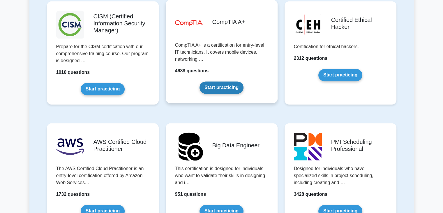
click at [226, 91] on link "Start practicing" at bounding box center [221, 87] width 44 height 12
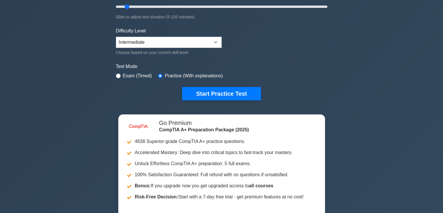
scroll to position [126, 0]
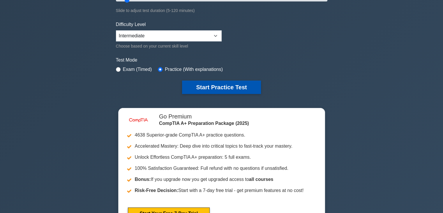
click at [226, 82] on button "Start Practice Test" at bounding box center [221, 86] width 79 height 13
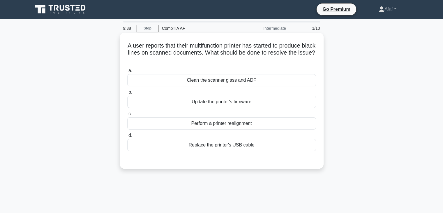
click at [253, 84] on div "Clean the scanner glass and ADF" at bounding box center [221, 80] width 189 height 12
click at [127, 72] on input "a. Clean the scanner glass and ADF" at bounding box center [127, 71] width 0 height 4
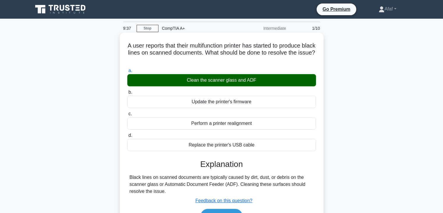
scroll to position [68, 0]
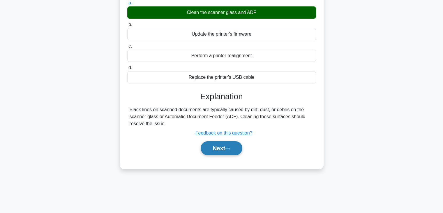
click at [226, 152] on button "Next" at bounding box center [222, 148] width 42 height 14
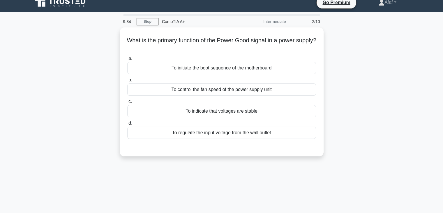
scroll to position [0, 0]
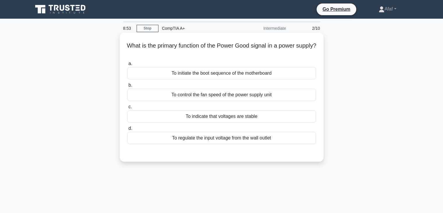
click at [231, 73] on div "To initiate the boot sequence of the motherboard" at bounding box center [221, 73] width 189 height 12
click at [127, 66] on input "a. To initiate the boot sequence of the motherboard" at bounding box center [127, 64] width 0 height 4
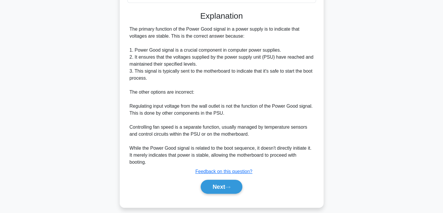
scroll to position [142, 0]
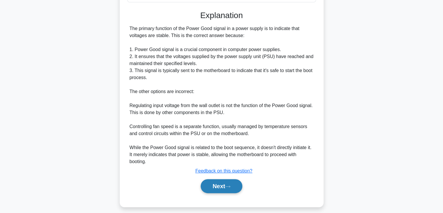
click at [231, 183] on button "Next" at bounding box center [222, 186] width 42 height 14
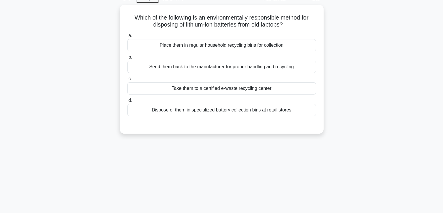
scroll to position [0, 0]
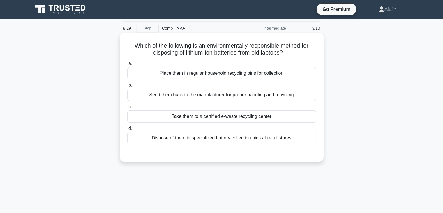
click at [246, 144] on div "Dispose of them in specialized battery collection bins at retail stores" at bounding box center [221, 138] width 189 height 12
click at [127, 130] on input "d. Dispose of them in specialized battery collection bins at retail stores" at bounding box center [127, 128] width 0 height 4
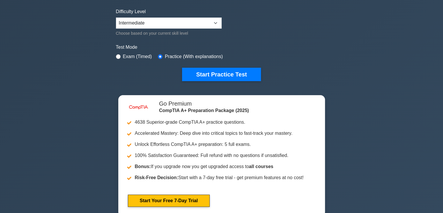
scroll to position [138, 0]
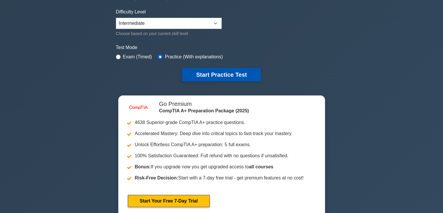
click at [223, 69] on button "Start Practice Test" at bounding box center [221, 74] width 79 height 13
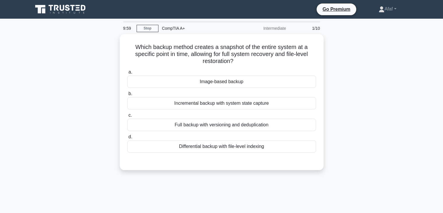
scroll to position [13, 0]
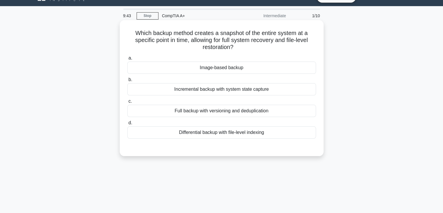
click at [260, 93] on div "Incremental backup with system state capture" at bounding box center [221, 89] width 189 height 12
click at [127, 82] on input "b. Incremental backup with system state capture" at bounding box center [127, 80] width 0 height 4
